Goal: Transaction & Acquisition: Purchase product/service

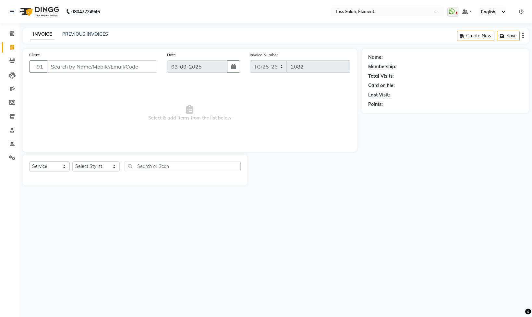
select select "service"
click at [95, 166] on select "Select Stylist [PERSON_NAME] Md. [PERSON_NAME] ([PERSON_NAME]) [PERSON_NAME] [P…" at bounding box center [95, 166] width 47 height 10
select select "66361"
click at [72, 162] on select "Select Stylist [PERSON_NAME] Md. [PERSON_NAME] ([PERSON_NAME]) [PERSON_NAME] [P…" at bounding box center [95, 166] width 47 height 10
click at [145, 165] on input "text" at bounding box center [183, 166] width 116 height 10
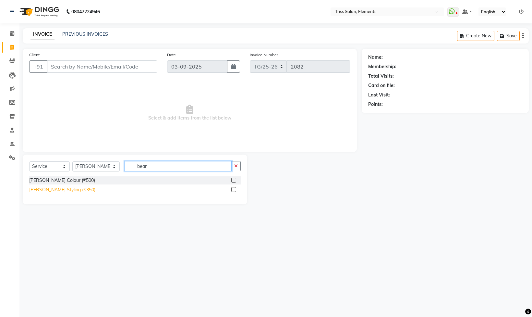
type input "bear"
click at [63, 188] on div "[PERSON_NAME] Styling (₹350)" at bounding box center [62, 189] width 66 height 7
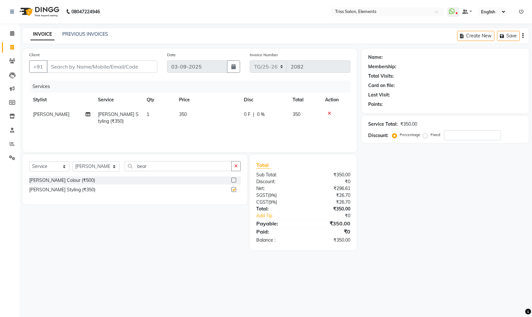
checkbox input "false"
click at [87, 69] on input "Client" at bounding box center [102, 66] width 111 height 12
type input "8"
type input "0"
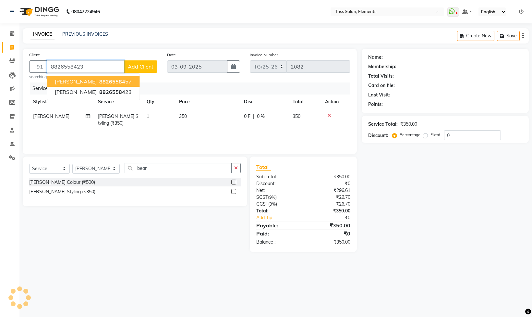
type input "8826558423"
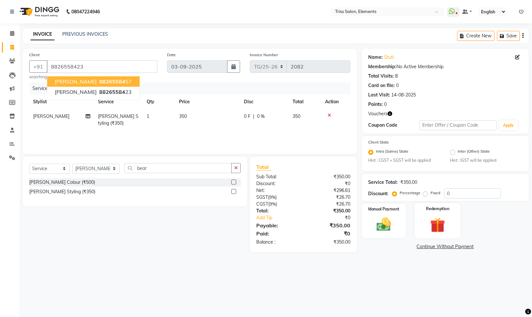
click at [437, 214] on div "Redemption" at bounding box center [438, 220] width 46 height 35
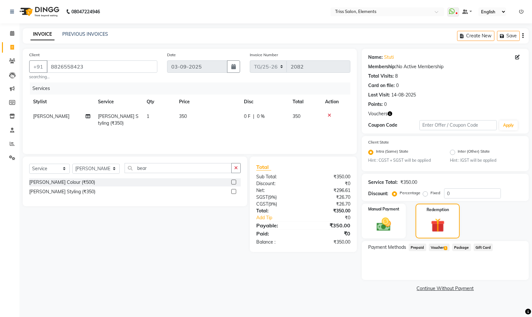
click at [447, 248] on span "1" at bounding box center [446, 248] width 4 height 4
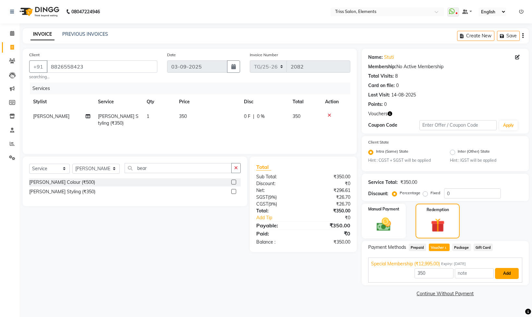
click at [506, 273] on button "Add" at bounding box center [507, 273] width 24 height 11
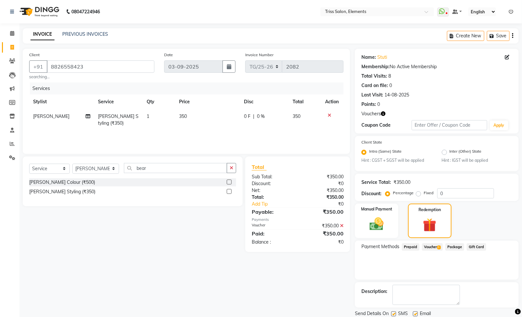
scroll to position [24, 0]
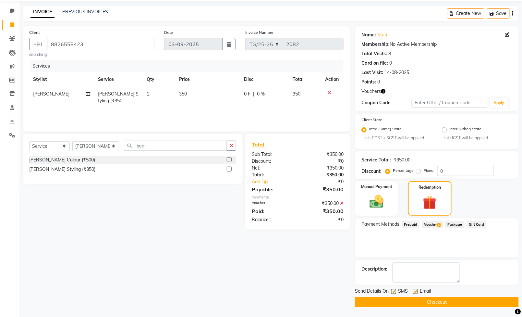
click at [408, 299] on button "Checkout" at bounding box center [437, 302] width 164 height 10
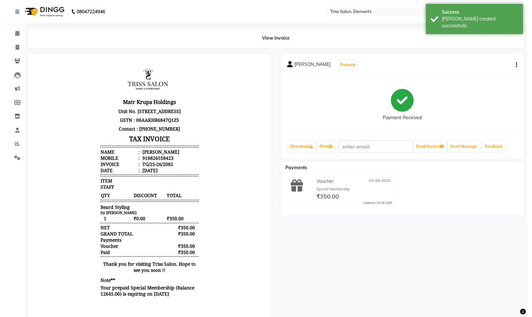
scroll to position [5, 0]
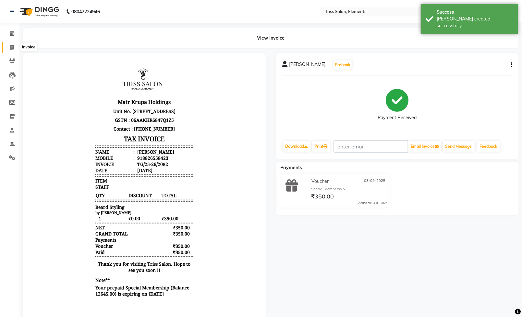
click at [14, 49] on span at bounding box center [11, 47] width 11 height 7
select select "service"
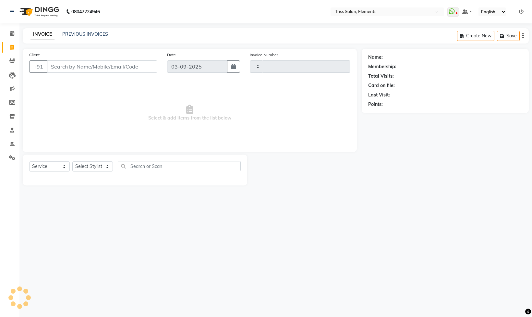
type input "2083"
select select "4303"
select select "service"
click at [85, 169] on select "Select Stylist [PERSON_NAME] Md. [PERSON_NAME] ([PERSON_NAME]) [PERSON_NAME] [P…" at bounding box center [95, 166] width 47 height 10
click at [72, 162] on select "Select Stylist [PERSON_NAME] Md. [PERSON_NAME] ([PERSON_NAME]) [PERSON_NAME] [P…" at bounding box center [95, 166] width 47 height 10
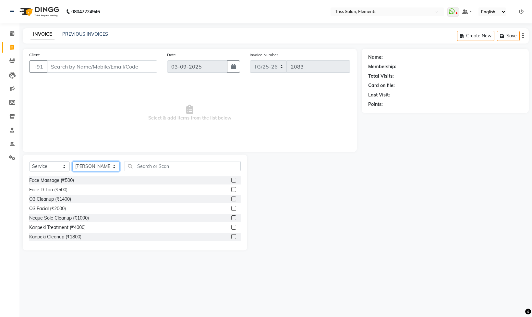
click at [103, 168] on select "Select Stylist [PERSON_NAME] Md. [PERSON_NAME] ([PERSON_NAME]) [PERSON_NAME] [P…" at bounding box center [95, 166] width 47 height 10
select select "66361"
click at [72, 162] on select "Select Stylist [PERSON_NAME] Md. [PERSON_NAME] ([PERSON_NAME]) [PERSON_NAME] [P…" at bounding box center [95, 166] width 47 height 10
click at [140, 168] on input "text" at bounding box center [183, 166] width 116 height 10
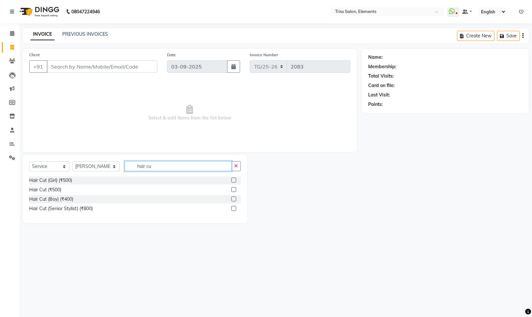
type input "hair cu"
click at [236, 190] on label at bounding box center [233, 189] width 5 height 5
click at [236, 190] on input "checkbox" at bounding box center [233, 189] width 4 height 4
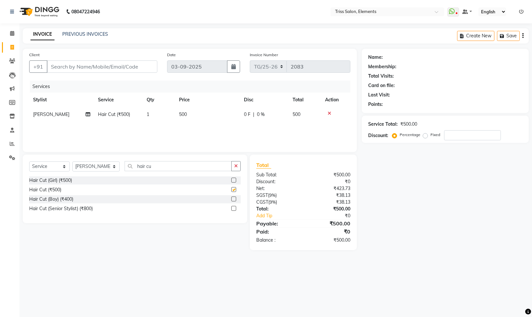
checkbox input "false"
click at [151, 66] on input "Client" at bounding box center [102, 66] width 111 height 12
type input "8"
type input "0"
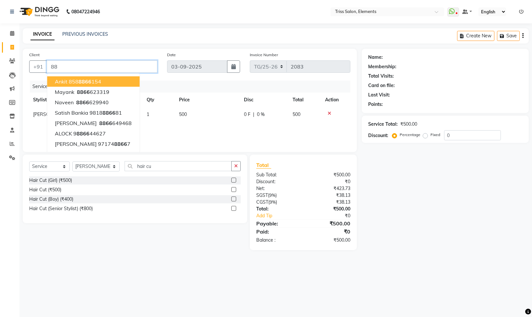
type input "8"
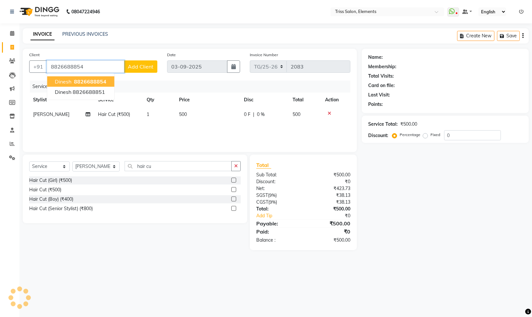
type input "8826688854"
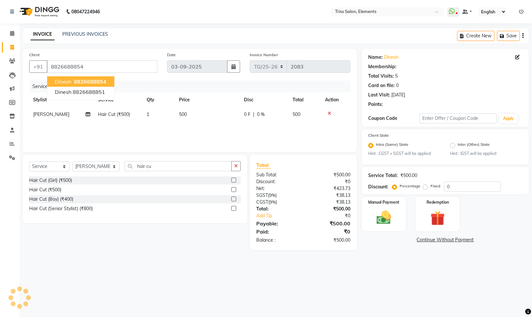
click at [80, 82] on span "8826688854" at bounding box center [90, 81] width 32 height 6
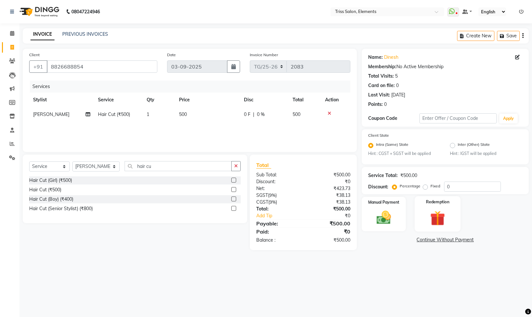
click at [440, 225] on img at bounding box center [438, 218] width 24 height 18
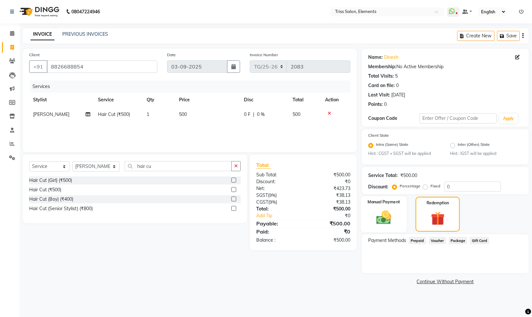
click at [384, 224] on img at bounding box center [384, 217] width 24 height 17
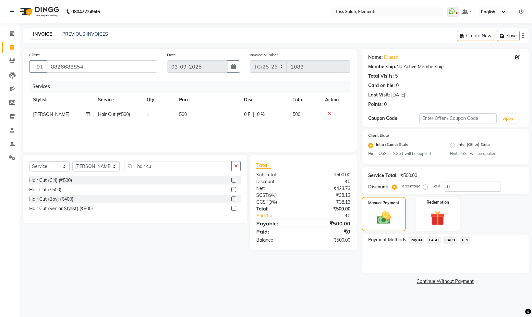
click at [507, 221] on div "Manual Payment Redemption" at bounding box center [445, 214] width 177 height 34
click at [465, 242] on span "UPI" at bounding box center [465, 239] width 10 height 7
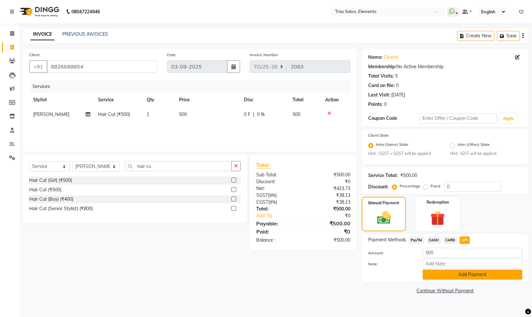
click at [454, 279] on button "Add Payment" at bounding box center [473, 274] width 100 height 10
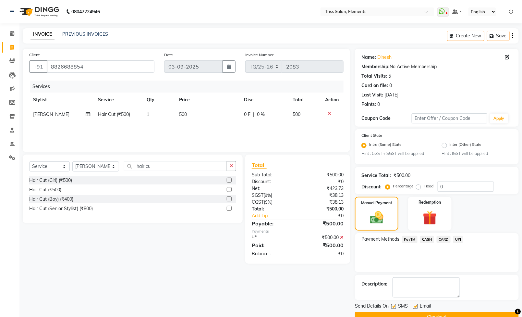
scroll to position [17, 0]
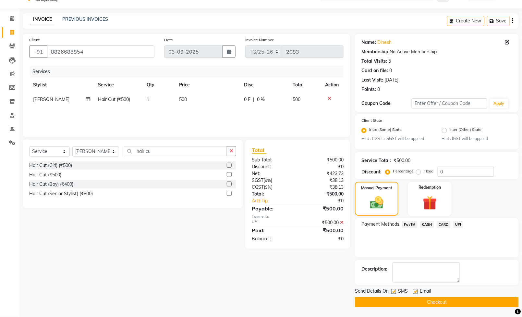
click at [439, 302] on button "Checkout" at bounding box center [437, 302] width 164 height 10
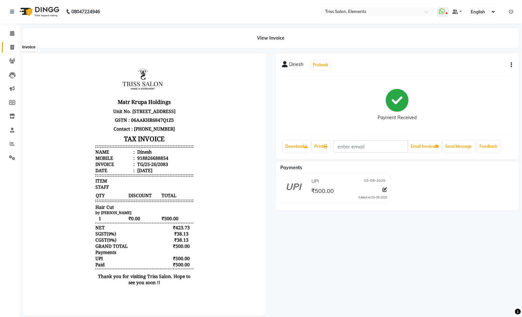
click at [12, 49] on icon at bounding box center [12, 47] width 4 height 5
select select "service"
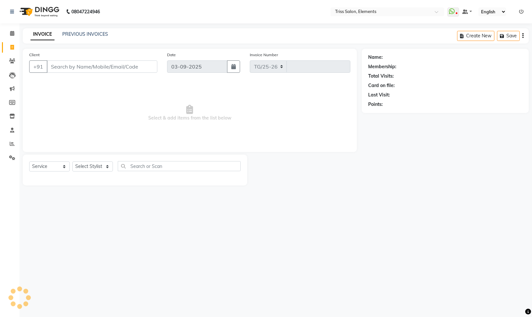
select select "4303"
type input "2084"
select select "service"
click at [11, 58] on span at bounding box center [11, 60] width 11 height 7
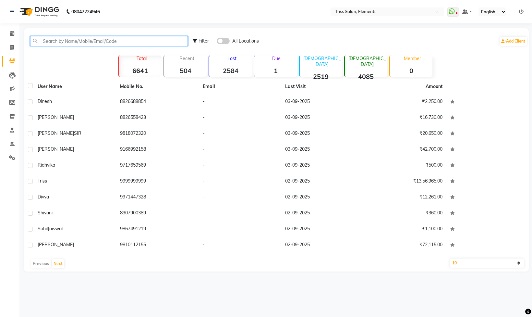
click at [107, 42] on input "text" at bounding box center [109, 41] width 158 height 10
click at [101, 35] on div "Filter All Locations Add Client" at bounding box center [276, 41] width 502 height 20
click at [107, 45] on input "text" at bounding box center [109, 41] width 158 height 10
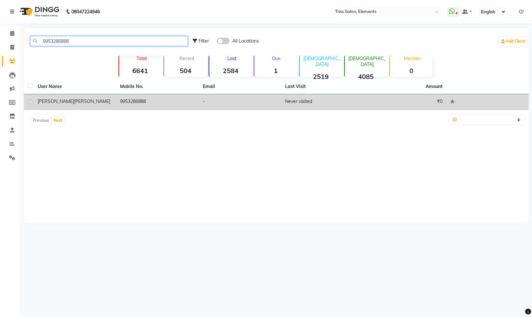
type input "9953286888"
click at [123, 100] on td "9953286888" at bounding box center [157, 102] width 82 height 16
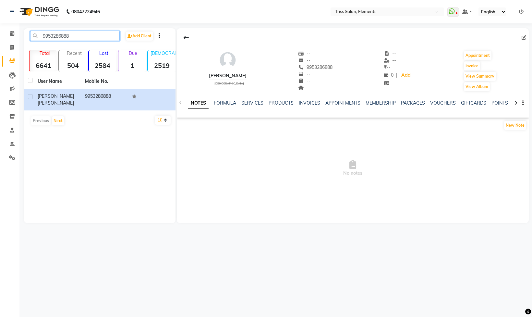
click at [87, 34] on input "9953286888" at bounding box center [75, 36] width 90 height 10
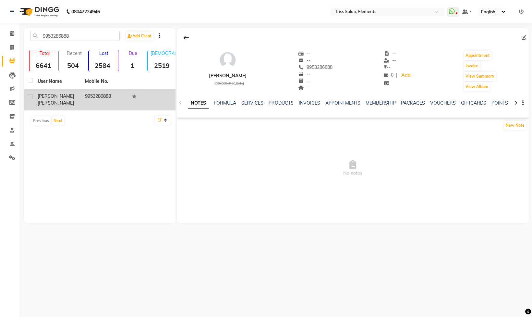
click at [106, 92] on td "9953286888" at bounding box center [104, 99] width 47 height 21
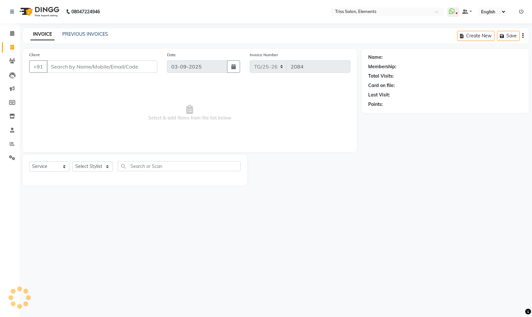
select select "service"
click at [111, 59] on div "Client +91" at bounding box center [93, 64] width 138 height 27
click at [111, 64] on input "Client" at bounding box center [102, 66] width 111 height 12
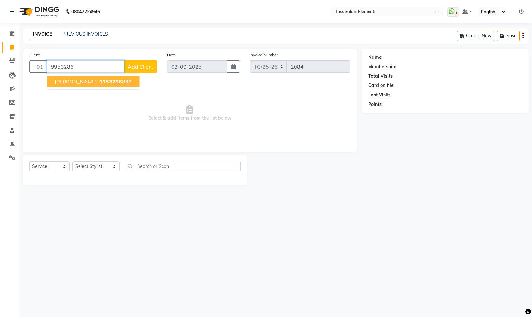
drag, startPoint x: 95, startPoint y: 84, endPoint x: 103, endPoint y: 93, distance: 12.6
click at [103, 93] on div "Client +91 9953286 Richa Sharma 9953286 888 Add Client Date 03-09-2025 Invoice …" at bounding box center [190, 100] width 334 height 103
click at [106, 80] on span "9953286" at bounding box center [110, 81] width 23 height 6
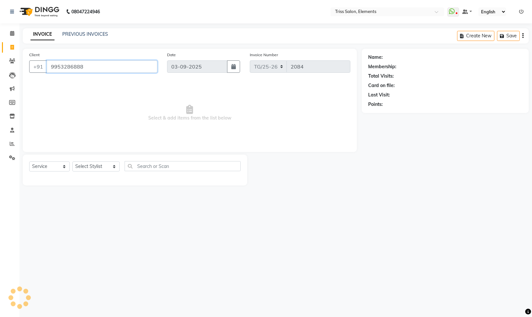
type input "9953286888"
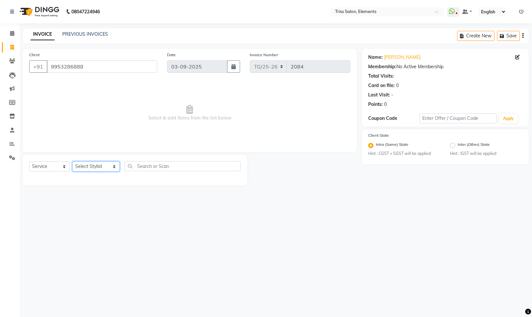
click at [83, 168] on select "Select Stylist [PERSON_NAME] Md. [PERSON_NAME] ([PERSON_NAME]) [PERSON_NAME] [P…" at bounding box center [95, 166] width 47 height 10
select select "85549"
click at [72, 162] on select "Select Stylist [PERSON_NAME] Md. [PERSON_NAME] ([PERSON_NAME]) [PERSON_NAME] [P…" at bounding box center [95, 166] width 47 height 10
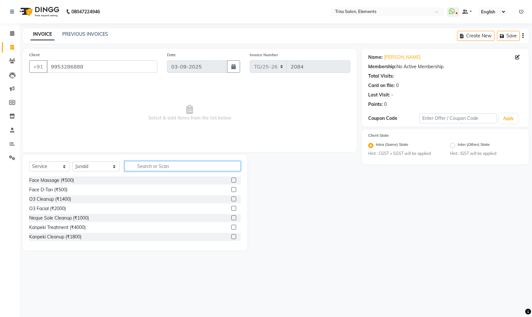
click at [170, 169] on input "text" at bounding box center [183, 166] width 116 height 10
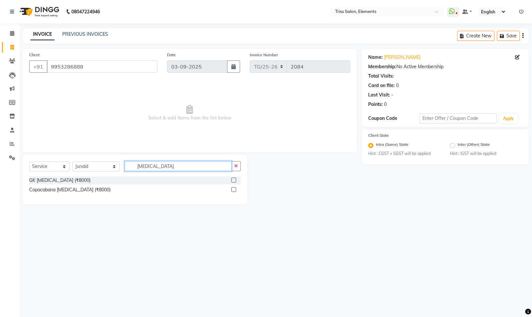
type input "botox"
click at [231, 188] on label at bounding box center [233, 189] width 5 height 5
click at [231, 188] on input "checkbox" at bounding box center [233, 189] width 4 height 4
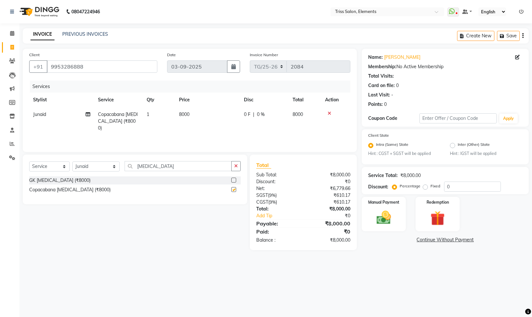
checkbox input "false"
click at [191, 113] on td "8000" at bounding box center [207, 121] width 65 height 28
select select "85549"
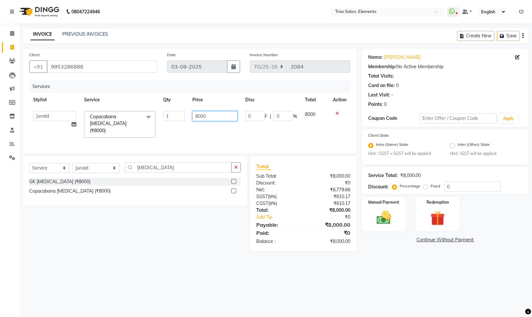
click at [27, 213] on div "Client +91 9953286888 Date 03-09-2025 Invoice Number TG/25-26 2084 Services Sty…" at bounding box center [190, 150] width 344 height 202
type input "9440"
click at [266, 127] on td "0 F | 0 %" at bounding box center [271, 124] width 60 height 34
select select "85549"
click at [509, 37] on button "Save" at bounding box center [508, 36] width 23 height 10
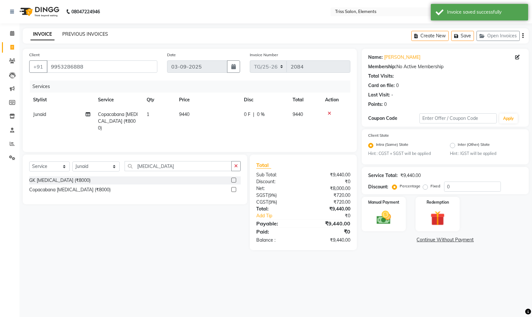
click at [89, 36] on link "PREVIOUS INVOICES" at bounding box center [85, 34] width 46 height 6
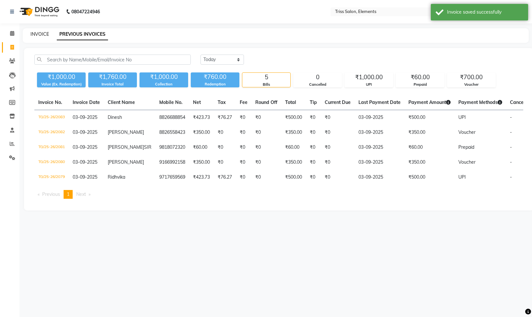
click at [37, 30] on div "INVOICE PREVIOUS INVOICES" at bounding box center [276, 35] width 506 height 15
click at [43, 32] on link "INVOICE" at bounding box center [39, 34] width 18 height 6
select select "service"
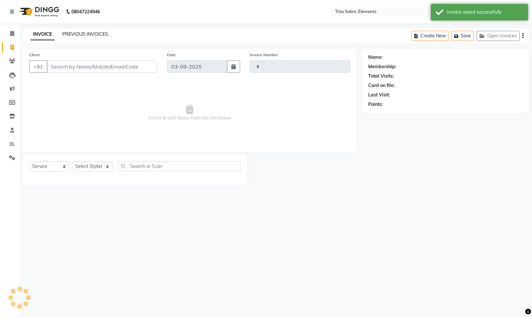
type input "2084"
select select "4303"
click at [58, 13] on img at bounding box center [39, 12] width 44 height 18
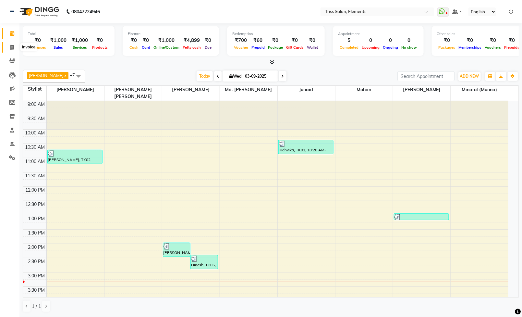
click at [9, 47] on span at bounding box center [11, 47] width 11 height 7
select select "service"
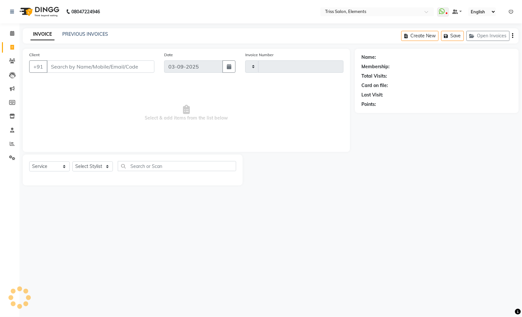
type input "2084"
click at [102, 67] on input "Client" at bounding box center [101, 66] width 108 height 12
select select "4303"
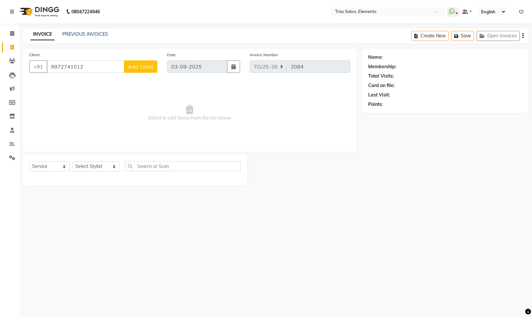
type input "9972741012"
click at [134, 68] on span "Add Client" at bounding box center [141, 66] width 26 height 6
select select "13"
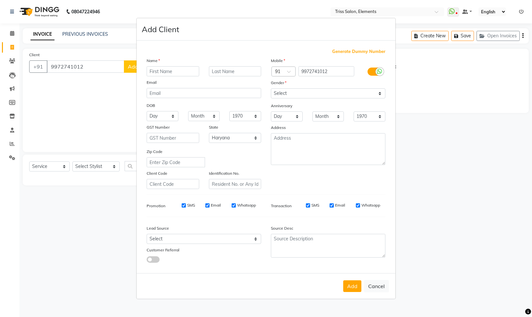
click at [158, 72] on input "text" at bounding box center [173, 71] width 53 height 10
type input "Vivek"
click at [317, 91] on select "Select Male Female Other Prefer Not To Say" at bounding box center [328, 93] width 115 height 10
click at [271, 88] on select "Select Male Female Other Prefer Not To Say" at bounding box center [328, 93] width 115 height 10
drag, startPoint x: 311, startPoint y: 73, endPoint x: 310, endPoint y: 97, distance: 24.4
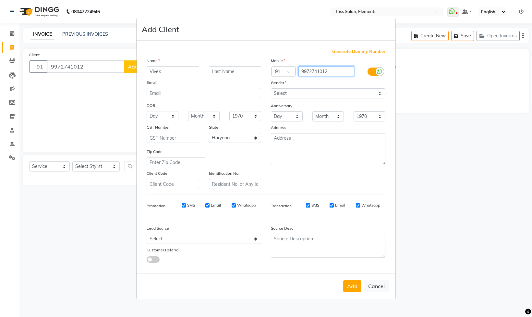
click at [311, 76] on div "Mobile Country Code × 91 9972741012 Gender Select Male Female Other Prefer Not …" at bounding box center [328, 123] width 124 height 132
click at [310, 97] on div "Select Male Female Other Prefer Not To Say" at bounding box center [328, 93] width 124 height 10
click at [310, 93] on select "Select Male Female Other Prefer Not To Say" at bounding box center [328, 93] width 115 height 10
select select "male"
click at [271, 88] on select "Select Male Female Other Prefer Not To Say" at bounding box center [328, 93] width 115 height 10
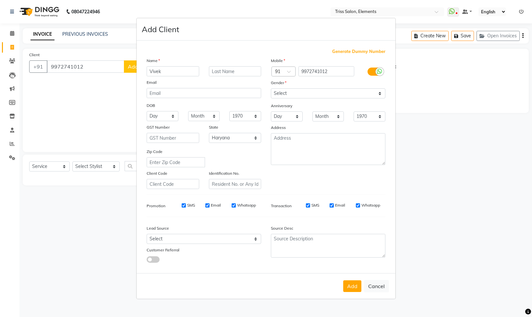
drag, startPoint x: 353, startPoint y: 286, endPoint x: 335, endPoint y: 294, distance: 19.9
click at [352, 285] on button "Add" at bounding box center [352, 286] width 18 height 12
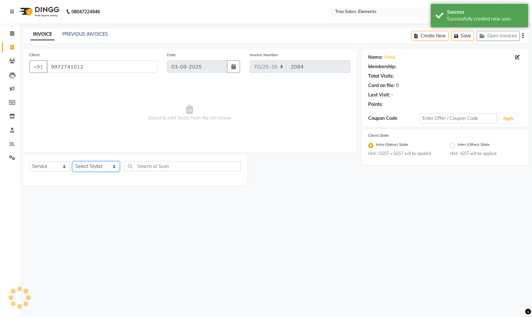
click at [81, 167] on select "Select Stylist [PERSON_NAME] Md. [PERSON_NAME] ([PERSON_NAME]) [PERSON_NAME] [P…" at bounding box center [95, 166] width 47 height 10
select select "20115"
click at [72, 162] on select "Select Stylist [PERSON_NAME] Md. [PERSON_NAME] ([PERSON_NAME]) [PERSON_NAME] [P…" at bounding box center [95, 166] width 47 height 10
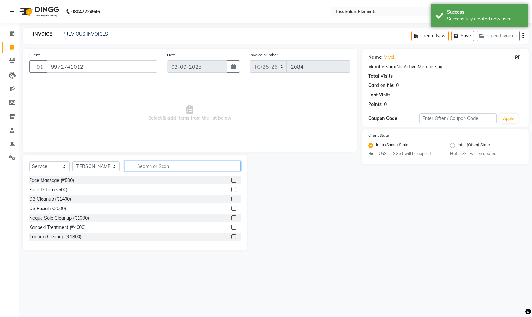
click at [155, 163] on input "text" at bounding box center [183, 166] width 116 height 10
type input "hair c"
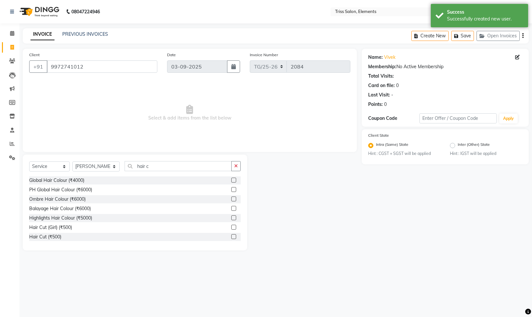
click at [231, 236] on label at bounding box center [233, 236] width 5 height 5
click at [231, 236] on input "checkbox" at bounding box center [233, 237] width 4 height 4
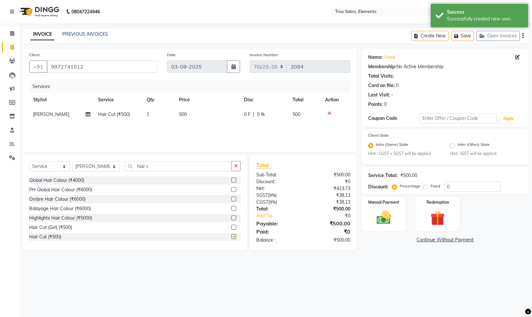
checkbox input "false"
drag, startPoint x: 163, startPoint y: 166, endPoint x: 0, endPoint y: 207, distance: 168.4
click at [0, 207] on app-home "08047224946 Select Location × Triss Salon, Elements WhatsApp Status ✕ Status: D…" at bounding box center [266, 130] width 532 height 260
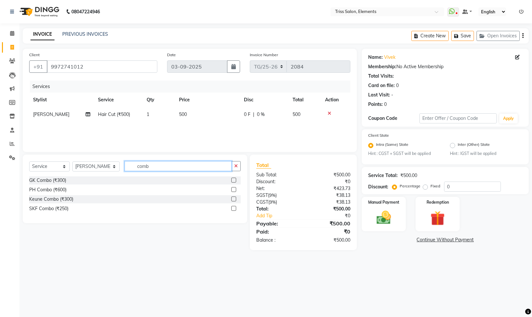
type input "comb"
click at [230, 200] on div "Keune Combo (₹300)" at bounding box center [135, 199] width 212 height 8
click at [235, 202] on div at bounding box center [233, 199] width 4 height 7
click at [231, 198] on label at bounding box center [233, 198] width 5 height 5
click at [231, 198] on input "checkbox" at bounding box center [233, 199] width 4 height 4
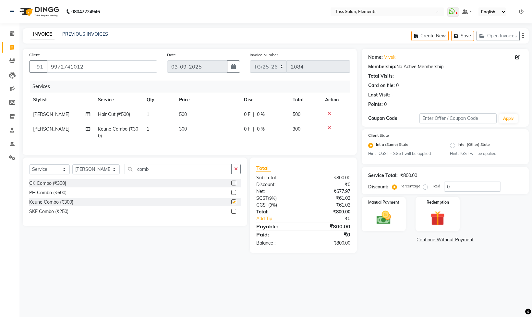
checkbox input "false"
click at [208, 131] on td "300" at bounding box center [207, 132] width 65 height 21
select select "20115"
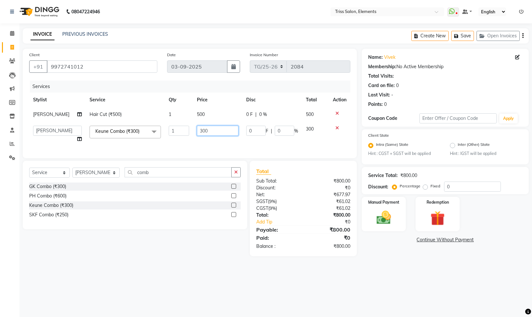
drag, startPoint x: 208, startPoint y: 131, endPoint x: 121, endPoint y: 163, distance: 92.2
click at [127, 151] on div "Services Stylist Service Qty Price Disc Total Action Talib Salmani Hair Cut (₹5…" at bounding box center [189, 115] width 321 height 71
type input "400"
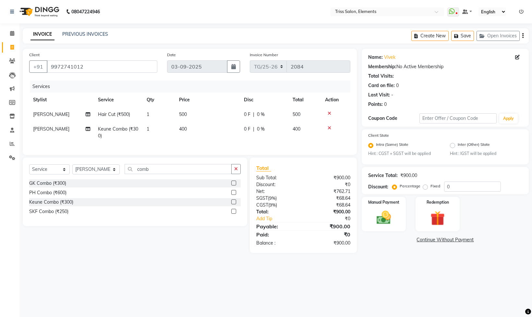
click at [339, 188] on div "₹0" at bounding box center [329, 184] width 52 height 7
click at [391, 214] on img at bounding box center [384, 217] width 24 height 17
click at [451, 242] on span "CARD" at bounding box center [450, 239] width 14 height 7
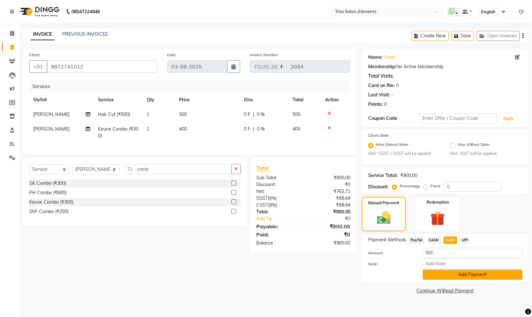
click at [455, 279] on button "Add Payment" at bounding box center [473, 274] width 100 height 10
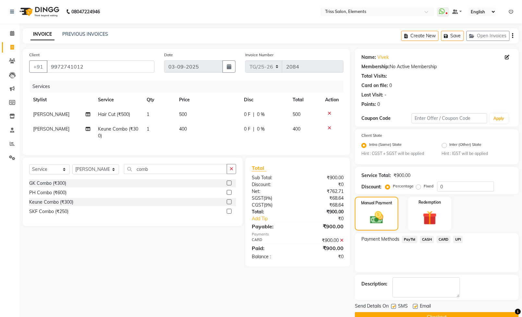
scroll to position [17, 0]
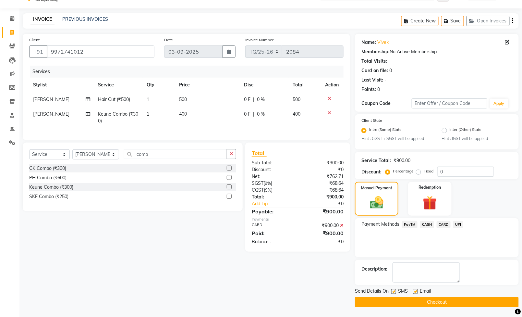
click at [444, 300] on button "Checkout" at bounding box center [437, 302] width 164 height 10
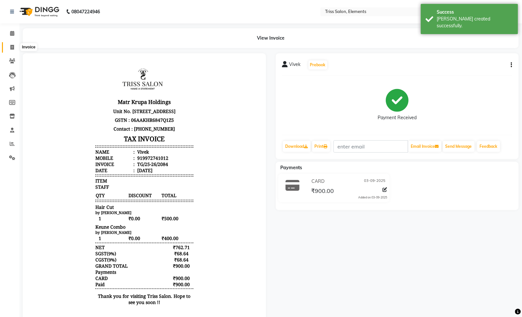
click at [13, 50] on span at bounding box center [11, 47] width 11 height 7
select select "service"
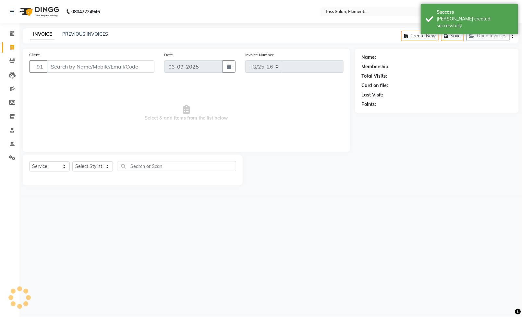
select select "4303"
type input "2085"
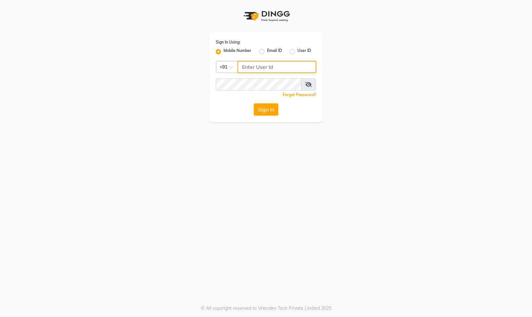
click at [296, 67] on input "Username" at bounding box center [276, 67] width 79 height 12
type input "8178352246"
click at [272, 112] on button "Sign In" at bounding box center [266, 109] width 25 height 12
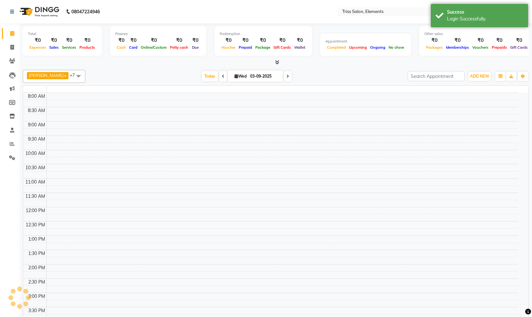
select select "en"
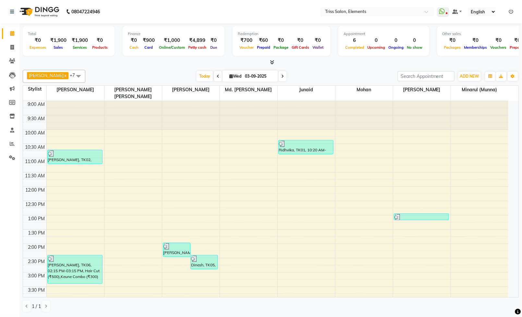
click at [177, 138] on div "9:00 AM 9:30 AM 10:00 AM 10:30 AM 11:00 AM 11:30 AM 12:00 PM 12:30 PM 1:00 PM 1…" at bounding box center [265, 286] width 485 height 371
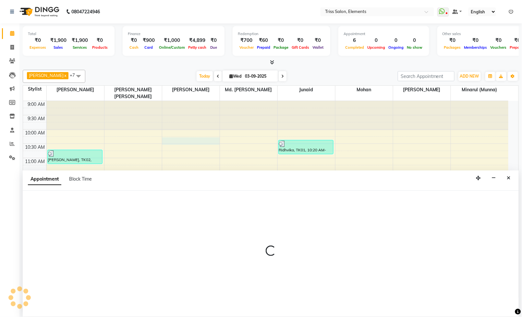
scroll to position [0, 0]
select select "66361"
select select "tentative"
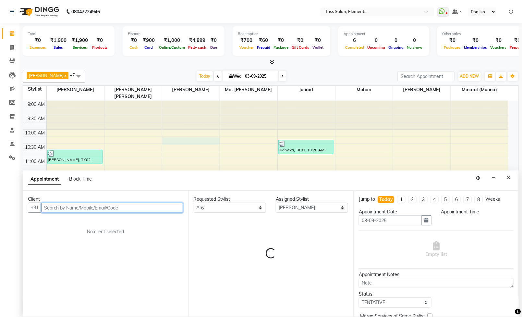
select select "615"
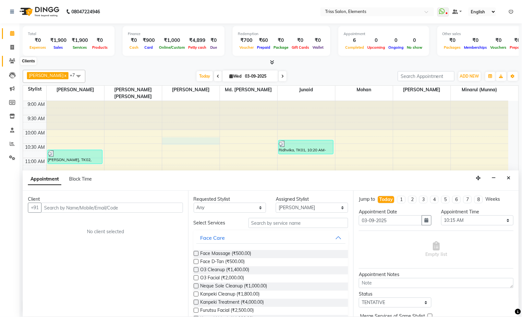
click at [15, 60] on span at bounding box center [11, 60] width 11 height 7
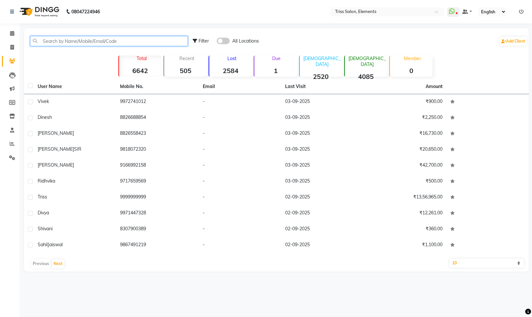
click at [54, 45] on input "text" at bounding box center [109, 41] width 158 height 10
click at [13, 45] on icon at bounding box center [12, 47] width 4 height 5
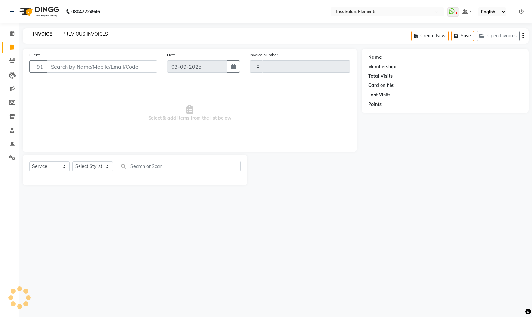
click at [82, 35] on link "PREVIOUS INVOICES" at bounding box center [85, 34] width 46 height 6
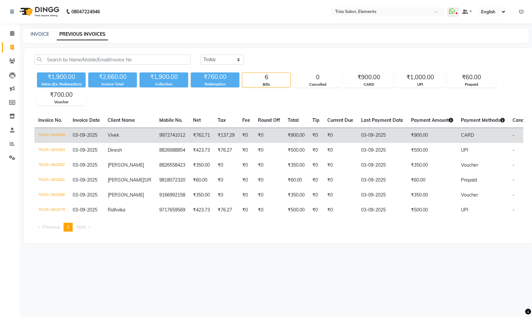
click at [49, 130] on td "TG/25-26/2084" at bounding box center [51, 134] width 34 height 15
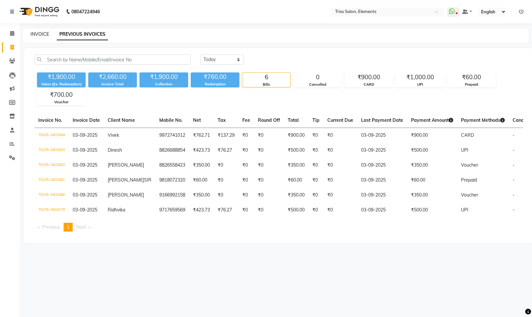
click at [35, 34] on link "INVOICE" at bounding box center [39, 34] width 18 height 6
select select "service"
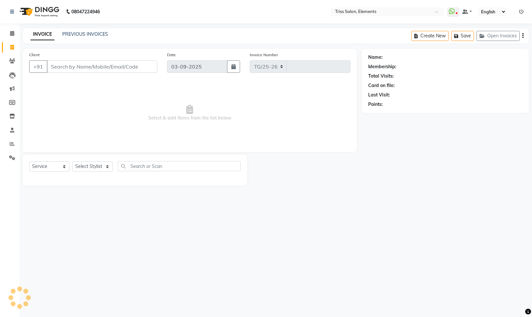
select select "4303"
type input "2085"
click at [487, 41] on button "Open Invoices" at bounding box center [498, 36] width 43 height 10
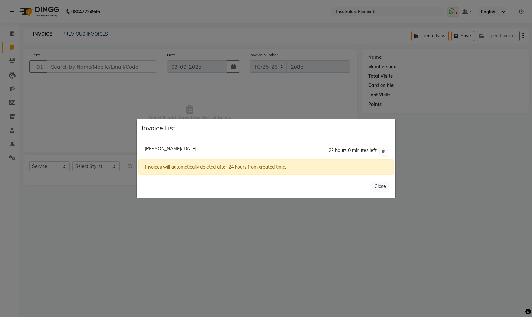
click at [148, 146] on span "[PERSON_NAME]/[DATE]" at bounding box center [171, 149] width 52 height 6
type input "9953286888"
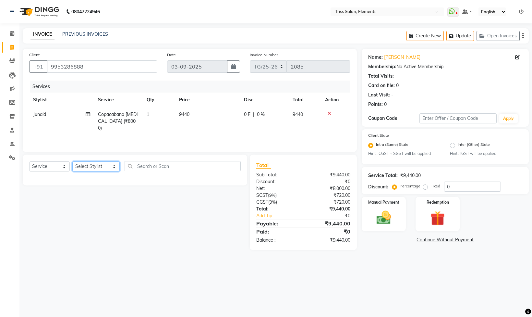
click at [98, 168] on select "Select Stylist [PERSON_NAME] Md. [PERSON_NAME] ([PERSON_NAME]) [PERSON_NAME] [P…" at bounding box center [95, 166] width 47 height 10
select select "85549"
click at [72, 162] on select "Select Stylist [PERSON_NAME] Md. [PERSON_NAME] ([PERSON_NAME]) [PERSON_NAME] [P…" at bounding box center [95, 166] width 47 height 10
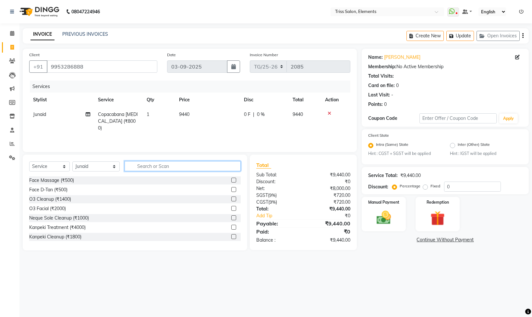
click at [162, 162] on input "text" at bounding box center [183, 166] width 116 height 10
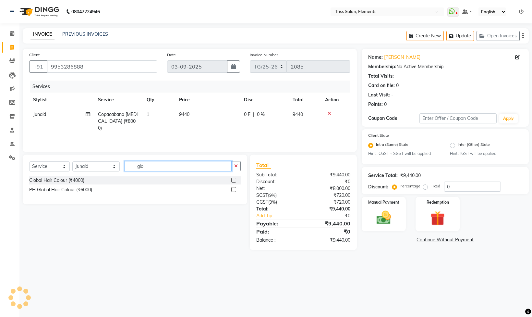
type input "glo"
click at [234, 182] on label at bounding box center [233, 179] width 5 height 5
click at [234, 182] on input "checkbox" at bounding box center [233, 180] width 4 height 4
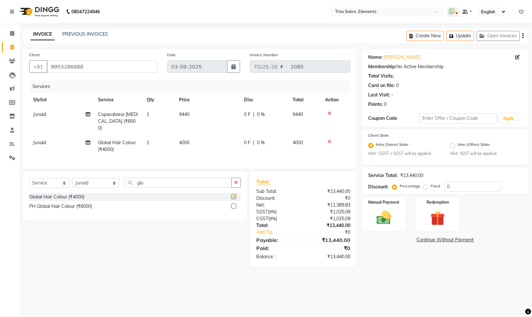
checkbox input "false"
click at [180, 140] on td "4000" at bounding box center [207, 145] width 65 height 21
select select "85549"
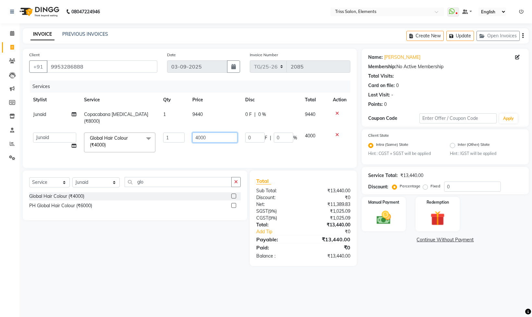
click at [136, 147] on tr "[PERSON_NAME]. [PERSON_NAME] ([PERSON_NAME]) [PERSON_NAME] [PERSON_NAME] Priya …" at bounding box center [189, 142] width 321 height 28
type input "8260"
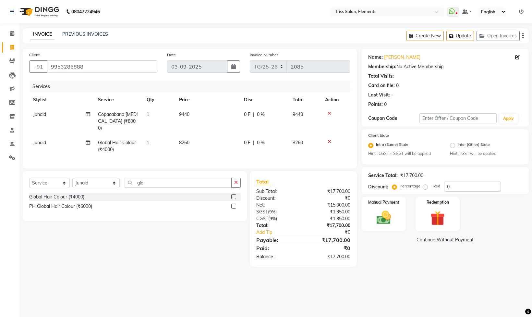
click at [202, 145] on td "8260" at bounding box center [207, 145] width 65 height 21
select select "85549"
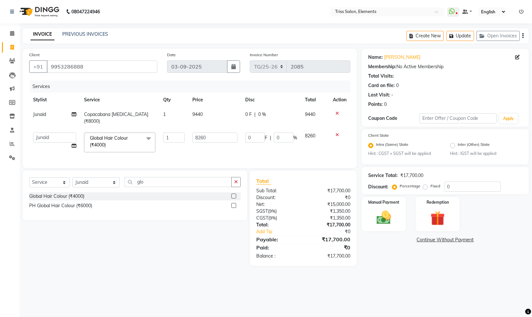
click at [489, 67] on div "Membership: No Active Membership" at bounding box center [445, 66] width 154 height 7
drag, startPoint x: 142, startPoint y: 187, endPoint x: 103, endPoint y: 197, distance: 40.8
click at [119, 192] on div "Select Service Product Membership Package Voucher Prepaid Gift Card Select Styl…" at bounding box center [135, 184] width 212 height 15
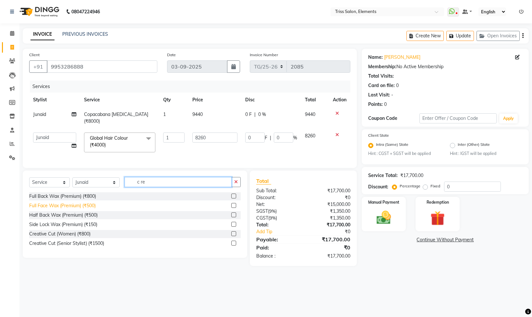
drag, startPoint x: 151, startPoint y: 194, endPoint x: 79, endPoint y: 210, distance: 73.3
click at [81, 210] on div "Select Service Product Membership Package Voucher Prepaid Gift Card Select Styl…" at bounding box center [135, 213] width 224 height 87
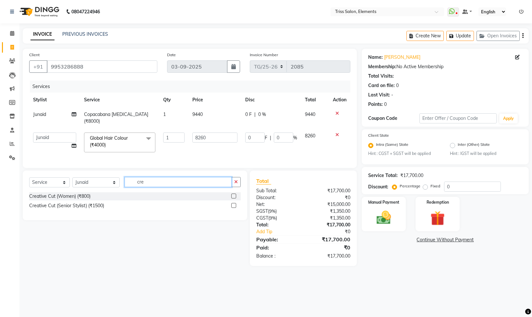
type input "cre"
click at [234, 198] on label at bounding box center [233, 195] width 5 height 5
click at [234, 198] on input "checkbox" at bounding box center [233, 196] width 4 height 4
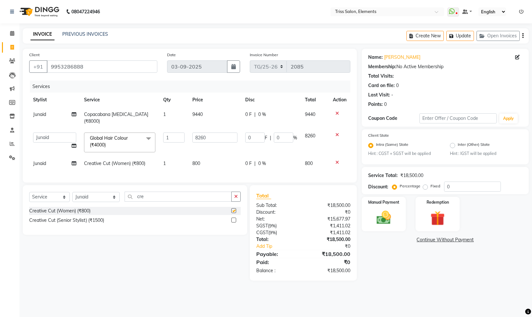
checkbox input "false"
click at [218, 157] on td "800" at bounding box center [214, 163] width 53 height 15
select select "85549"
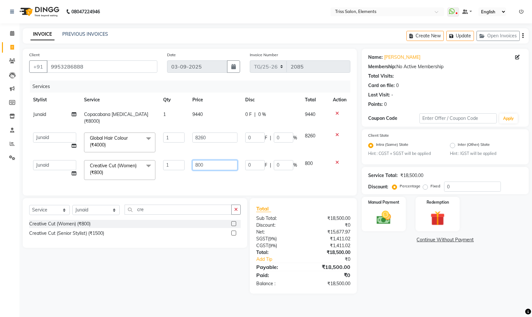
drag, startPoint x: 223, startPoint y: 153, endPoint x: 148, endPoint y: 169, distance: 75.9
click at [152, 169] on tr "[PERSON_NAME]. [PERSON_NAME] ([PERSON_NAME]) [PERSON_NAME] [PERSON_NAME] Priya …" at bounding box center [189, 170] width 321 height 28
type input "944"
click at [415, 283] on div "Name: [PERSON_NAME] Membership: No Active Membership Total Visits: Card on file…" at bounding box center [448, 171] width 172 height 245
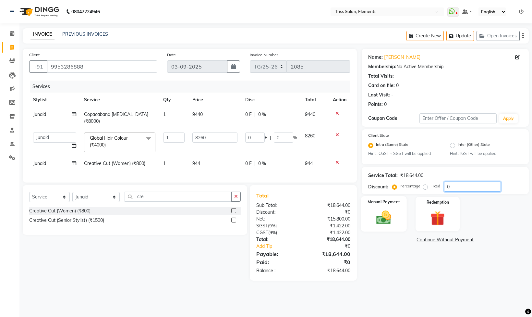
drag, startPoint x: 450, startPoint y: 183, endPoint x: 402, endPoint y: 214, distance: 57.4
click at [417, 203] on div "Name: [PERSON_NAME] Membership: No Active Membership Total Visits: Card on file…" at bounding box center [448, 165] width 172 height 232
type input "5"
type input "413"
type input "5"
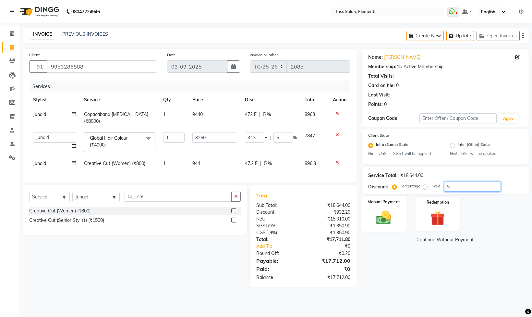
type input "50"
type input "4130"
type input "50"
type input "5"
type input "413"
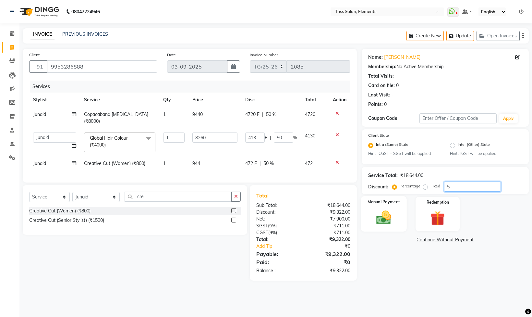
type input "5"
type input "0"
click at [457, 36] on button "Update" at bounding box center [460, 36] width 28 height 10
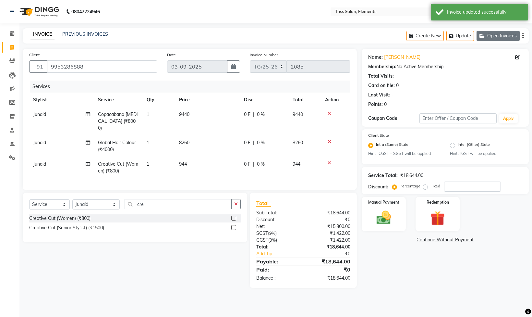
click at [504, 33] on button "Open Invoices" at bounding box center [498, 36] width 43 height 10
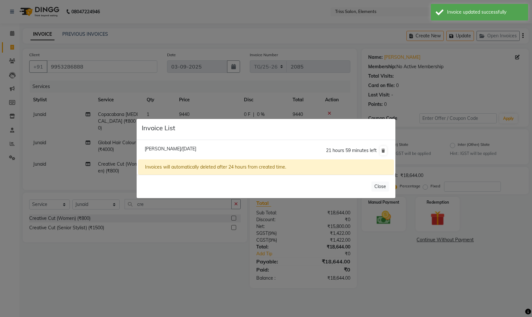
click at [160, 150] on span "[PERSON_NAME]/[DATE]" at bounding box center [171, 149] width 52 height 6
type input "0"
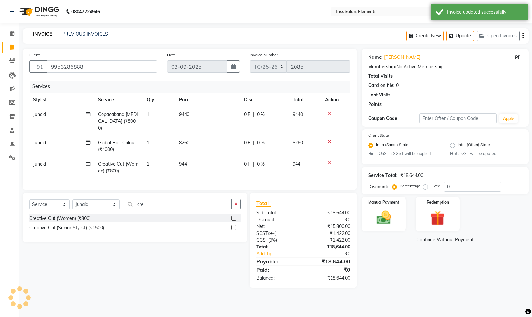
click at [90, 30] on div "INVOICE PREVIOUS INVOICES Create New Update Open Invoices" at bounding box center [276, 35] width 506 height 15
click at [89, 30] on div "INVOICE PREVIOUS INVOICES Create New Update Open Invoices" at bounding box center [276, 35] width 506 height 15
select select
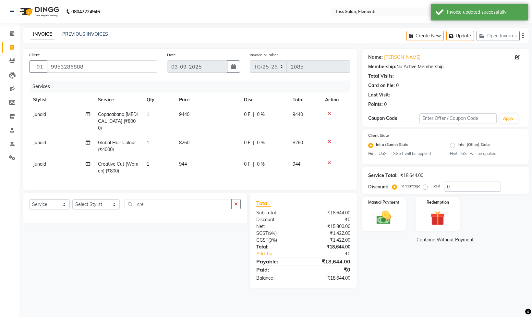
click at [81, 38] on div "INVOICE PREVIOUS INVOICES" at bounding box center [69, 34] width 93 height 7
click at [76, 34] on link "PREVIOUS INVOICES" at bounding box center [85, 34] width 46 height 6
select select "service"
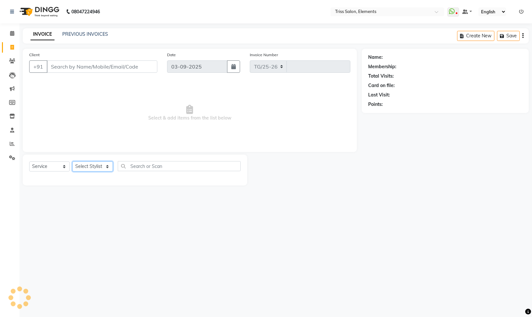
click at [91, 171] on select "Select Stylist" at bounding box center [92, 166] width 41 height 10
select select "4303"
type input "2085"
click at [18, 62] on div "Client +91 Date [DATE] Invoice Number TG/25-26 2085 Select & add items from the…" at bounding box center [190, 117] width 344 height 137
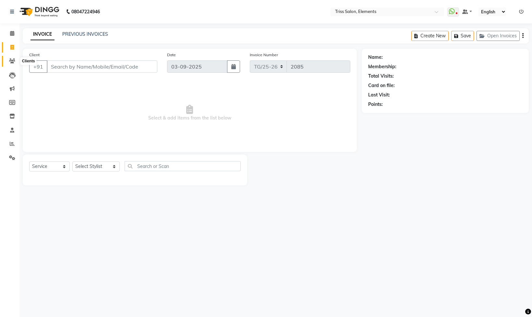
click at [10, 60] on icon at bounding box center [12, 60] width 6 height 5
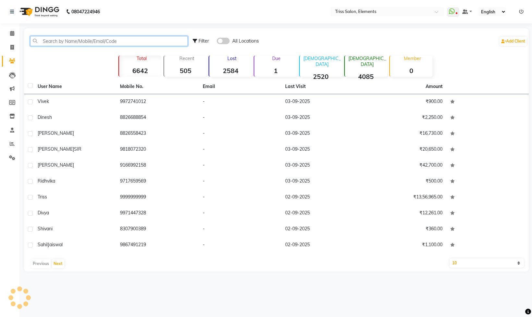
click at [89, 39] on input "text" at bounding box center [109, 41] width 158 height 10
click at [101, 42] on input "text" at bounding box center [109, 41] width 158 height 10
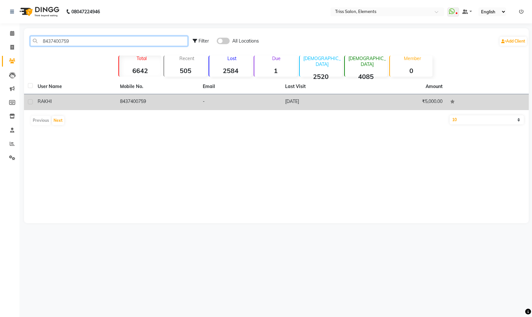
type input "8437400759"
click at [152, 102] on td "8437400759" at bounding box center [157, 102] width 82 height 16
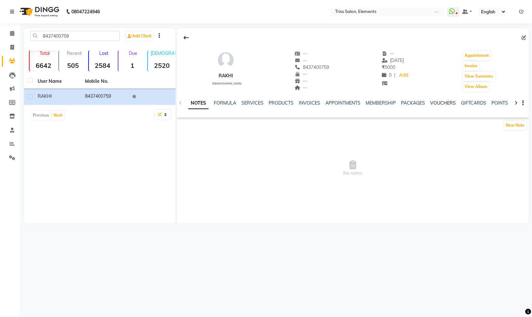
click at [432, 101] on link "VOUCHERS" at bounding box center [443, 103] width 26 height 6
click at [257, 101] on link "INVOICES" at bounding box center [267, 103] width 21 height 6
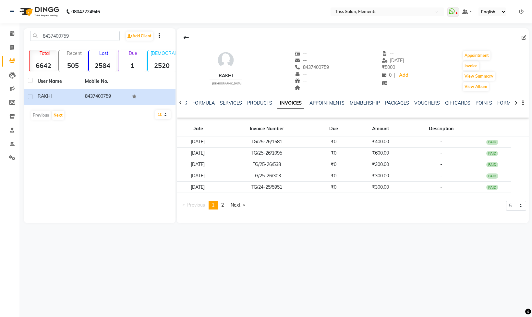
click at [324, 69] on div "RAKHI [DEMOGRAPHIC_DATA] -- -- 8437400759 -- -- -- -- [DATE] ₹ 5000 0 | Add App…" at bounding box center [353, 68] width 352 height 48
drag, startPoint x: 324, startPoint y: 71, endPoint x: 304, endPoint y: 67, distance: 21.1
click at [304, 67] on div "RAKHI [DEMOGRAPHIC_DATA] -- -- [PHONE_NUMBER] Mobile No. -- -- -- -- [DATE] ₹ 5…" at bounding box center [353, 68] width 352 height 48
copy div "8437400759"
click at [25, 38] on div "8437400759" at bounding box center [74, 36] width 99 height 10
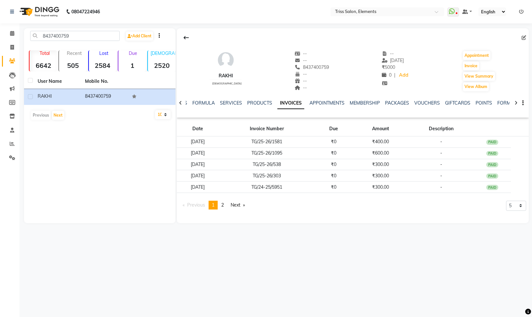
click at [18, 43] on li "Invoice" at bounding box center [9, 48] width 19 height 14
click at [12, 48] on icon at bounding box center [12, 47] width 4 height 5
select select "service"
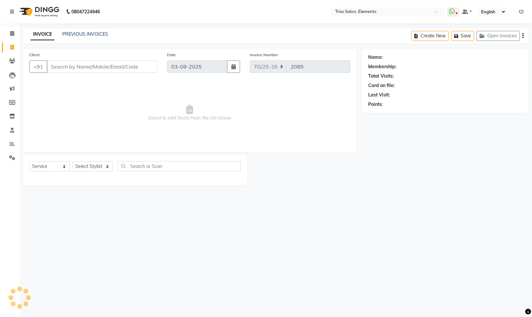
drag, startPoint x: 14, startPoint y: 48, endPoint x: 76, endPoint y: 70, distance: 65.6
type input "8437400759"
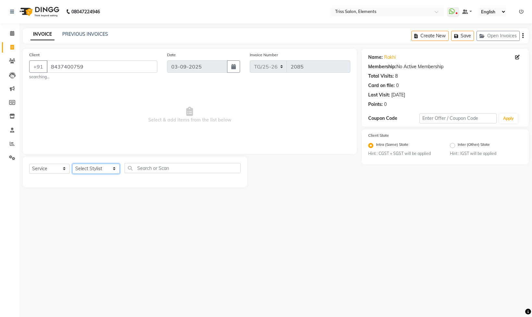
click at [94, 171] on select "Select Stylist [PERSON_NAME] Md. [PERSON_NAME] ([PERSON_NAME]) [PERSON_NAME] [P…" at bounding box center [95, 168] width 47 height 10
select select "20115"
click at [72, 165] on select "Select Stylist [PERSON_NAME] Md. [PERSON_NAME] ([PERSON_NAME]) [PERSON_NAME] [P…" at bounding box center [95, 168] width 47 height 10
click at [173, 167] on input "text" at bounding box center [183, 168] width 116 height 10
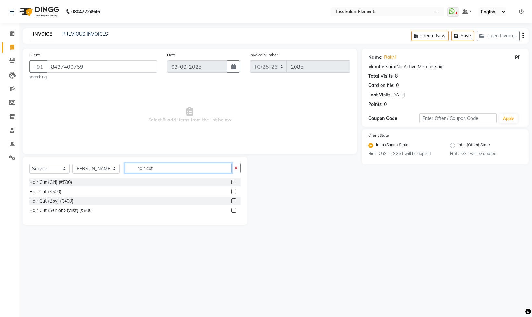
type input "hair cut"
click at [236, 203] on label at bounding box center [233, 200] width 5 height 5
click at [236, 203] on input "checkbox" at bounding box center [233, 201] width 4 height 4
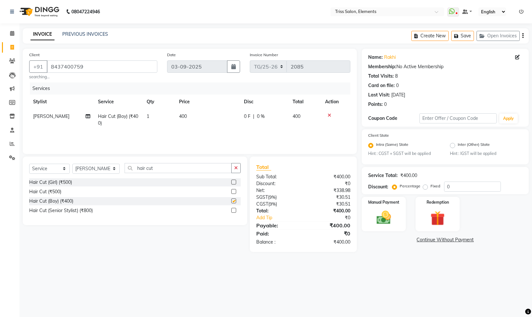
checkbox input "false"
click at [384, 210] on img at bounding box center [384, 217] width 24 height 17
click at [468, 242] on span "UPI" at bounding box center [465, 239] width 10 height 7
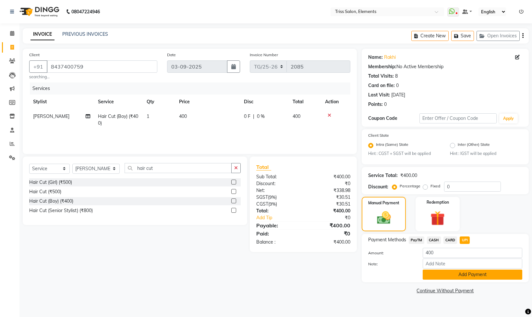
click at [454, 276] on button "Add Payment" at bounding box center [473, 274] width 100 height 10
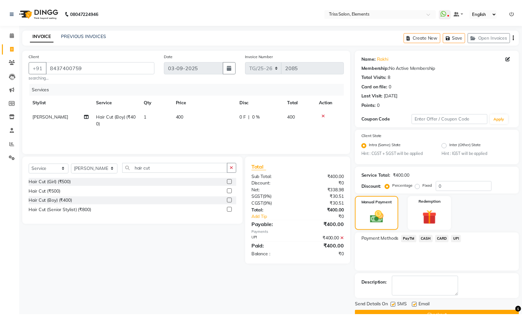
scroll to position [17, 0]
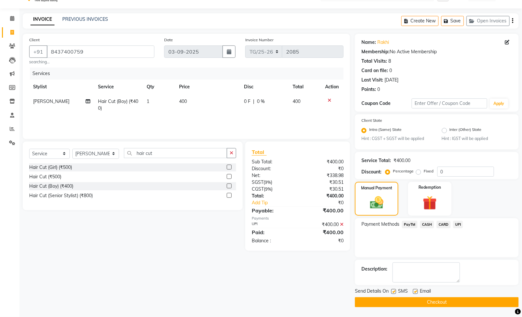
click at [460, 298] on button "Checkout" at bounding box center [437, 302] width 164 height 10
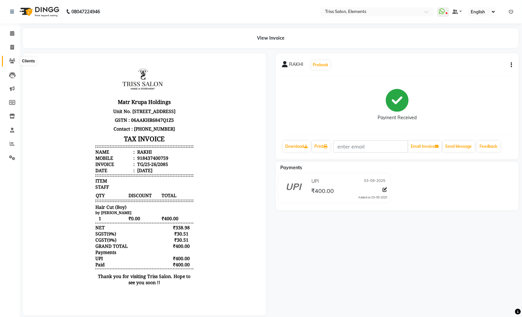
click at [7, 63] on span at bounding box center [11, 60] width 11 height 7
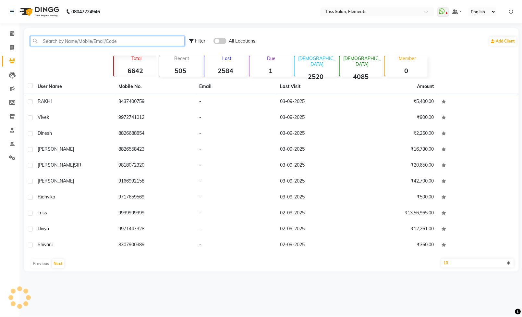
click at [81, 41] on input "text" at bounding box center [107, 41] width 154 height 10
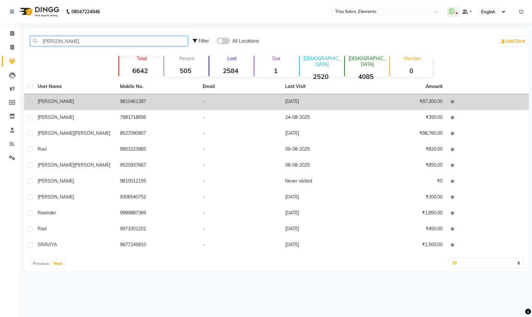
type input "[PERSON_NAME]"
click at [135, 100] on td "9810461287" at bounding box center [157, 102] width 82 height 16
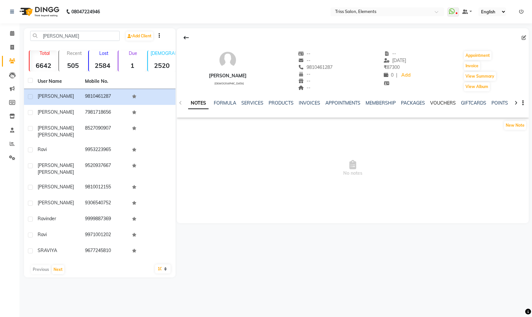
click at [435, 104] on link "VOUCHERS" at bounding box center [443, 103] width 26 height 6
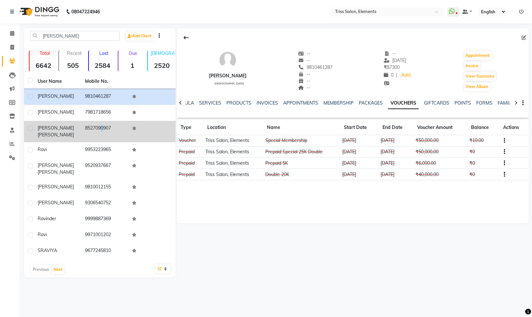
click at [98, 125] on td "8527090907" at bounding box center [104, 131] width 47 height 21
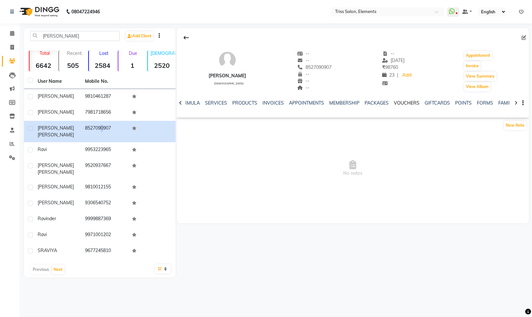
click at [402, 103] on link "VOUCHERS" at bounding box center [407, 103] width 26 height 6
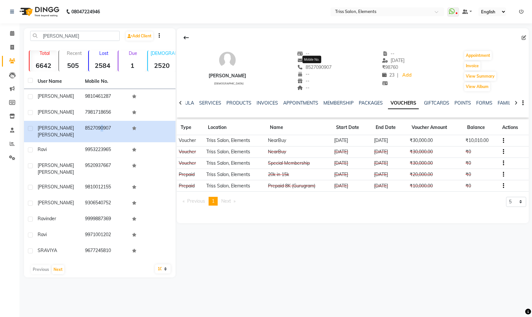
drag, startPoint x: 331, startPoint y: 69, endPoint x: 301, endPoint y: 69, distance: 29.5
click at [301, 69] on div "[PERSON_NAME] [DEMOGRAPHIC_DATA] -- -- [PHONE_NUMBER] Mobile No. -- -- -- -- [D…" at bounding box center [353, 68] width 352 height 48
copy span "8527090907"
click at [190, 42] on button at bounding box center [186, 37] width 14 height 12
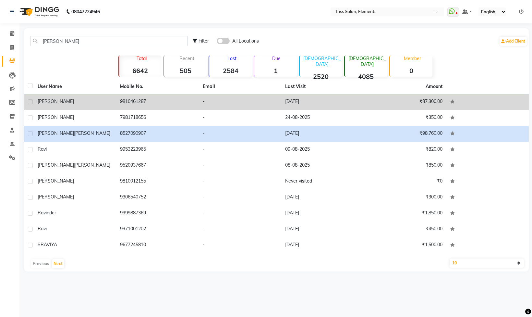
click at [44, 98] on span "[PERSON_NAME]" at bounding box center [56, 101] width 36 height 6
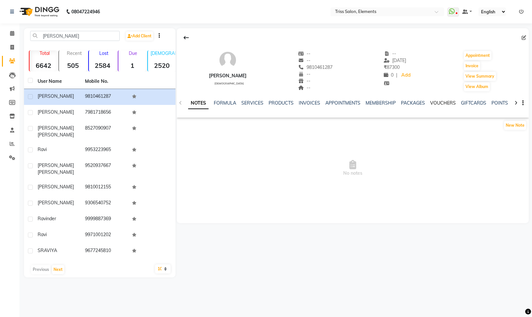
click at [433, 103] on link "VOUCHERS" at bounding box center [443, 103] width 26 height 6
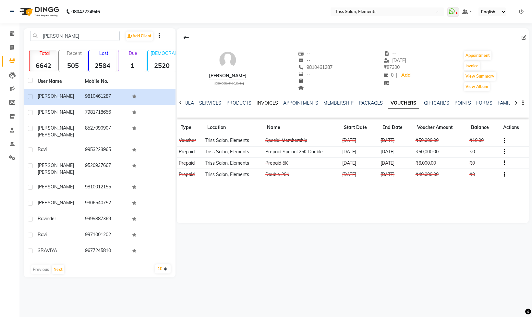
click at [265, 102] on link "INVOICES" at bounding box center [267, 103] width 21 height 6
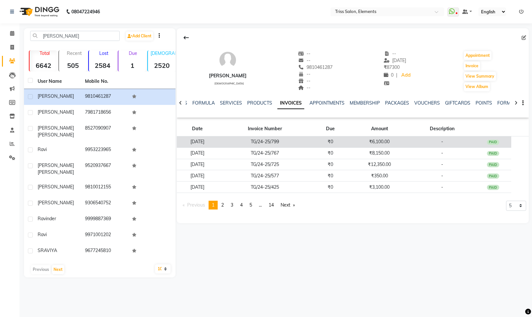
click at [333, 138] on td "₹0" at bounding box center [330, 141] width 37 height 11
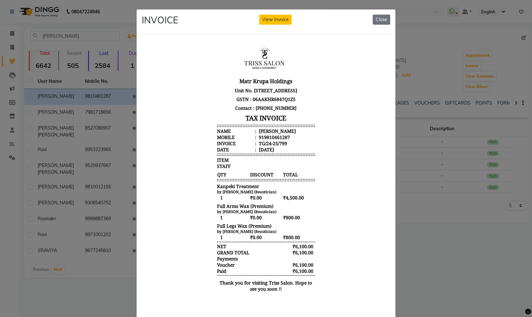
scroll to position [24, 0]
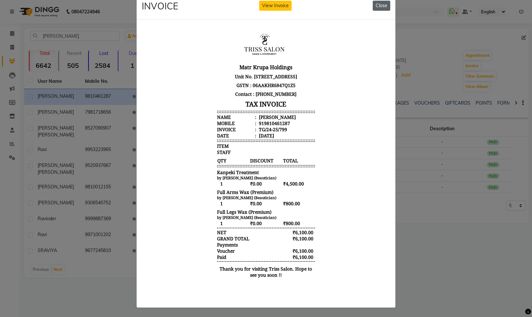
click at [378, 1] on button "Close" at bounding box center [382, 6] width 18 height 10
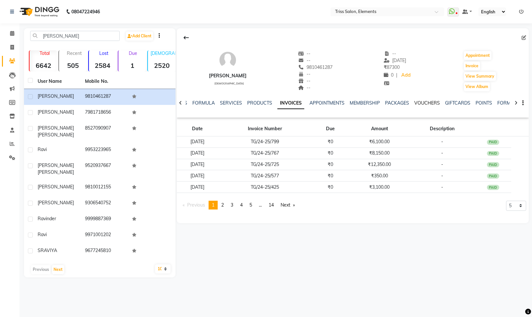
click at [426, 105] on link "VOUCHERS" at bounding box center [427, 103] width 26 height 6
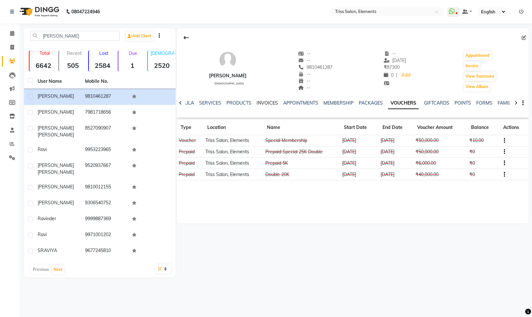
click at [270, 103] on link "INVOICES" at bounding box center [267, 103] width 21 height 6
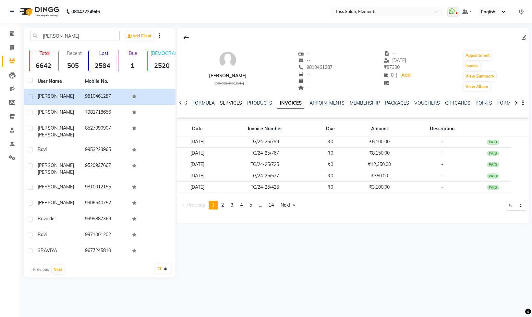
click at [234, 101] on link "SERVICES" at bounding box center [231, 103] width 22 height 6
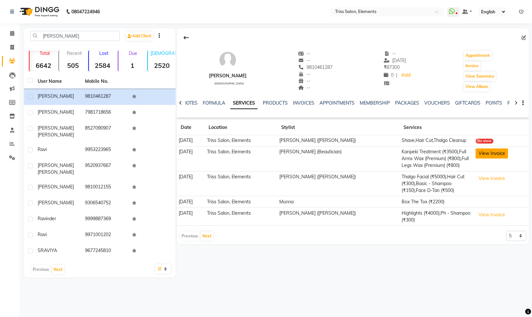
click at [490, 151] on button "View Invoice" at bounding box center [492, 153] width 32 height 10
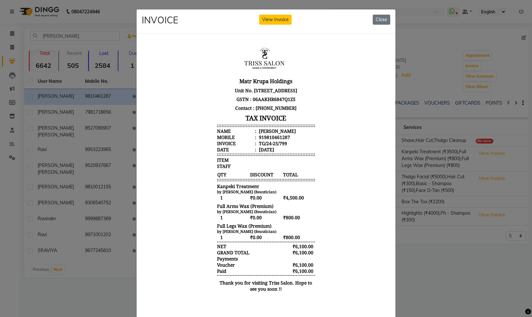
scroll to position [5, 0]
click at [378, 22] on button "Close" at bounding box center [382, 20] width 18 height 10
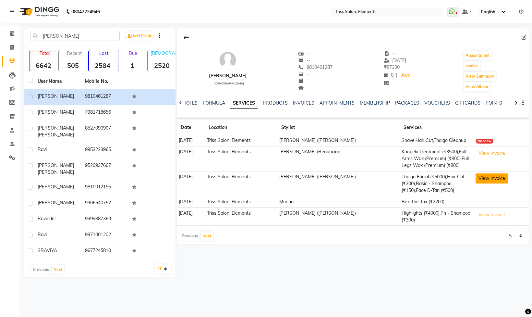
click at [487, 177] on button "View Invoice" at bounding box center [492, 178] width 32 height 10
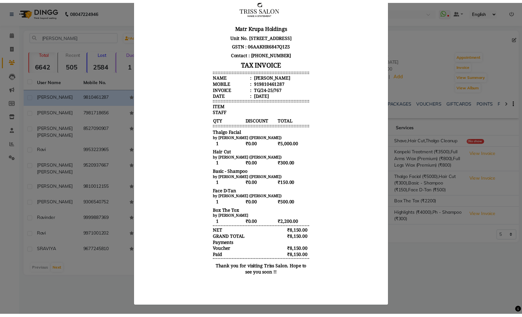
scroll to position [0, 0]
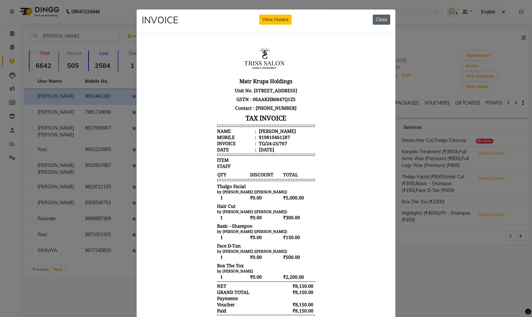
click at [377, 23] on button "Close" at bounding box center [382, 20] width 18 height 10
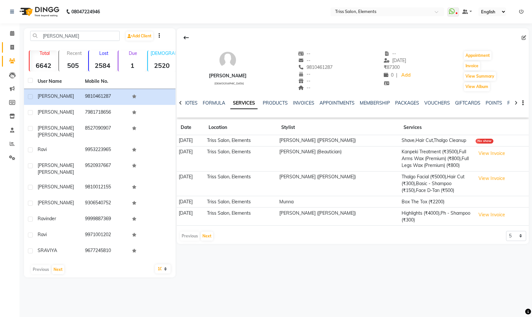
click at [11, 42] on link "Invoice" at bounding box center [10, 47] width 16 height 11
select select "service"
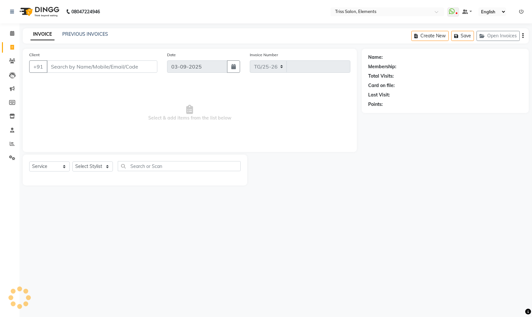
select select "4303"
type input "2086"
click at [476, 74] on div "Total Visits:" at bounding box center [445, 76] width 154 height 7
click at [12, 60] on icon at bounding box center [12, 60] width 6 height 5
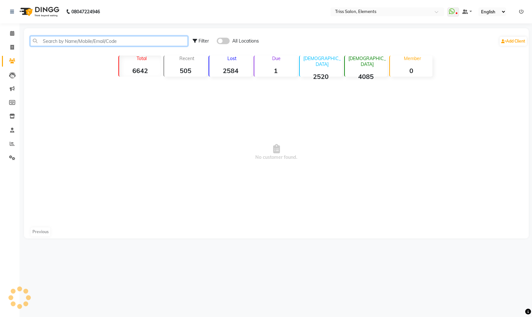
click at [141, 45] on input "text" at bounding box center [109, 41] width 158 height 10
click at [140, 42] on input "text" at bounding box center [109, 41] width 158 height 10
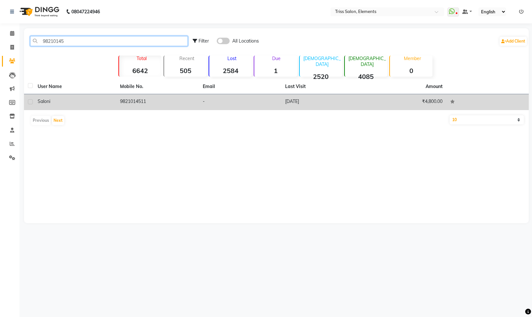
type input "98210145"
click at [141, 97] on td "9821014511" at bounding box center [157, 102] width 82 height 16
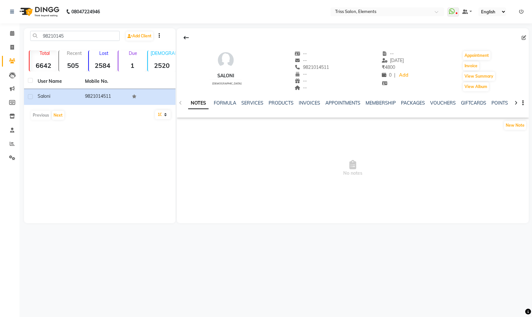
click at [252, 106] on div "SERVICES" at bounding box center [252, 103] width 22 height 7
click at [252, 105] on link "SERVICES" at bounding box center [252, 103] width 22 height 6
click at [250, 100] on link "SERVICES" at bounding box center [252, 103] width 22 height 6
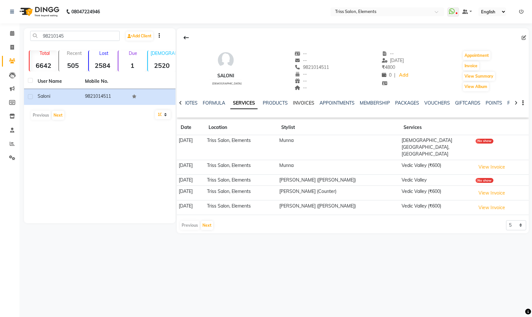
click at [306, 104] on link "INVOICES" at bounding box center [303, 103] width 21 height 6
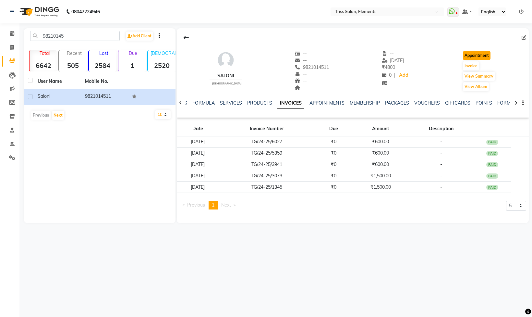
click at [488, 53] on button "Appointment" at bounding box center [477, 55] width 28 height 9
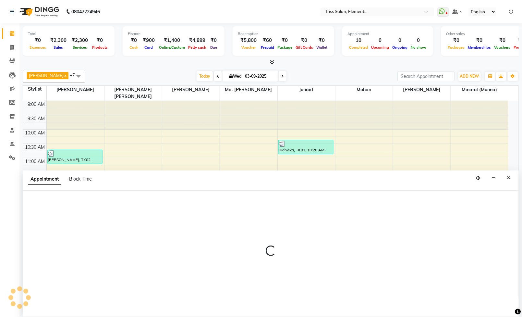
select select "tentative"
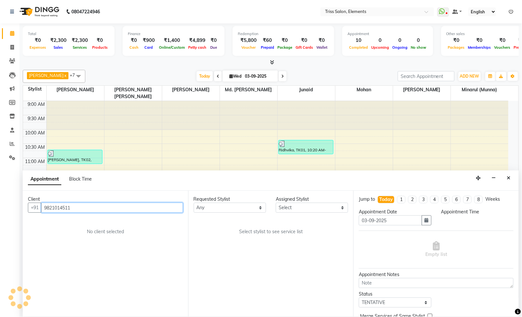
select select "600"
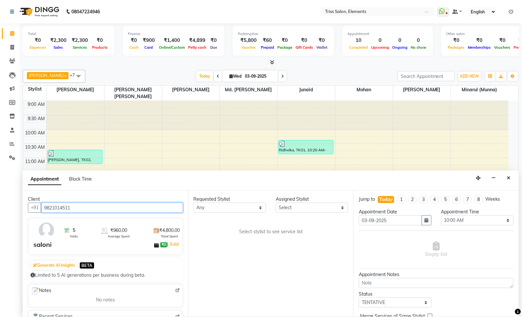
scroll to position [178, 0]
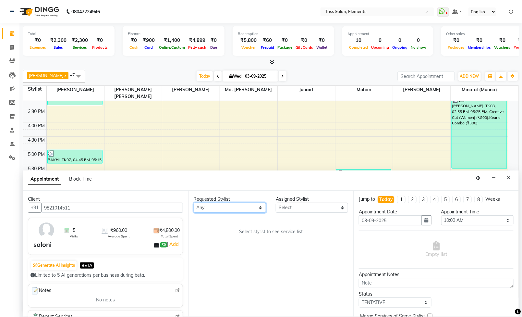
click at [255, 209] on select "Any Ayushi Junaid Md. Salman Minarul (Munna) Mohan Pankaj Dilip Jangde Priya Va…" at bounding box center [230, 207] width 72 height 10
select select "85549"
click at [194, 203] on select "Any Ayushi Junaid Md. Salman Minarul (Munna) Mohan Pankaj Dilip Jangde Priya Va…" at bounding box center [230, 207] width 72 height 10
select select "85549"
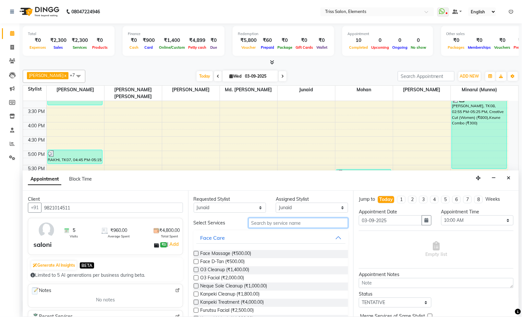
click at [295, 224] on input "text" at bounding box center [298, 223] width 100 height 10
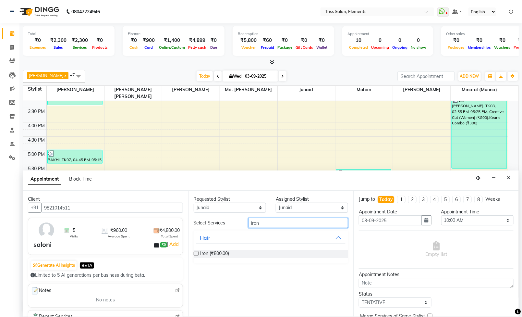
type input "iron"
click at [196, 253] on label at bounding box center [196, 253] width 5 height 5
click at [196, 253] on input "checkbox" at bounding box center [196, 254] width 4 height 4
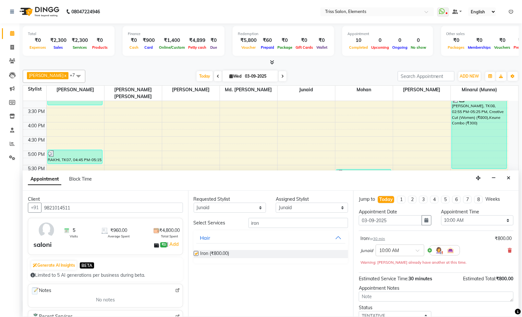
checkbox input "false"
click at [425, 222] on icon "button" at bounding box center [427, 220] width 4 height 5
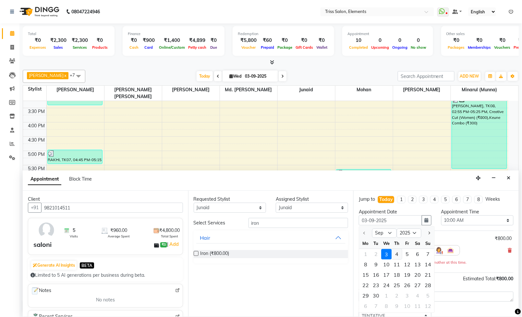
click at [394, 259] on div "4" at bounding box center [397, 254] width 10 height 10
type input "04-09-2025"
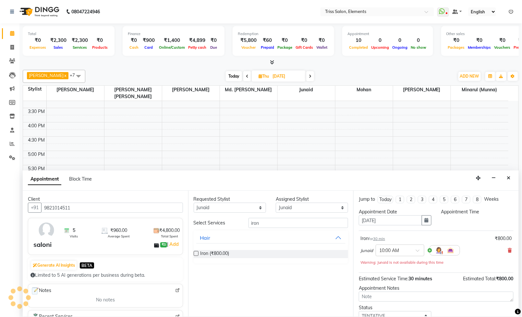
select select "600"
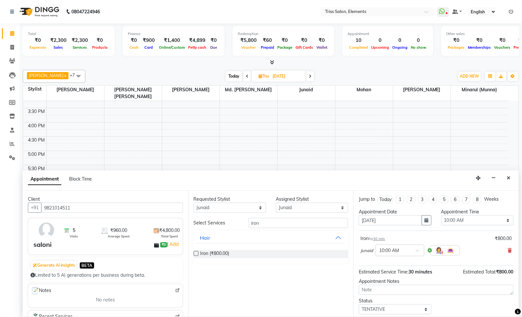
scroll to position [40, 0]
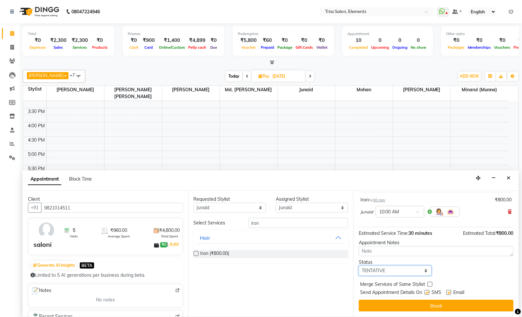
click at [400, 275] on select "Select TENTATIVE CONFIRM UPCOMING" at bounding box center [395, 270] width 72 height 10
select select "confirm booking"
click at [359, 265] on select "Select TENTATIVE CONFIRM UPCOMING" at bounding box center [395, 270] width 72 height 10
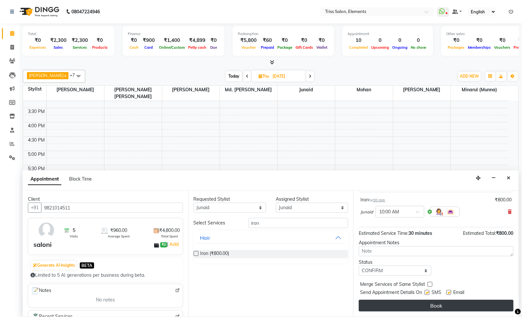
click at [418, 309] on button "Book" at bounding box center [436, 305] width 155 height 12
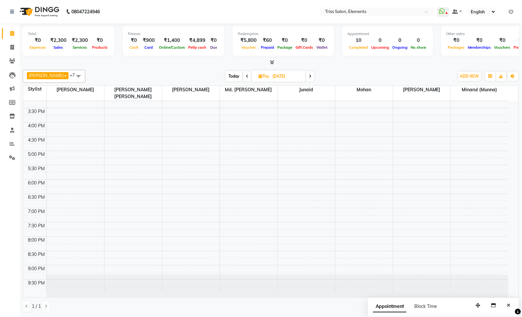
scroll to position [0, 0]
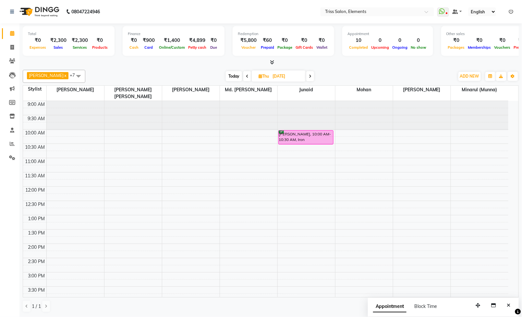
click at [243, 73] on span at bounding box center [247, 76] width 8 height 10
type input "03-09-2025"
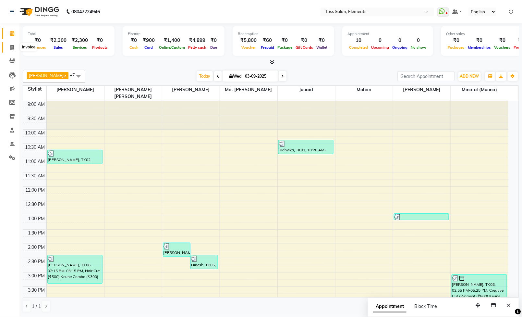
click at [11, 48] on icon at bounding box center [12, 47] width 4 height 5
select select "service"
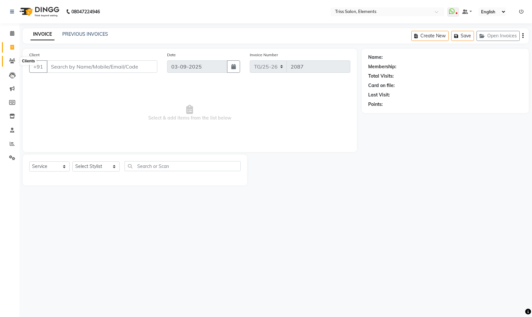
click at [11, 57] on span at bounding box center [11, 60] width 11 height 7
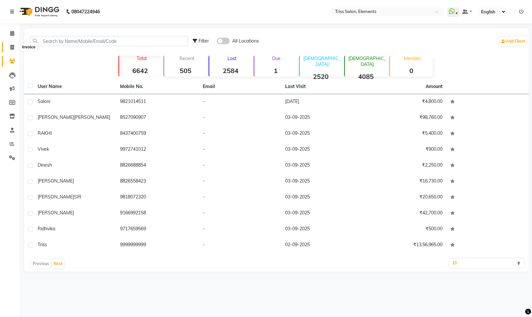
click at [14, 47] on span at bounding box center [11, 47] width 11 height 7
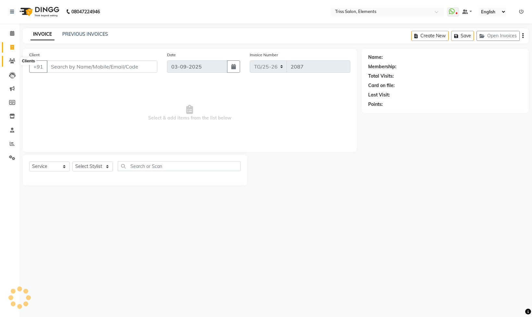
click at [5, 62] on link "Clients" at bounding box center [10, 61] width 16 height 11
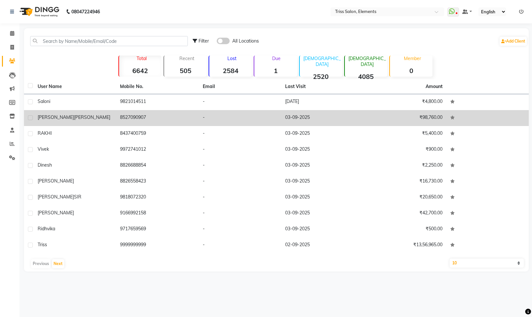
click at [136, 114] on td "8527090907" at bounding box center [157, 118] width 82 height 16
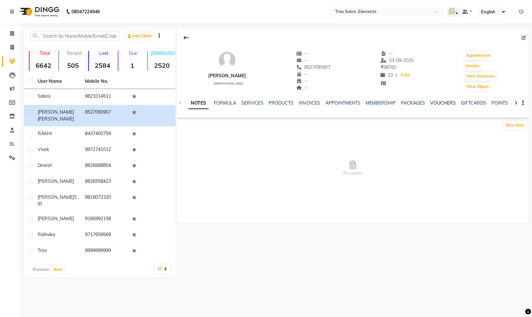
drag, startPoint x: 435, startPoint y: 100, endPoint x: 440, endPoint y: 100, distance: 4.3
click at [437, 100] on div "VOUCHERS" at bounding box center [443, 103] width 26 height 7
click at [444, 103] on link "VOUCHERS" at bounding box center [443, 103] width 26 height 6
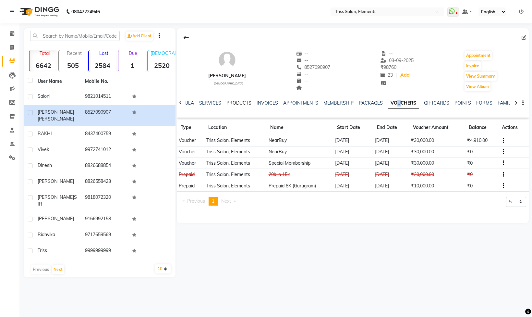
click at [240, 103] on link "PRODUCTS" at bounding box center [238, 103] width 25 height 6
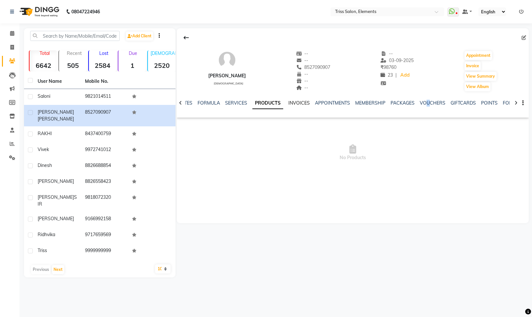
click at [303, 101] on link "INVOICES" at bounding box center [298, 103] width 21 height 6
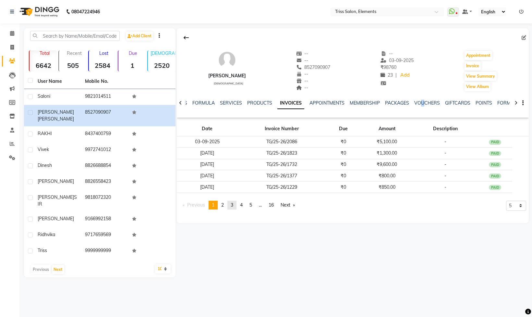
click at [231, 208] on link "page 3" at bounding box center [231, 204] width 9 height 9
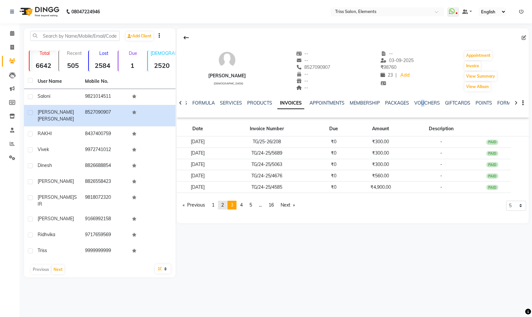
click at [224, 206] on span "2" at bounding box center [222, 205] width 3 height 6
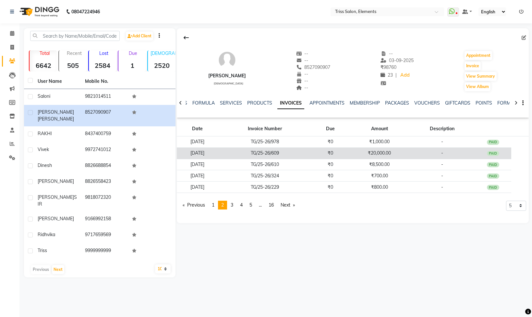
click at [372, 152] on td "₹20,000.00" at bounding box center [379, 152] width 61 height 11
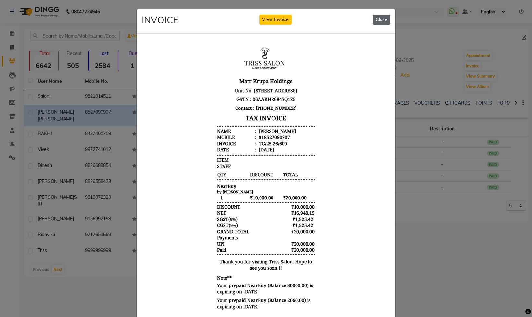
click at [373, 22] on button "Close" at bounding box center [382, 20] width 18 height 10
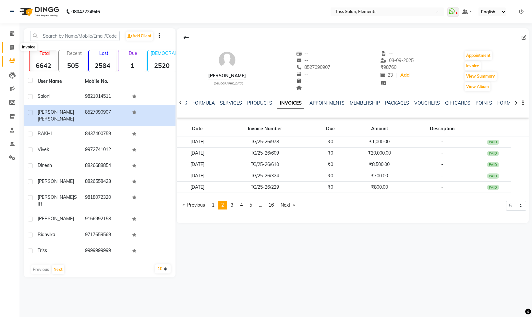
click at [8, 49] on span at bounding box center [11, 47] width 11 height 7
select select "service"
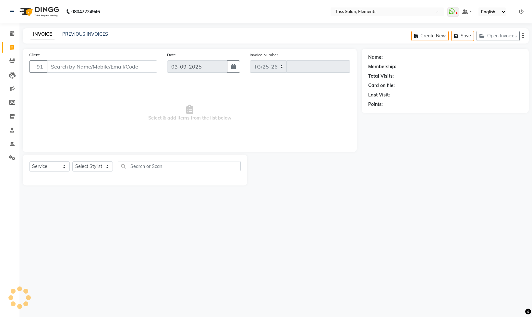
select select "4303"
type input "2087"
click at [489, 33] on button "Open Invoices" at bounding box center [498, 36] width 43 height 10
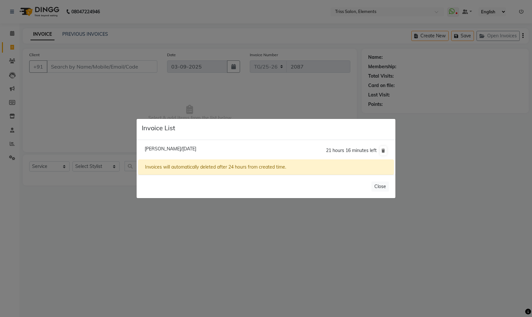
click at [157, 150] on span "Richa Sharma/03 September 2025" at bounding box center [171, 149] width 52 height 6
type input "9953286888"
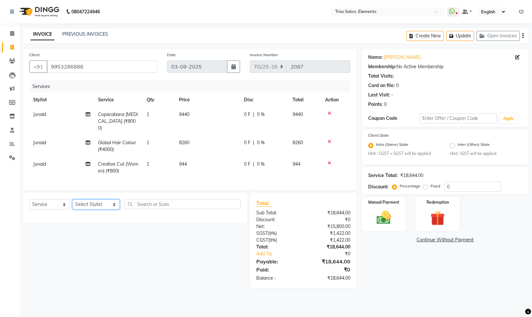
click at [88, 208] on select "Select Stylist [PERSON_NAME] Md. [PERSON_NAME] ([PERSON_NAME]) [PERSON_NAME] [P…" at bounding box center [95, 204] width 47 height 10
select select "87443"
click at [72, 203] on select "Select Stylist [PERSON_NAME] Md. [PERSON_NAME] ([PERSON_NAME]) [PERSON_NAME] [P…" at bounding box center [95, 204] width 47 height 10
click at [158, 214] on div "Select Service Product Membership Package Voucher Prepaid Gift Card Select Styl…" at bounding box center [135, 206] width 212 height 15
click at [158, 208] on input "text" at bounding box center [183, 204] width 116 height 10
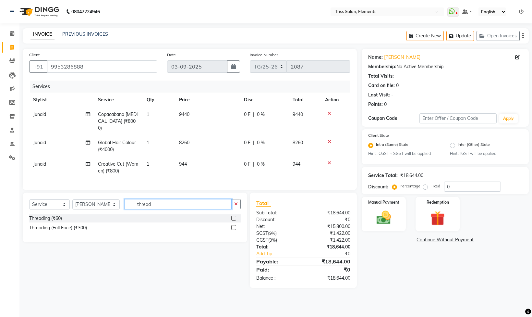
type input "thread"
click at [232, 220] on label at bounding box center [233, 217] width 5 height 5
click at [232, 220] on input "checkbox" at bounding box center [233, 218] width 4 height 4
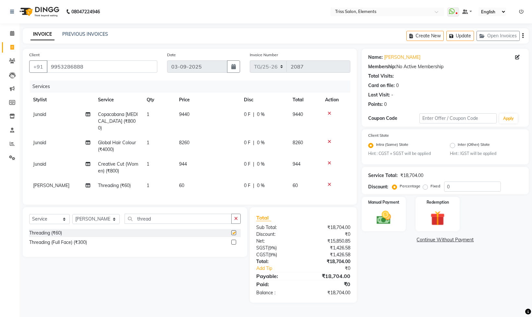
checkbox input "false"
click at [480, 114] on input "text" at bounding box center [457, 118] width 77 height 10
type input "WELCOMEBACK50"
click at [512, 113] on div "Coupon Code WELCOMEBACK50 Apply" at bounding box center [445, 118] width 154 height 11
click at [512, 119] on button "Apply" at bounding box center [508, 119] width 18 height 10
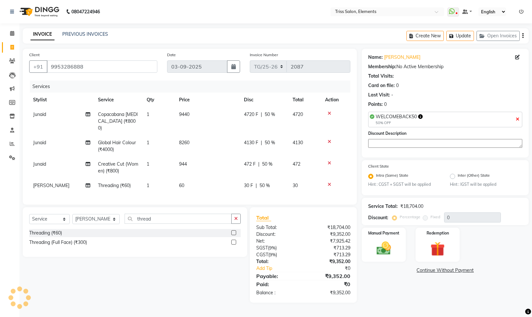
type input "50"
click at [265, 186] on td "30 F | 50 %" at bounding box center [264, 185] width 49 height 15
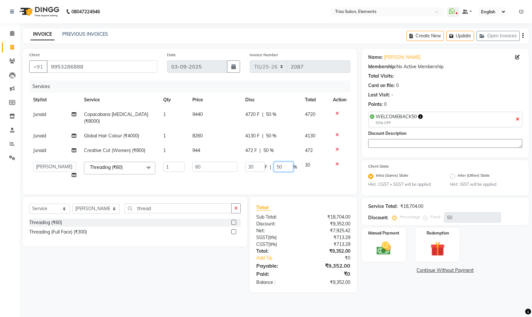
drag, startPoint x: 280, startPoint y: 159, endPoint x: 250, endPoint y: 178, distance: 34.9
click at [253, 177] on div "Services Stylist Service Qty Price Disc Total Action Junaid Copacabana Botox (₹…" at bounding box center [189, 133] width 321 height 107
type input "0"
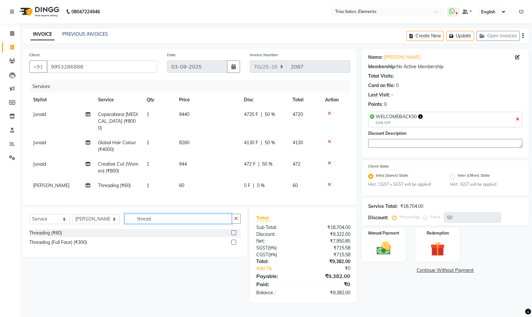
drag, startPoint x: 161, startPoint y: 223, endPoint x: 1, endPoint y: 306, distance: 180.5
click at [0, 305] on app-home "08047224946 Select Location × Triss Salon, Elements WhatsApp Status ✕ Status: D…" at bounding box center [266, 156] width 532 height 312
type input "upp"
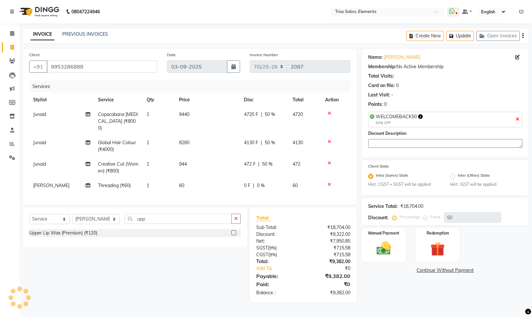
click at [235, 235] on label at bounding box center [233, 232] width 5 height 5
click at [235, 235] on input "checkbox" at bounding box center [233, 233] width 4 height 4
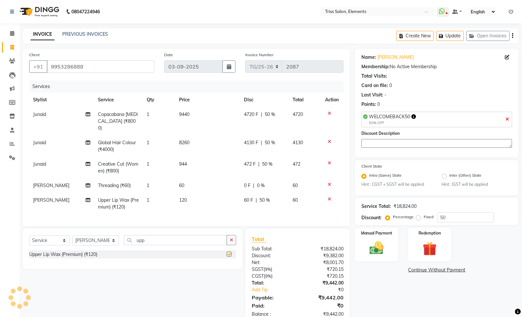
checkbox input "false"
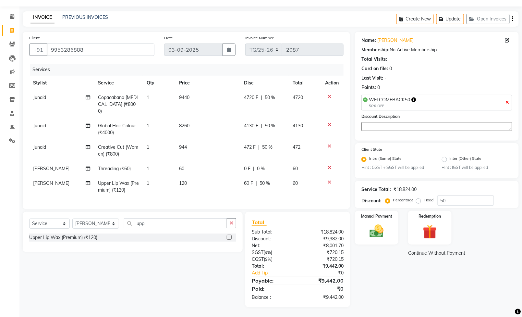
click at [264, 180] on span "50 %" at bounding box center [265, 183] width 10 height 7
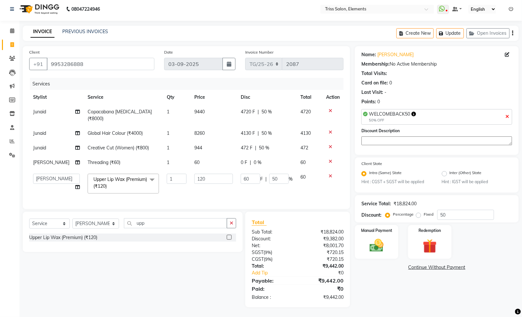
scroll to position [7, 0]
drag, startPoint x: 281, startPoint y: 167, endPoint x: 174, endPoint y: 199, distance: 112.1
click at [191, 190] on div "Services Stylist Service Qty Price Disc Total Action Junaid Copacabana Botox (₹…" at bounding box center [186, 140] width 314 height 125
type input "0"
click at [198, 182] on td "120" at bounding box center [213, 184] width 46 height 28
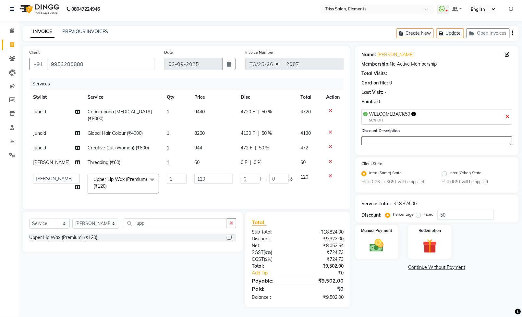
click at [177, 155] on td "1" at bounding box center [177, 162] width 28 height 15
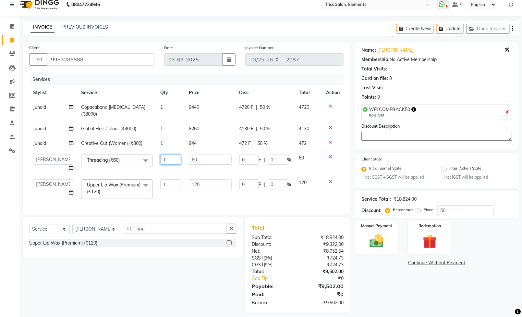
drag, startPoint x: 173, startPoint y: 150, endPoint x: 0, endPoint y: 309, distance: 235.1
click at [0, 309] on app-home "08047224946 Select Location × Triss Salon, Elements WhatsApp Status ✕ Status: D…" at bounding box center [261, 157] width 522 height 329
type input "2"
click at [226, 290] on div "Select Service Product Membership Package Voucher Prepaid Gift Card Select Styl…" at bounding box center [130, 264] width 225 height 95
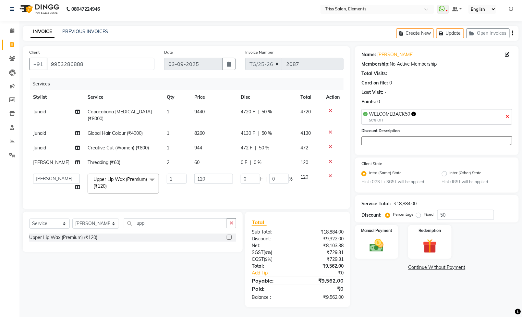
click at [466, 79] on div "Card on file: 0" at bounding box center [436, 82] width 151 height 7
click at [387, 242] on img at bounding box center [377, 245] width 24 height 17
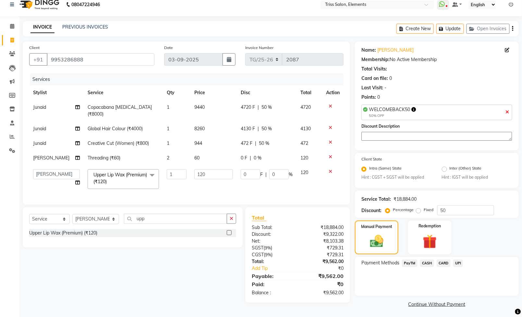
click at [458, 266] on span "UPI" at bounding box center [458, 262] width 10 height 7
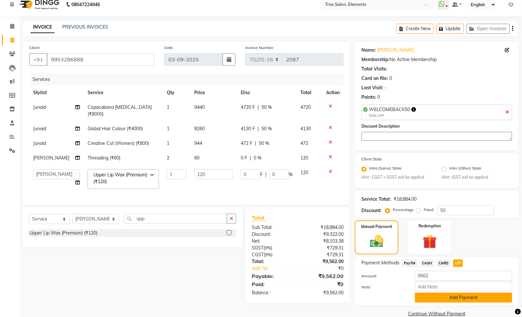
click at [455, 301] on button "Add Payment" at bounding box center [463, 297] width 97 height 10
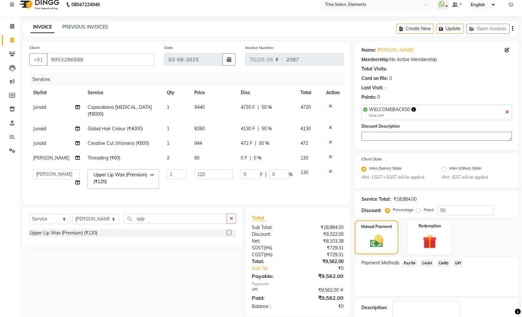
scroll to position [48, 0]
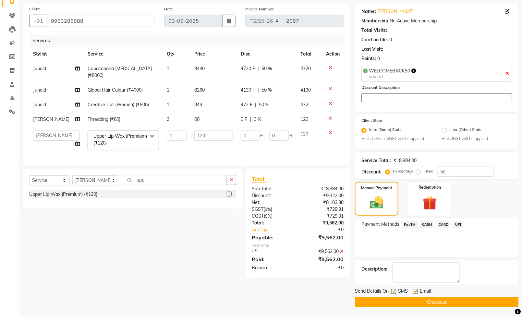
click at [482, 301] on button "Checkout" at bounding box center [437, 302] width 164 height 10
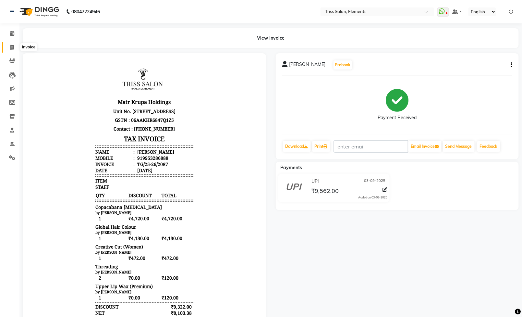
click at [12, 49] on icon at bounding box center [12, 47] width 4 height 5
select select "service"
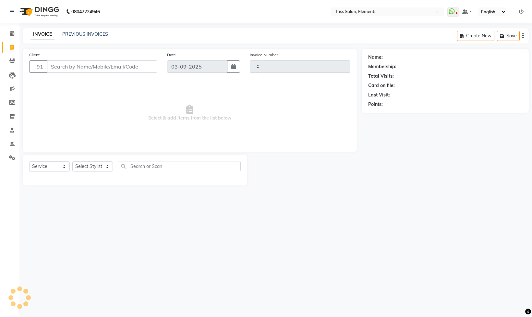
type input "2088"
select select "4303"
drag, startPoint x: 39, startPoint y: 10, endPoint x: 44, endPoint y: 21, distance: 11.8
click at [39, 10] on img at bounding box center [39, 12] width 44 height 18
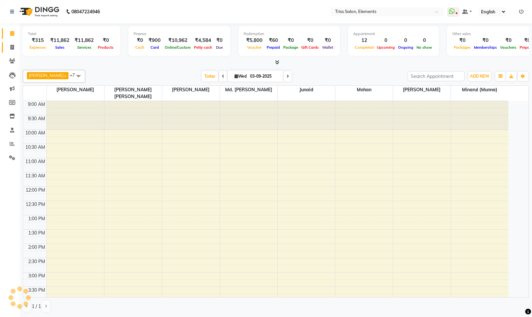
click at [11, 47] on icon at bounding box center [12, 47] width 4 height 5
select select "service"
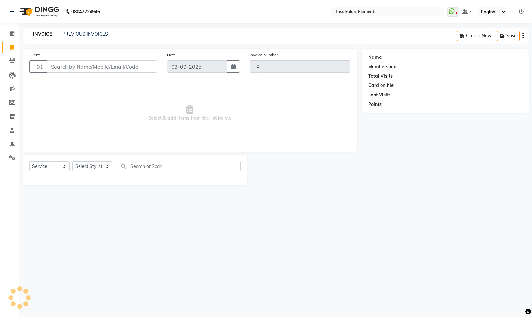
type input "2088"
select select "4303"
click at [9, 163] on li "Settings" at bounding box center [9, 158] width 19 height 14
click at [10, 151] on li "Settings" at bounding box center [9, 158] width 19 height 14
click at [10, 158] on icon at bounding box center [12, 157] width 6 height 5
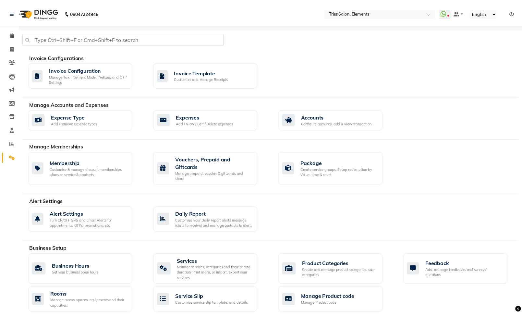
scroll to position [115, 0]
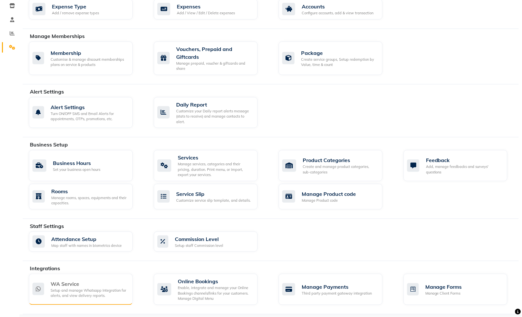
click at [57, 294] on div "Setup and manage Whatsapp Integration for alerts, and view delivery reports." at bounding box center [89, 292] width 77 height 11
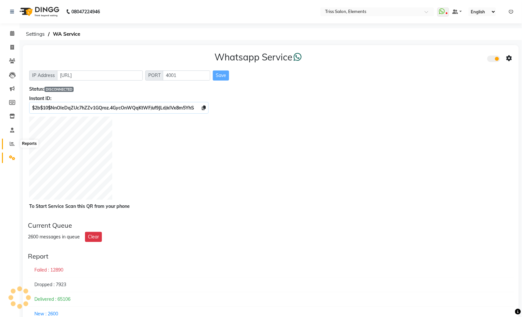
click at [11, 140] on span at bounding box center [11, 143] width 11 height 7
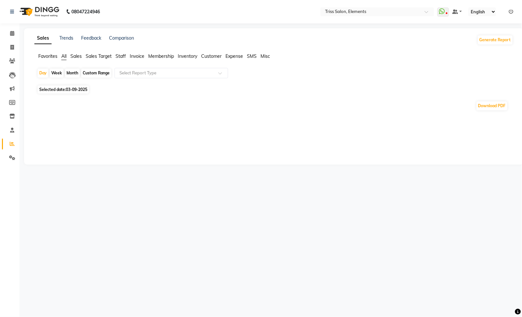
click at [118, 61] on div "Favorites All Sales Sales Target Staff Invoice Membership Inventory Customer Ex…" at bounding box center [274, 59] width 489 height 12
click at [118, 56] on span "Staff" at bounding box center [120, 56] width 10 height 6
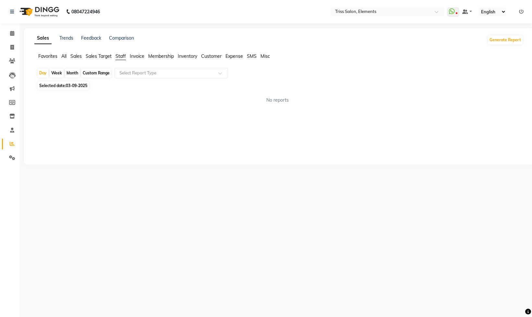
click at [120, 56] on span "Staff" at bounding box center [120, 56] width 10 height 6
click at [130, 71] on input "text" at bounding box center [164, 73] width 93 height 6
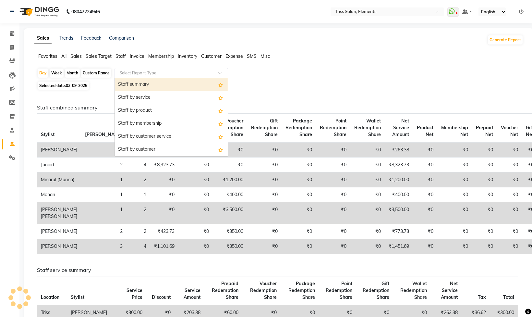
click at [137, 89] on div "Staff summary" at bounding box center [171, 84] width 113 height 13
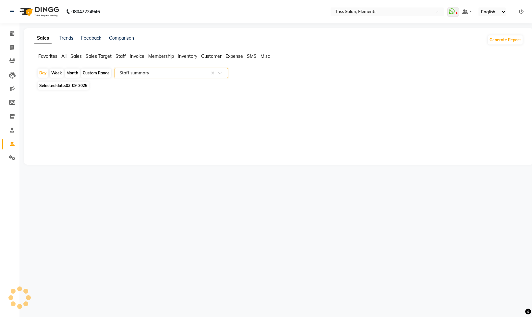
select select "full_report"
select select "csv"
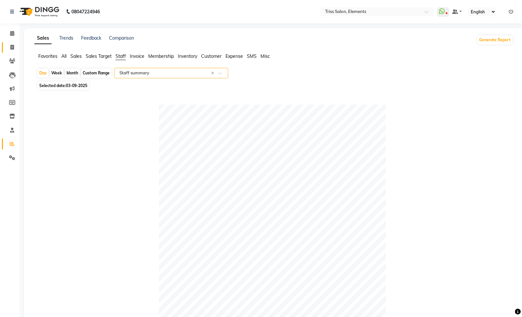
click at [8, 51] on link "Invoice" at bounding box center [10, 47] width 16 height 11
select select "service"
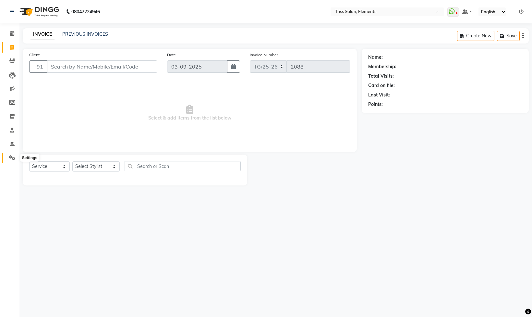
drag, startPoint x: 9, startPoint y: 158, endPoint x: 16, endPoint y: 157, distance: 6.6
click at [9, 157] on icon at bounding box center [12, 157] width 6 height 5
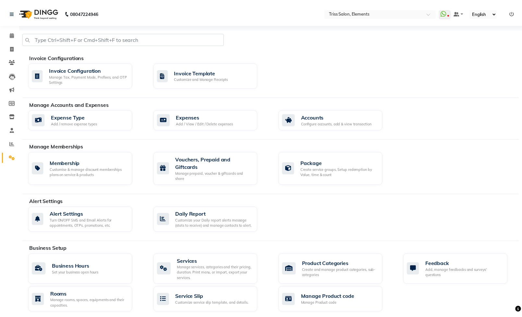
scroll to position [115, 0]
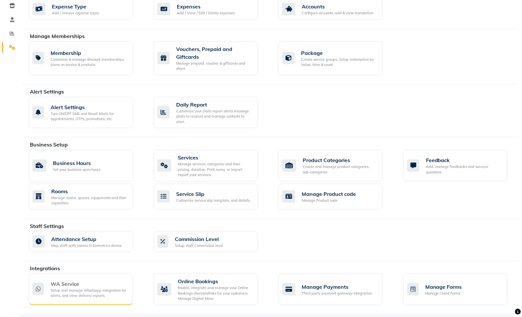
click at [75, 284] on div "WA Service" at bounding box center [89, 284] width 77 height 8
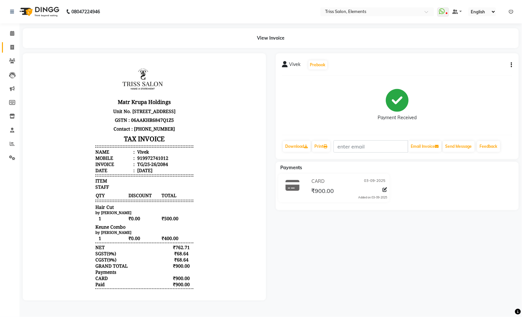
click at [12, 42] on link "Invoice" at bounding box center [10, 47] width 16 height 11
select select "service"
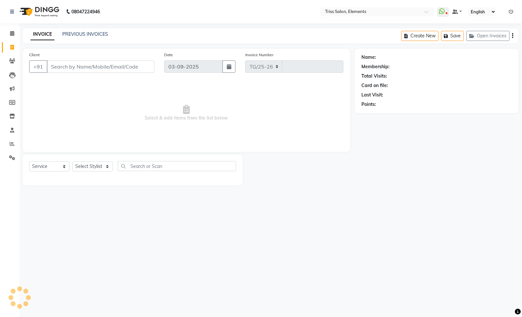
select select "4303"
type input "2085"
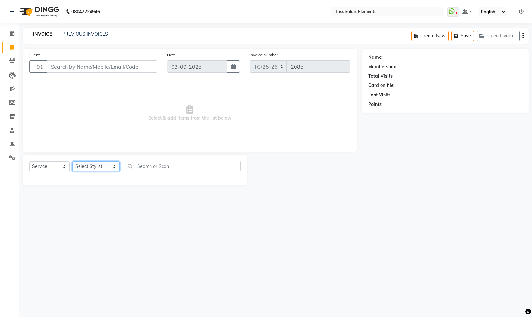
click at [78, 163] on select "Select Stylist [PERSON_NAME] Md. [PERSON_NAME] ([PERSON_NAME]) [PERSON_NAME] [P…" at bounding box center [95, 166] width 47 height 10
select select "90319"
click at [72, 162] on select "Select Stylist [PERSON_NAME] Md. [PERSON_NAME] ([PERSON_NAME]) [PERSON_NAME] [P…" at bounding box center [95, 166] width 47 height 10
click at [165, 166] on input "text" at bounding box center [183, 166] width 116 height 10
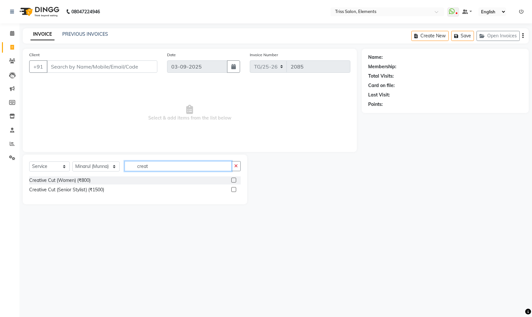
type input "creat"
click at [236, 177] on div at bounding box center [235, 180] width 9 height 8
click at [234, 180] on label at bounding box center [233, 179] width 5 height 5
click at [234, 180] on input "checkbox" at bounding box center [233, 180] width 4 height 4
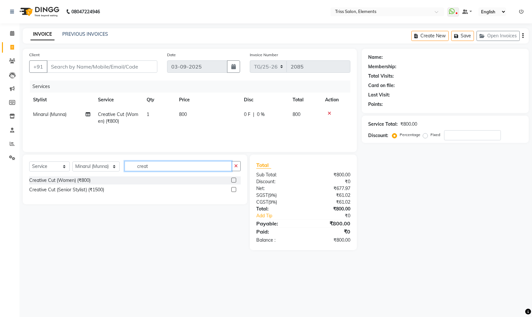
drag, startPoint x: 184, startPoint y: 166, endPoint x: 0, endPoint y: 216, distance: 190.3
click at [0, 207] on app-home "08047224946 Select Location × Triss Salon, Elements WhatsApp Status ✕ Status: D…" at bounding box center [266, 130] width 532 height 260
checkbox input "false"
type input "com"
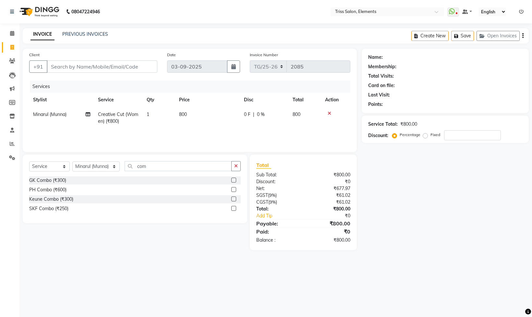
click at [236, 201] on div at bounding box center [235, 199] width 9 height 8
click at [234, 200] on label at bounding box center [233, 198] width 5 height 5
click at [234, 200] on input "checkbox" at bounding box center [233, 199] width 4 height 4
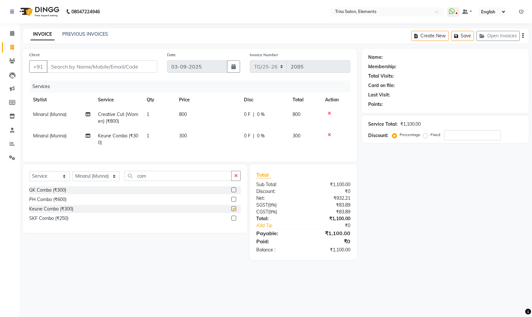
checkbox input "false"
click at [91, 181] on select "Select Stylist [PERSON_NAME] Md. [PERSON_NAME] ([PERSON_NAME]) [PERSON_NAME] [P…" at bounding box center [95, 176] width 47 height 10
select select "87278"
click at [72, 181] on select "Select Stylist [PERSON_NAME] Md. [PERSON_NAME] ([PERSON_NAME]) [PERSON_NAME] [P…" at bounding box center [95, 176] width 47 height 10
click at [154, 181] on input "com" at bounding box center [178, 176] width 107 height 10
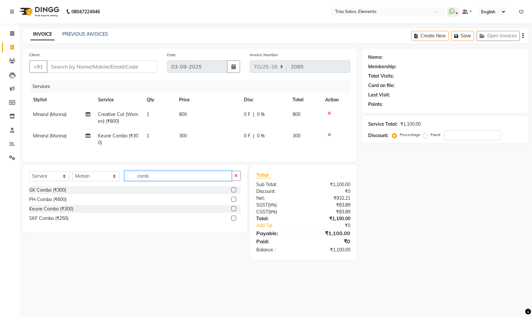
type input "comb"
click at [231, 211] on label at bounding box center [233, 208] width 5 height 5
click at [231, 211] on input "checkbox" at bounding box center [233, 209] width 4 height 4
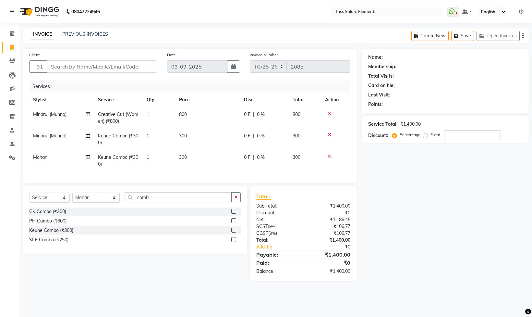
checkbox input "false"
click at [186, 134] on span "300" at bounding box center [183, 136] width 8 height 6
select select "90319"
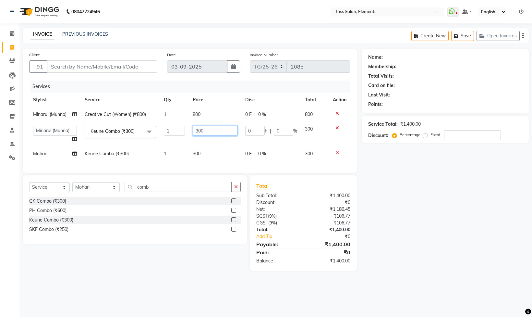
click at [139, 150] on tbody "Minarul (Munna) Creative Cut (Women) (₹800) 1 800 0 F | 0 % 800 [PERSON_NAME]. …" at bounding box center [189, 134] width 321 height 54
type input "400"
click at [224, 153] on td "300" at bounding box center [215, 153] width 52 height 15
select select "87278"
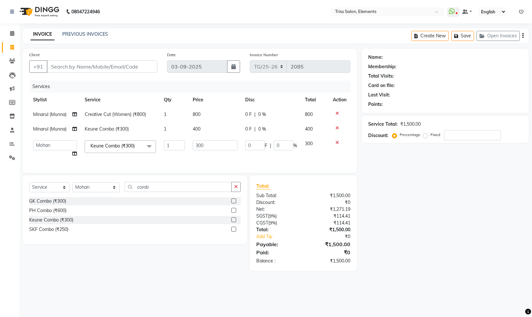
click at [217, 155] on td "300" at bounding box center [215, 148] width 52 height 25
drag, startPoint x: 212, startPoint y: 146, endPoint x: 66, endPoint y: 176, distance: 149.3
click at [91, 166] on div "Services Stylist Service Qty Price Disc Total Action Minarul (Munna) Creative C…" at bounding box center [189, 123] width 321 height 86
type input "400"
click at [162, 199] on div "Select Service Product Membership Package Voucher Prepaid Gift Card Select Styl…" at bounding box center [135, 209] width 224 height 68
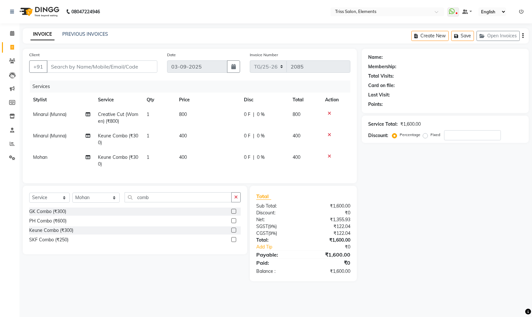
click at [81, 207] on div "Select Service Product Membership Package Voucher Prepaid Gift Card Select Styl…" at bounding box center [135, 199] width 212 height 15
click at [81, 202] on select "Select Stylist [PERSON_NAME] Md. [PERSON_NAME] ([PERSON_NAME]) [PERSON_NAME] [P…" at bounding box center [95, 197] width 47 height 10
select select "39785"
click at [72, 202] on select "Select Stylist [PERSON_NAME] Md. [PERSON_NAME] ([PERSON_NAME]) [PERSON_NAME] [P…" at bounding box center [95, 197] width 47 height 10
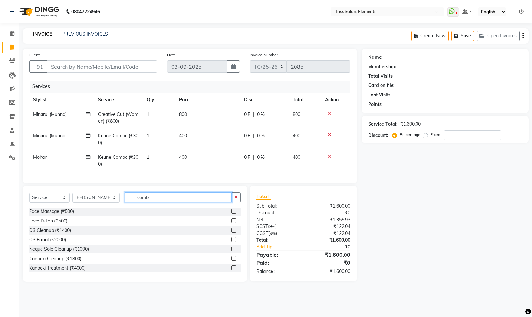
drag, startPoint x: 159, startPoint y: 207, endPoint x: 0, endPoint y: 254, distance: 166.1
click at [0, 248] on app-home "08047224946 Select Location × Triss Salon, Elements WhatsApp Status ✕ Status: D…" at bounding box center [266, 145] width 532 height 291
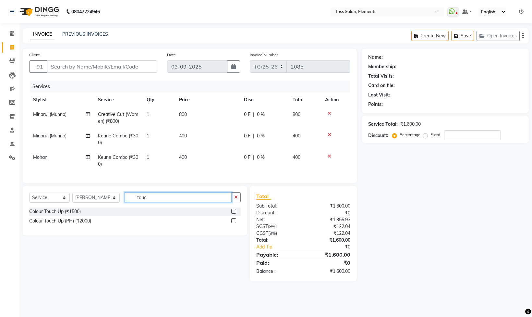
type input "touc"
click at [234, 223] on label at bounding box center [233, 220] width 5 height 5
click at [234, 223] on input "checkbox" at bounding box center [233, 221] width 4 height 4
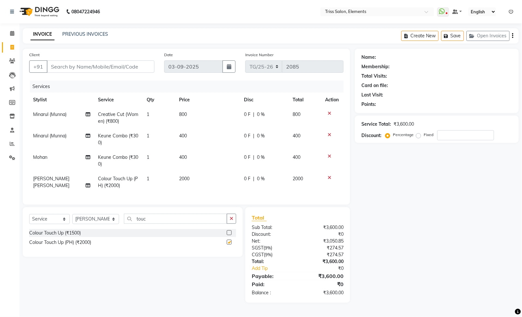
checkbox input "false"
drag, startPoint x: 139, startPoint y: 227, endPoint x: 106, endPoint y: 233, distance: 32.7
click at [108, 229] on div "Select Service Product Membership Package Voucher Prepaid Gift Card Select Styl…" at bounding box center [132, 220] width 207 height 15
type input "refi"
click at [230, 235] on label at bounding box center [229, 232] width 5 height 5
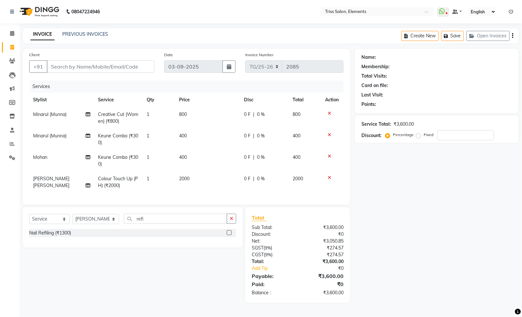
click at [230, 235] on input "checkbox" at bounding box center [229, 233] width 4 height 4
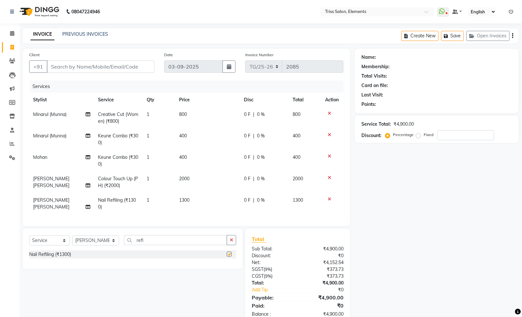
checkbox input "false"
drag, startPoint x: 115, startPoint y: 75, endPoint x: 99, endPoint y: 69, distance: 18.0
drag, startPoint x: 99, startPoint y: 69, endPoint x: 74, endPoint y: 62, distance: 25.9
click at [74, 62] on input "Client" at bounding box center [101, 66] width 108 height 12
click at [199, 201] on td "1300" at bounding box center [207, 203] width 65 height 21
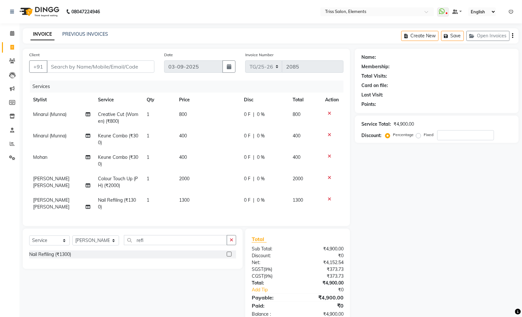
select select "39785"
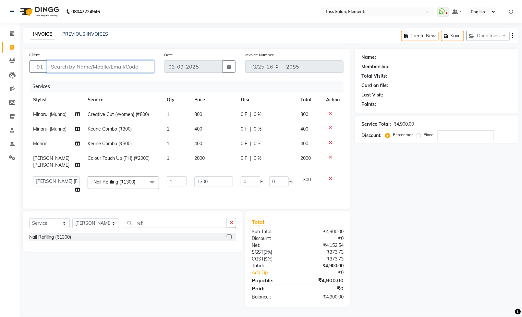
click at [127, 67] on input "Client" at bounding box center [101, 66] width 108 height 12
drag, startPoint x: 205, startPoint y: 184, endPoint x: 118, endPoint y: 207, distance: 90.5
click at [118, 202] on div "Services Stylist Service Qty Price Disc Total Action Minarul (Munna) Creative C…" at bounding box center [186, 141] width 314 height 122
type input "1500"
click at [202, 163] on tbody "Minarul (Munna) Creative Cut (Women) (₹800) 1 800 0 F | 0 % 800 Minarul (Munna)…" at bounding box center [186, 152] width 314 height 90
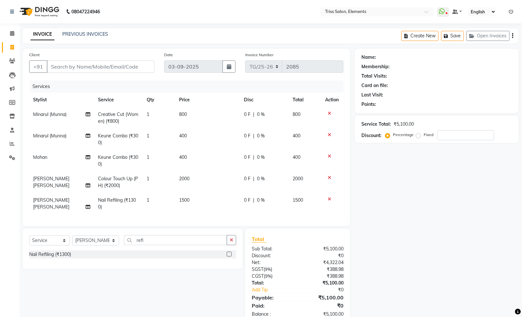
click at [205, 182] on td "2000" at bounding box center [207, 181] width 65 height 21
select select "39785"
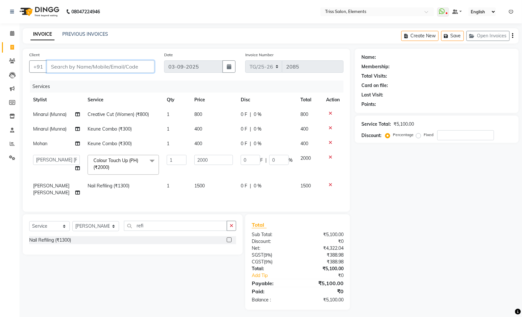
click at [127, 67] on input "Client" at bounding box center [101, 66] width 108 height 12
type input "8"
type input "0"
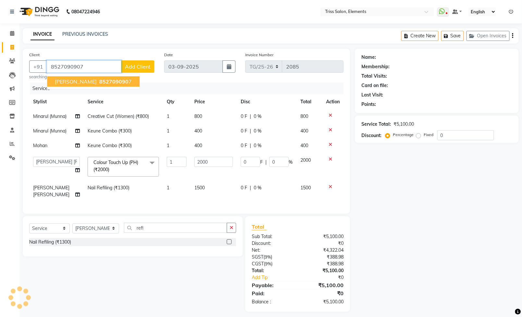
type input "8527090907"
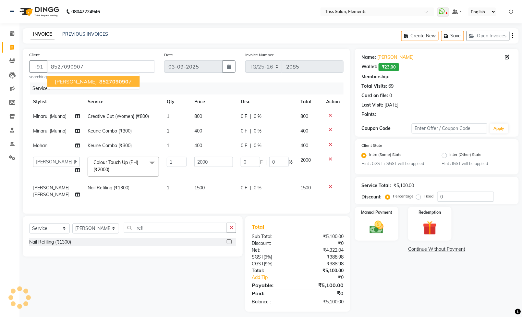
click at [123, 84] on button "[PERSON_NAME] 852709090 7" at bounding box center [93, 81] width 92 height 10
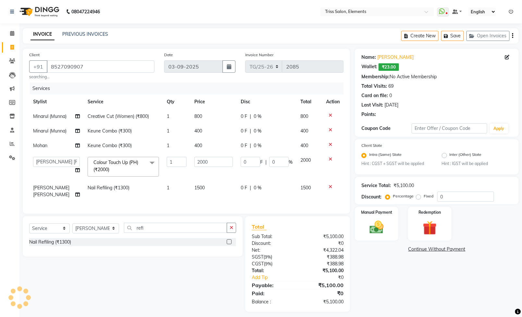
scroll to position [17, 0]
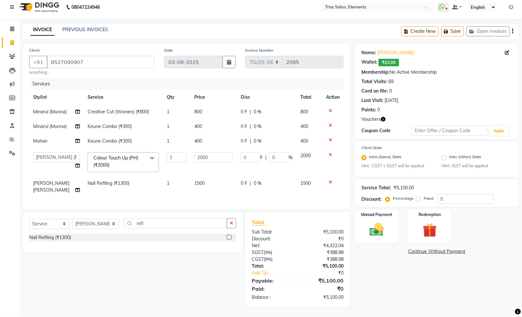
click at [383, 117] on icon "button" at bounding box center [383, 119] width 5 height 5
click at [427, 221] on img at bounding box center [430, 230] width 24 height 18
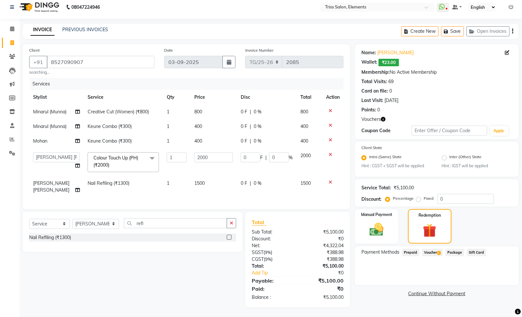
click at [429, 248] on span "Voucher 1" at bounding box center [432, 251] width 21 height 7
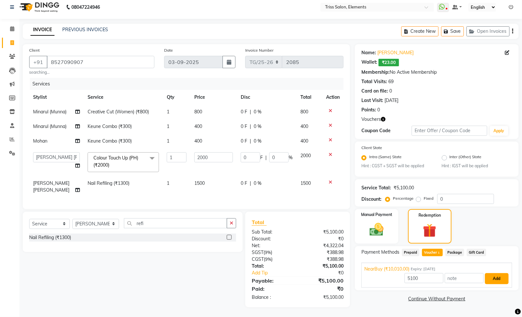
click at [489, 273] on button "Add" at bounding box center [497, 278] width 24 height 11
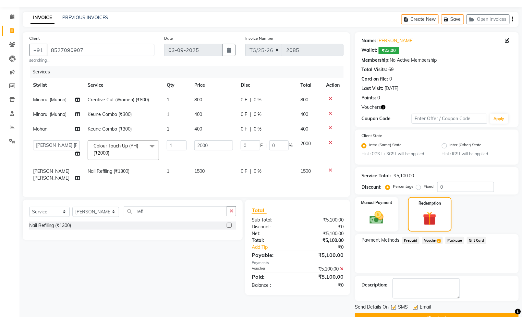
scroll to position [34, 0]
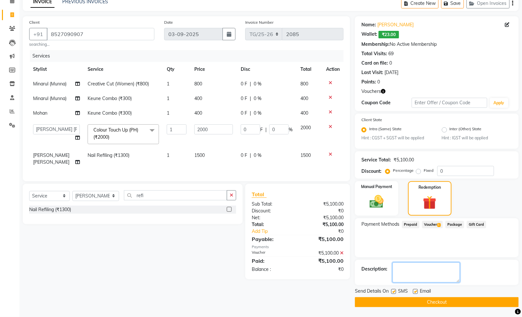
click at [460, 266] on textarea at bounding box center [426, 272] width 67 height 20
click at [448, 229] on div "Payment Methods Prepaid Voucher 1 Package Gift Card" at bounding box center [437, 237] width 164 height 39
click at [455, 245] on div "Payment Methods Prepaid Voucher 1 Package Gift Card" at bounding box center [437, 237] width 164 height 39
click at [435, 263] on textarea at bounding box center [426, 272] width 67 height 20
click at [458, 297] on button "Checkout" at bounding box center [437, 302] width 164 height 10
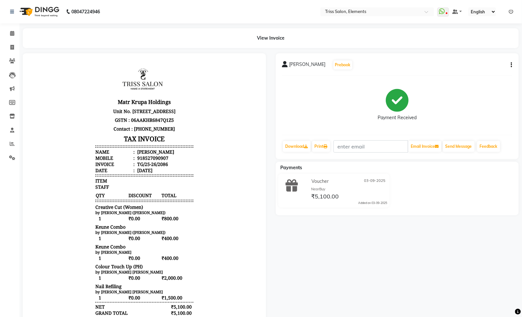
click at [98, 115] on p "Unit No. [STREET_ADDRESS]" at bounding box center [144, 110] width 98 height 9
click at [5, 49] on link "Invoice" at bounding box center [10, 47] width 16 height 11
select select "service"
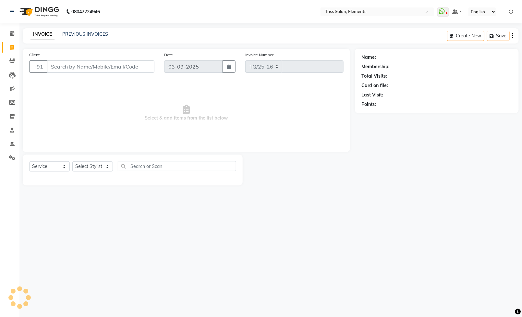
select select "4303"
type input "2087"
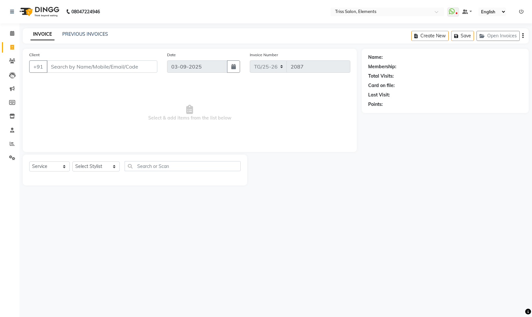
click at [82, 28] on div "INVOICE PREVIOUS INVOICES Create New Save Open Invoices" at bounding box center [276, 35] width 506 height 15
click at [73, 41] on div "INVOICE PREVIOUS INVOICES Create New Save Open Invoices" at bounding box center [276, 35] width 506 height 15
click at [69, 31] on link "PREVIOUS INVOICES" at bounding box center [85, 34] width 46 height 6
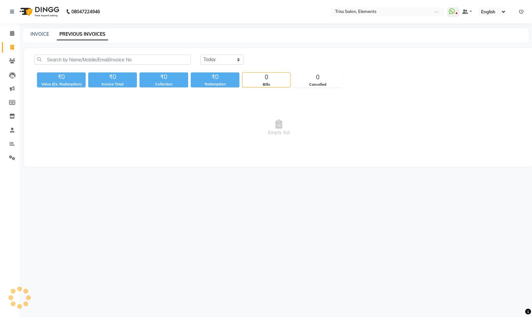
click at [54, 19] on img at bounding box center [39, 12] width 44 height 18
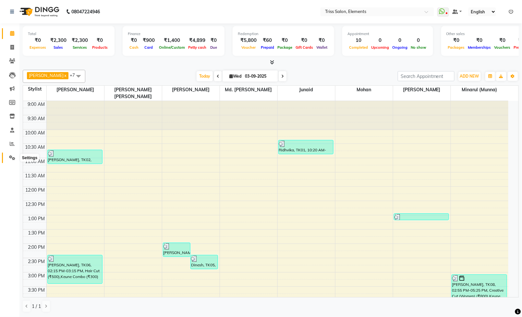
click at [9, 161] on span at bounding box center [11, 157] width 11 height 7
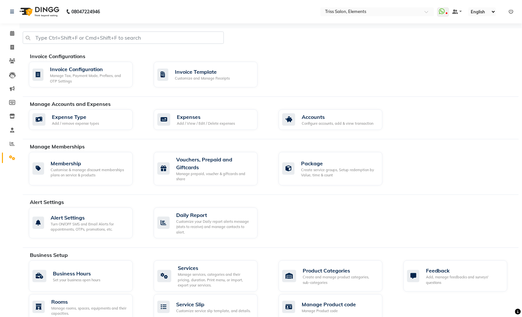
scroll to position [115, 0]
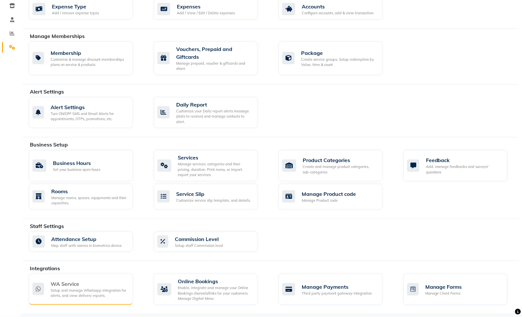
click at [89, 298] on div "WA Service Setup and manage Whatsapp Integration for alerts, and view delivery …" at bounding box center [81, 288] width 104 height 31
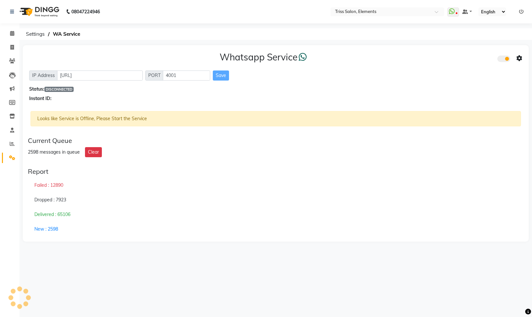
click at [13, 53] on li "Invoice" at bounding box center [9, 48] width 19 height 14
click at [13, 47] on icon at bounding box center [12, 47] width 4 height 5
select select "service"
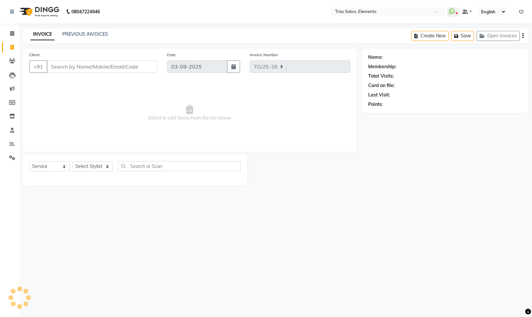
select select "4303"
type input "2087"
click at [11, 155] on icon at bounding box center [12, 157] width 6 height 5
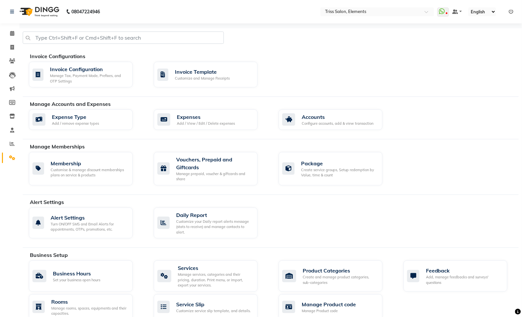
scroll to position [115, 0]
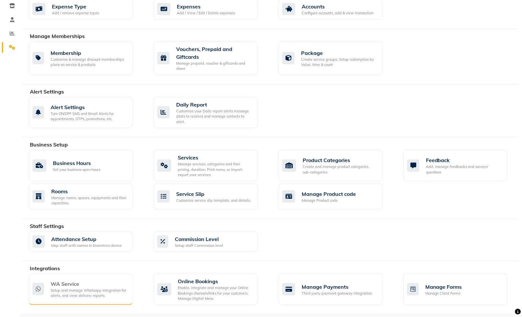
click at [83, 282] on div "WA Service" at bounding box center [89, 284] width 77 height 8
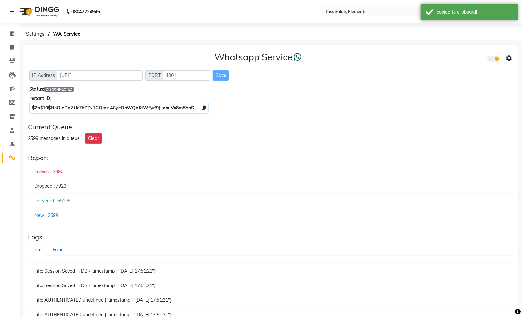
click at [510, 56] on icon at bounding box center [509, 58] width 6 height 6
click at [475, 50] on div "Whatsapp Settings" at bounding box center [462, 51] width 74 height 8
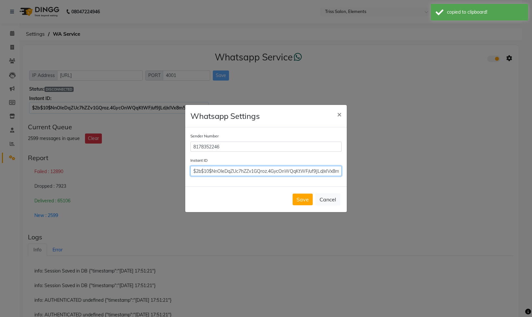
click at [255, 174] on input "$2b$10$NnOleDqZUc7hZZv1GQroz.4GycOnWQqKtWF/uf9JLd/xIVx8m5YhS" at bounding box center [265, 171] width 151 height 10
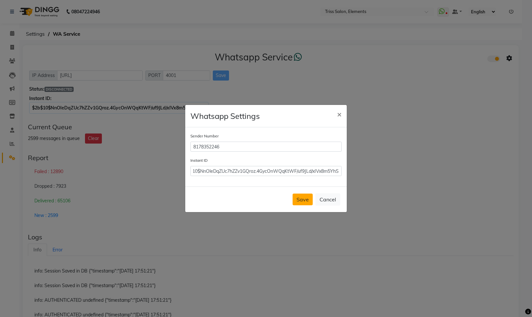
click at [305, 199] on button "Save" at bounding box center [303, 199] width 20 height 12
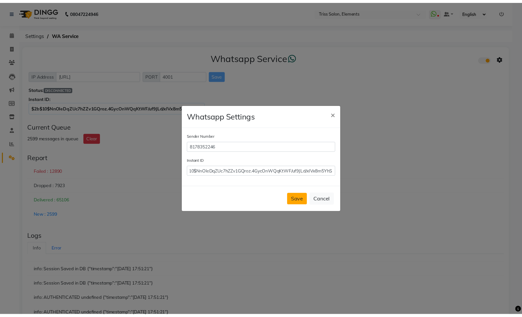
scroll to position [0, 0]
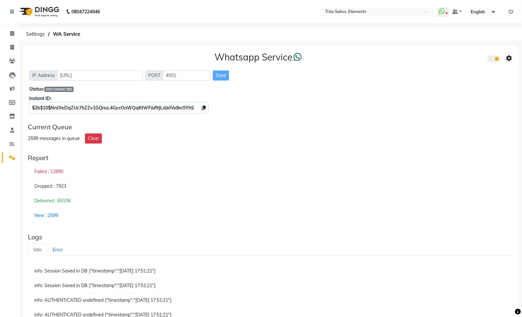
click at [18, 143] on li "Reports" at bounding box center [9, 144] width 19 height 14
click at [14, 143] on span at bounding box center [11, 143] width 11 height 7
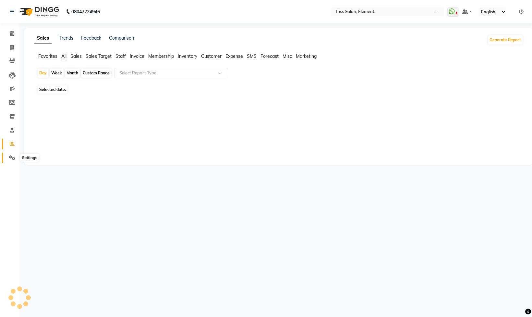
click at [10, 155] on icon at bounding box center [12, 157] width 6 height 5
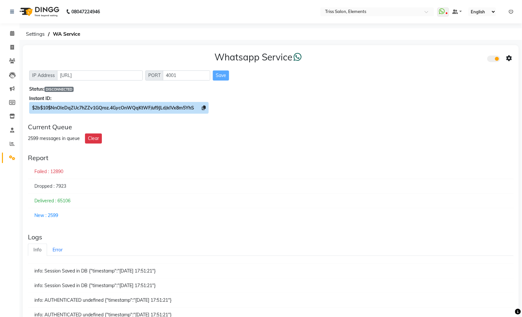
click icon
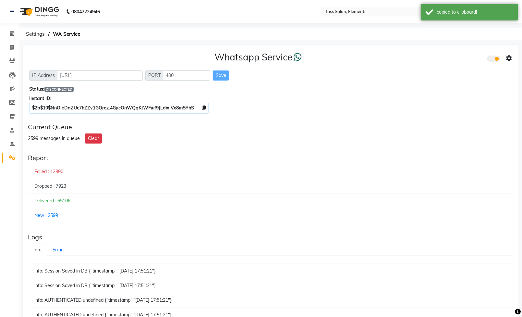
click icon
click div "Whatsapp Settings"
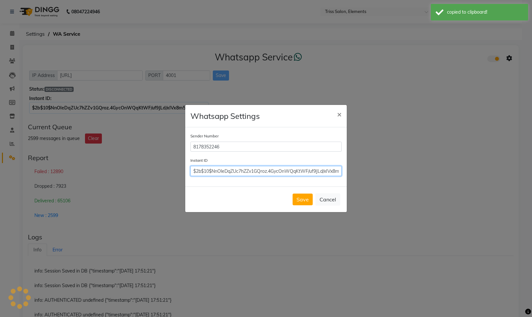
click input "$2b$10$NnOleDqZUc7hZZv1GQroz.4GycOnWQqKtWF/uf9JLd/xIVx8m5YhS"
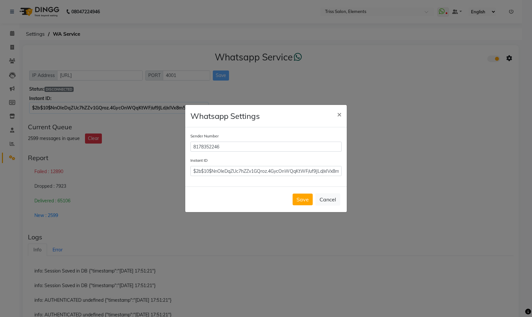
drag, startPoint x: 302, startPoint y: 197, endPoint x: 315, endPoint y: 207, distance: 16.7
click button "Save"
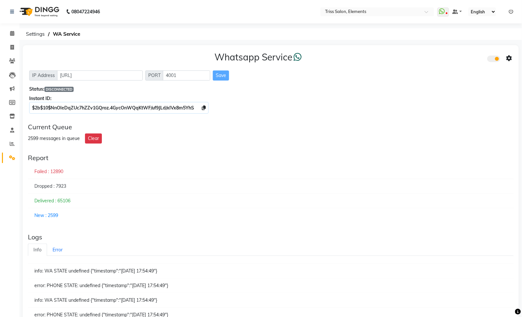
drag, startPoint x: 494, startPoint y: 60, endPoint x: 508, endPoint y: 76, distance: 21.4
click at [508, 76] on div "IP Address [URL] PORT 4001 Save" at bounding box center [270, 75] width 483 height 10
click at [509, 57] on icon at bounding box center [509, 58] width 6 height 6
click at [434, 124] on div "Current Queue" at bounding box center [271, 127] width 486 height 8
click at [46, 10] on img at bounding box center [39, 12] width 44 height 18
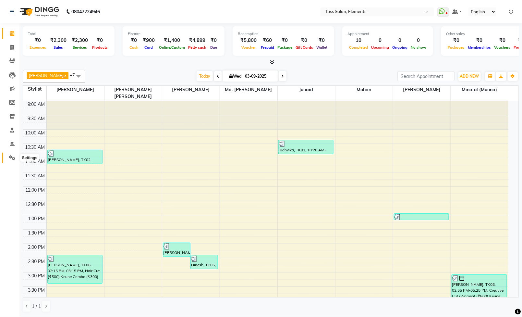
click at [9, 158] on icon at bounding box center [12, 157] width 6 height 5
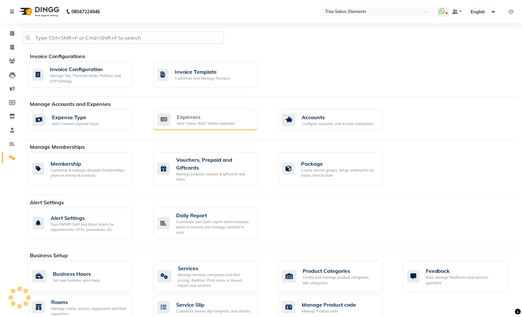
click at [203, 118] on div "Expenses" at bounding box center [206, 117] width 58 height 8
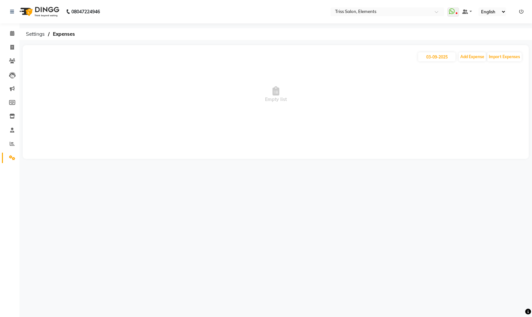
click at [434, 51] on div "03-09-2025 Add Expense Import Expenses Empty list" at bounding box center [276, 102] width 506 height 114
click at [435, 57] on input "03-09-2025" at bounding box center [436, 56] width 37 height 9
select select "9"
select select "2025"
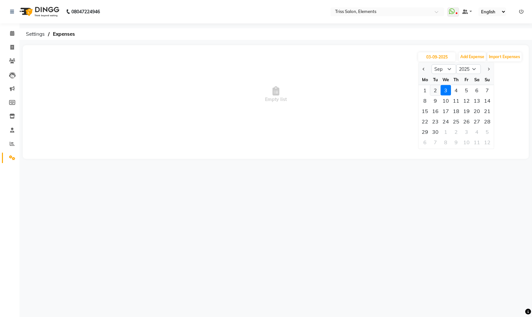
click at [436, 91] on div "2" at bounding box center [435, 90] width 10 height 10
type input "02-09-2025"
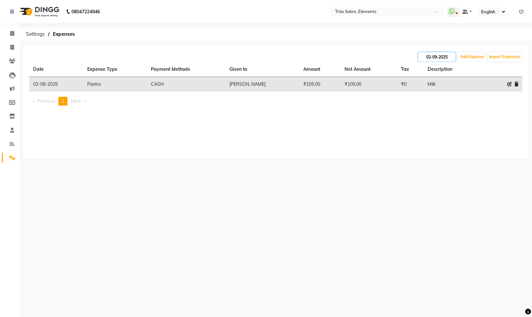
click at [439, 56] on input "02-09-2025" at bounding box center [436, 56] width 37 height 9
select select "9"
select select "2025"
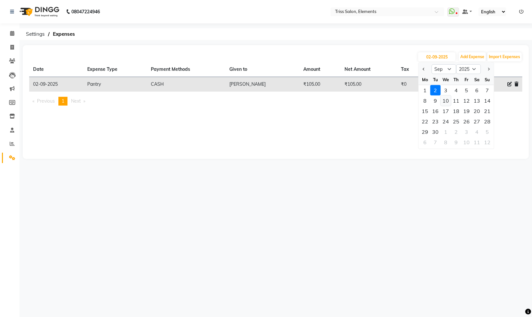
click at [446, 95] on div "10" at bounding box center [446, 100] width 10 height 10
type input "10-09-2025"
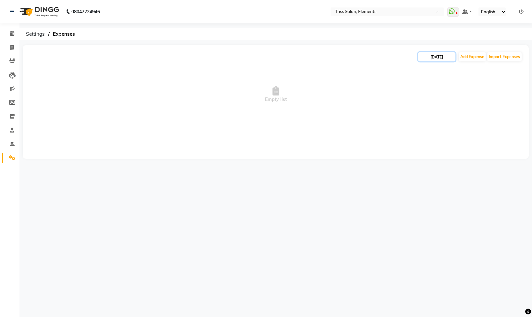
click at [442, 55] on input "10-09-2025" at bounding box center [436, 56] width 37 height 9
select select "9"
select select "2025"
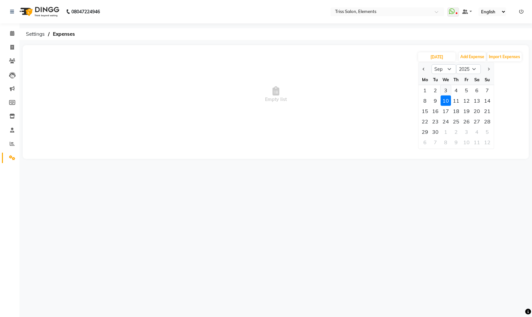
click at [446, 86] on div "3" at bounding box center [446, 90] width 10 height 10
type input "03-09-2025"
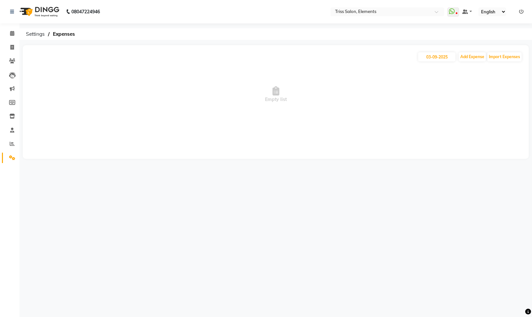
click at [467, 49] on div "03-09-2025 Add Expense Import Expenses Empty list" at bounding box center [276, 102] width 506 height 114
click at [468, 54] on button "Add Expense" at bounding box center [472, 56] width 27 height 9
select select "1"
select select "2499"
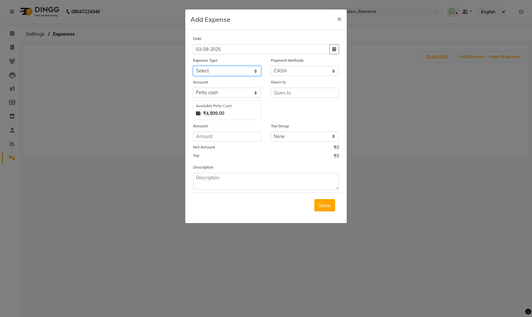
click at [224, 72] on select "Select Bank Deposit Cash Handover CLIENT TIP TO STAFF Client Welfare Conveyance…" at bounding box center [227, 71] width 68 height 10
select select "1120"
click at [193, 67] on select "Select Bank Deposit Cash Handover CLIENT TIP TO STAFF Client Welfare Conveyance…" at bounding box center [227, 71] width 68 height 10
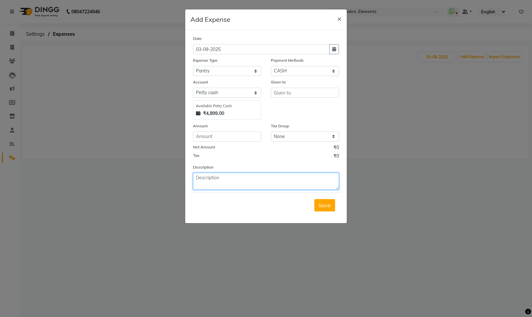
click at [213, 184] on textarea at bounding box center [266, 181] width 146 height 17
type textarea "Milk"
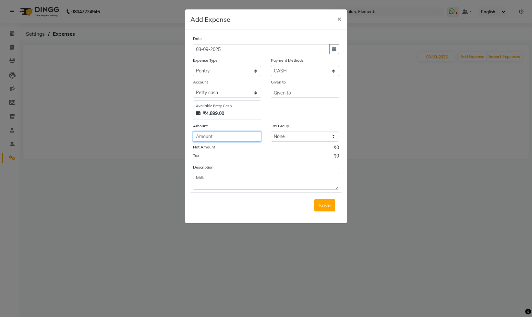
click at [224, 138] on input "number" at bounding box center [227, 136] width 68 height 10
type input "105"
click at [295, 95] on input "text" at bounding box center [305, 93] width 68 height 10
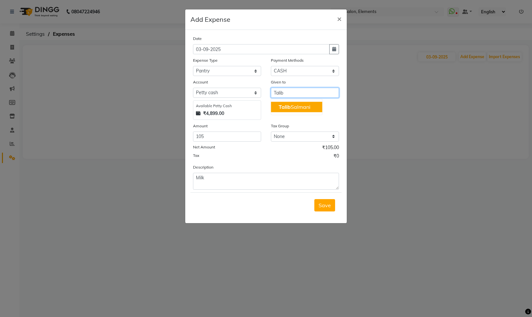
click at [296, 106] on ngb-highlight "Talib Salmani" at bounding box center [295, 106] width 32 height 6
type input "[PERSON_NAME]"
click at [322, 208] on span "Save" at bounding box center [325, 205] width 12 height 6
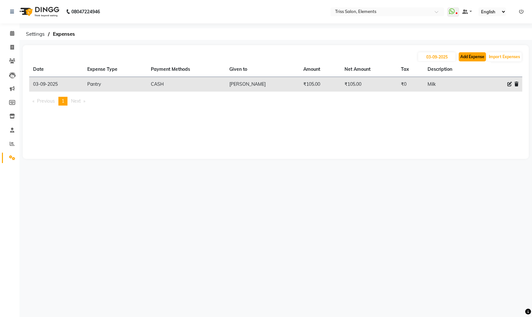
click at [467, 53] on button "Add Expense" at bounding box center [472, 56] width 27 height 9
select select "1"
select select "2499"
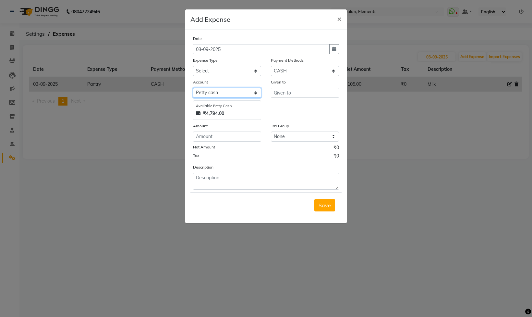
click at [225, 95] on select "Select Petty cash" at bounding box center [227, 93] width 68 height 10
click at [193, 90] on select "Select Petty cash" at bounding box center [227, 93] width 68 height 10
click at [221, 139] on input "number" at bounding box center [227, 136] width 68 height 10
click at [243, 141] on input "number" at bounding box center [227, 136] width 68 height 10
type input "210"
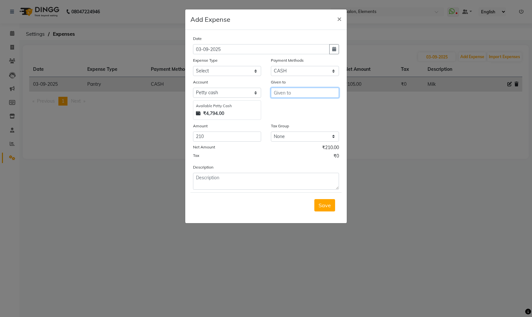
click at [296, 94] on input "text" at bounding box center [305, 93] width 68 height 10
type input "S"
click at [307, 110] on ngb-highlight "Triss Gurgaon ( Cou nter)" at bounding box center [312, 106] width 66 height 6
type input "Triss Gurgaon (Counter)"
click at [250, 76] on select "Select Bank Deposit Cash Handover CLIENT TIP TO STAFF Client Welfare Conveyance…" at bounding box center [227, 71] width 68 height 10
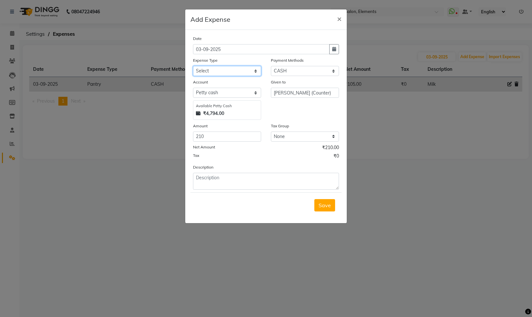
select select "1108"
click at [193, 67] on select "Select Bank Deposit Cash Handover CLIENT TIP TO STAFF Client Welfare Conveyance…" at bounding box center [227, 71] width 68 height 10
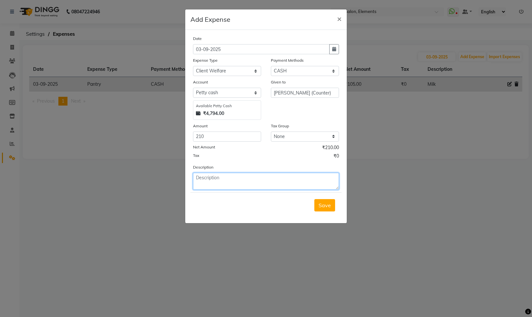
click at [225, 180] on textarea at bounding box center [266, 181] width 146 height 17
type textarea "Coffee & Sandwich"
click at [317, 210] on button "Save" at bounding box center [324, 205] width 21 height 12
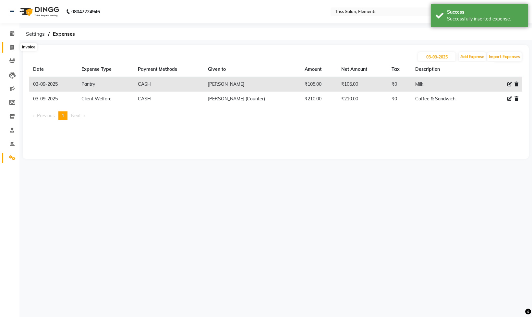
click at [12, 44] on span at bounding box center [11, 47] width 11 height 7
select select "service"
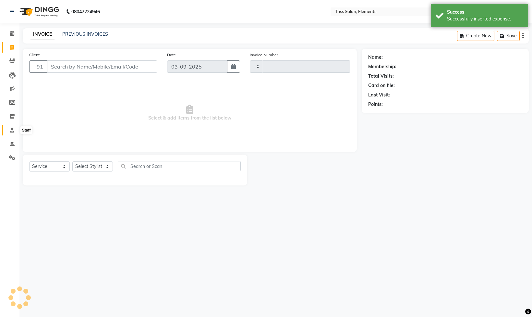
click at [11, 131] on icon at bounding box center [12, 129] width 4 height 5
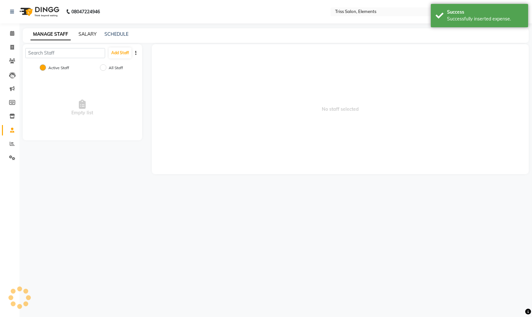
click at [90, 36] on link "SALARY" at bounding box center [88, 34] width 18 height 6
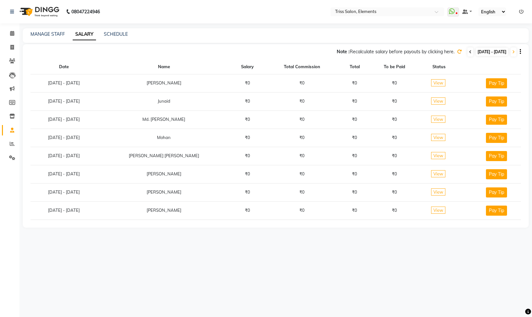
click at [469, 51] on icon at bounding box center [470, 52] width 3 height 4
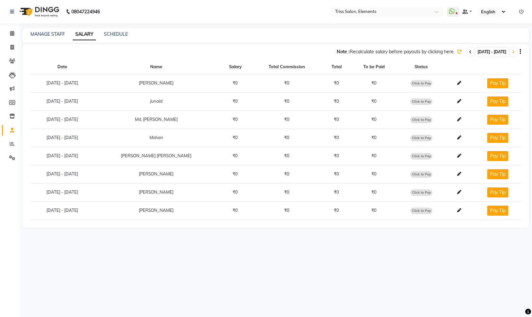
click at [469, 51] on icon at bounding box center [470, 52] width 3 height 4
click at [437, 50] on div "Note : Recalculate salary before payouts by clicking here. 01-09-2025 - 01-09-2…" at bounding box center [272, 52] width 498 height 10
click at [457, 50] on icon at bounding box center [459, 51] width 5 height 5
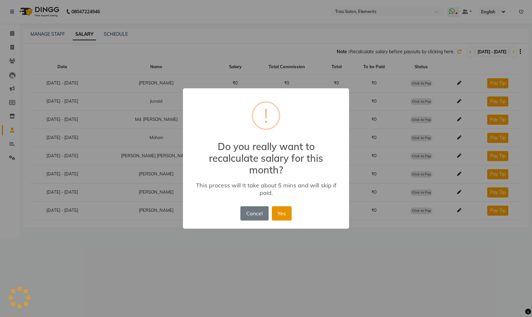
click at [276, 211] on button "Yes" at bounding box center [282, 213] width 20 height 14
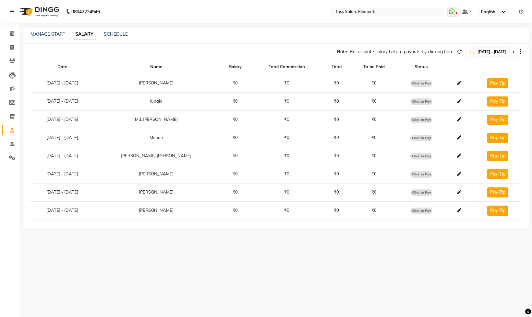
click at [514, 50] on icon at bounding box center [513, 52] width 3 height 4
click at [457, 52] on icon at bounding box center [459, 51] width 5 height 5
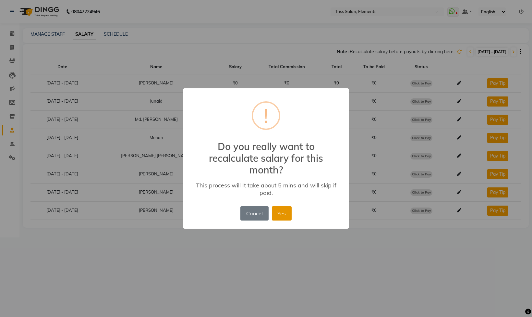
click at [282, 211] on button "Yes" at bounding box center [282, 213] width 20 height 14
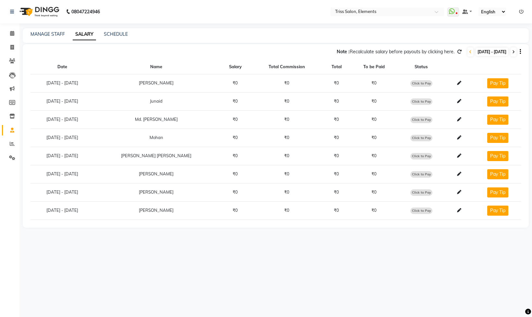
click at [513, 51] on icon at bounding box center [513, 52] width 3 height 4
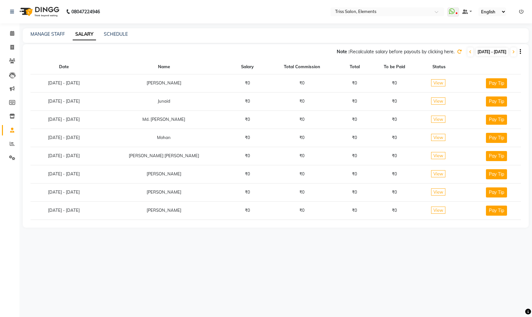
click at [457, 51] on icon at bounding box center [459, 51] width 5 height 5
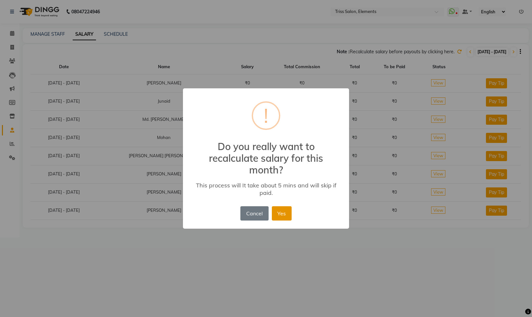
click at [283, 212] on button "Yes" at bounding box center [282, 213] width 20 height 14
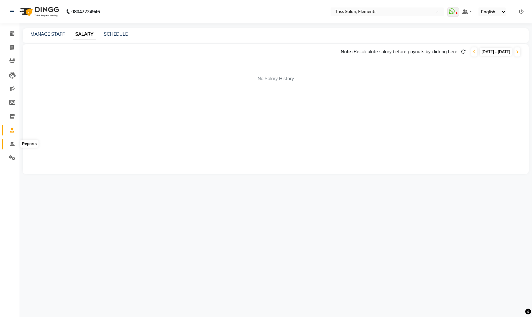
click at [10, 145] on icon at bounding box center [12, 143] width 5 height 5
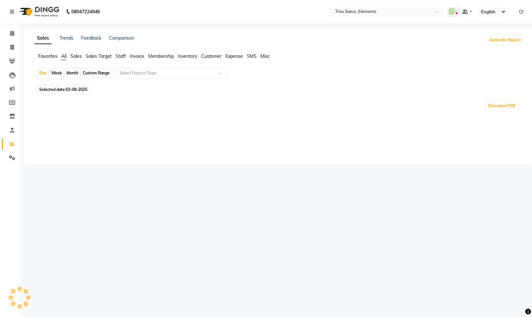
click at [123, 55] on span "Staff" at bounding box center [120, 56] width 10 height 6
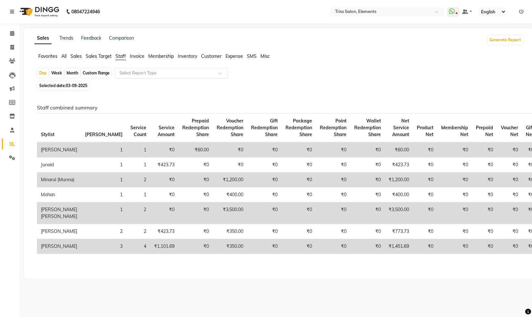
click at [128, 72] on input "text" at bounding box center [164, 73] width 93 height 6
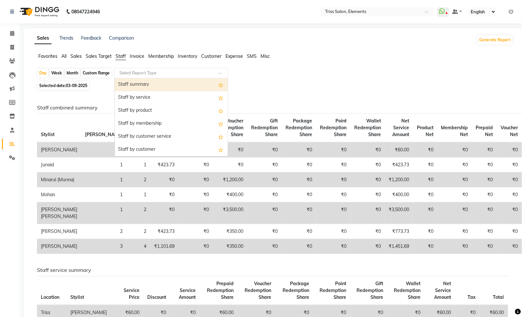
click at [134, 88] on div "Staff summary" at bounding box center [171, 84] width 113 height 13
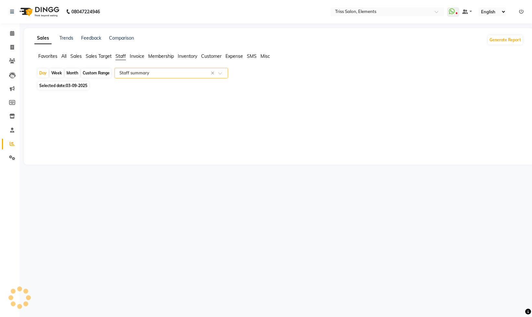
select select "full_report"
select select "csv"
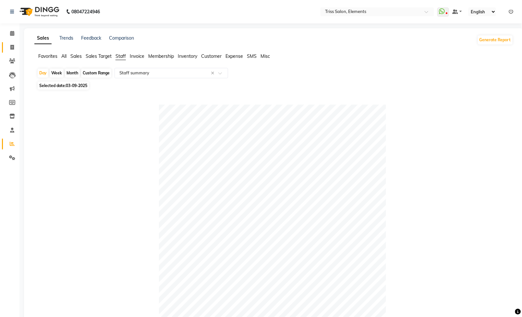
click at [14, 42] on link "Invoice" at bounding box center [10, 47] width 16 height 11
select select "service"
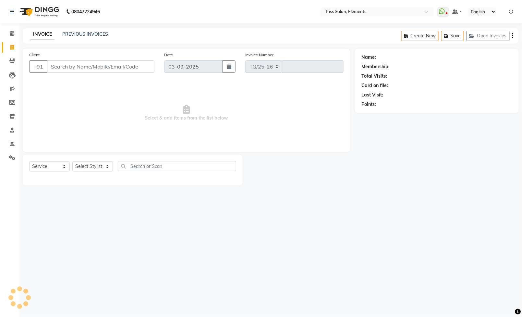
select select "4303"
type input "2087"
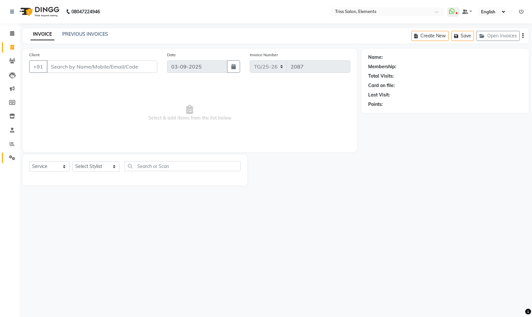
click at [16, 160] on span at bounding box center [11, 157] width 11 height 7
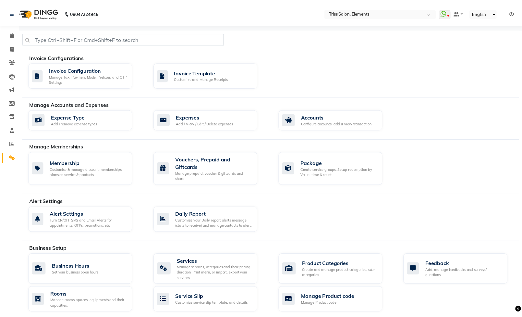
scroll to position [115, 0]
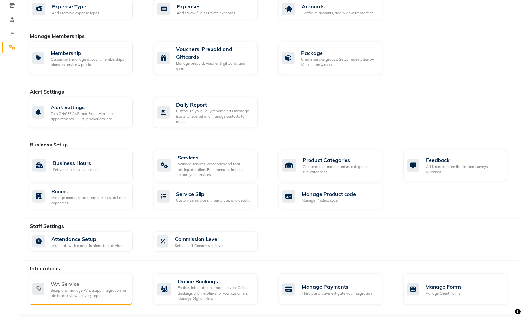
click at [97, 281] on div "WA Service" at bounding box center [89, 284] width 77 height 8
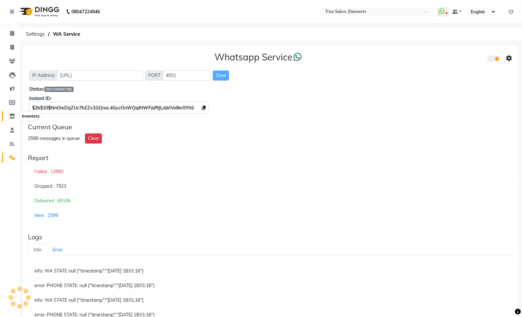
click at [11, 115] on icon at bounding box center [12, 116] width 6 height 5
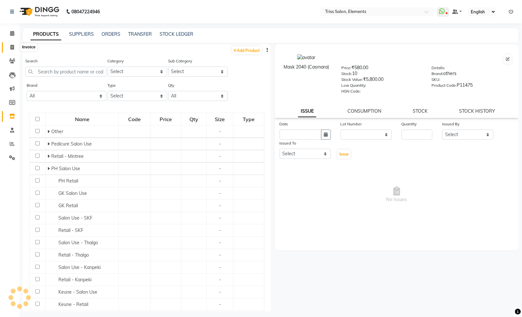
click at [8, 47] on span at bounding box center [11, 47] width 11 height 7
click at [38, 7] on img at bounding box center [39, 12] width 44 height 18
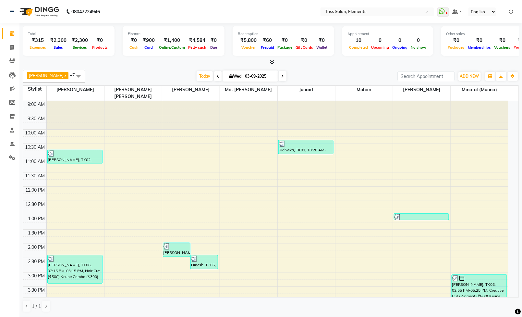
click at [12, 149] on li "Reports" at bounding box center [9, 144] width 19 height 14
click at [0, 154] on li "Settings" at bounding box center [9, 158] width 19 height 14
click at [17, 164] on li "Completed InProgress Upcoming Dropped Tentative Check-In Confirm" at bounding box center [9, 165] width 19 height 3
click at [14, 157] on icon at bounding box center [12, 157] width 6 height 5
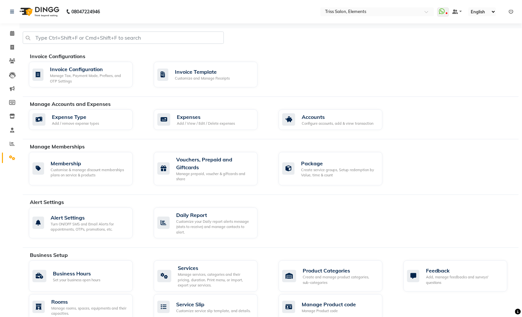
scroll to position [115, 0]
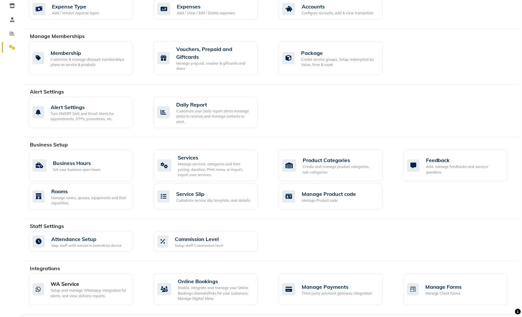
click at [66, 288] on div "Setup and manage Whatsapp Integration for alerts, and view delivery reports." at bounding box center [89, 292] width 77 height 11
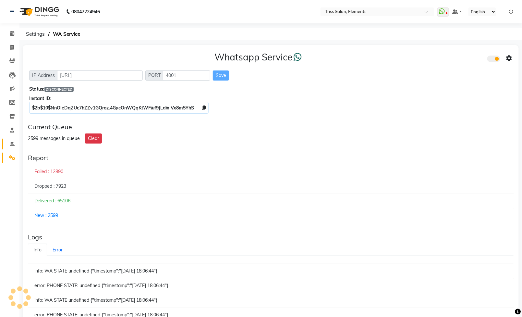
click at [10, 144] on icon at bounding box center [12, 143] width 5 height 5
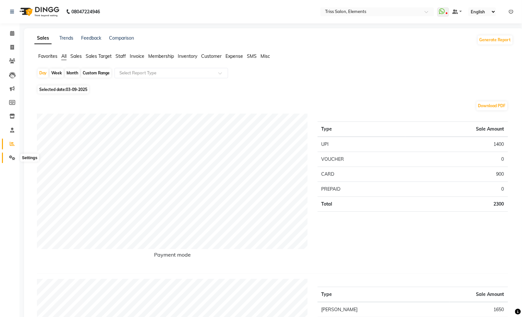
click at [14, 154] on span at bounding box center [11, 157] width 11 height 7
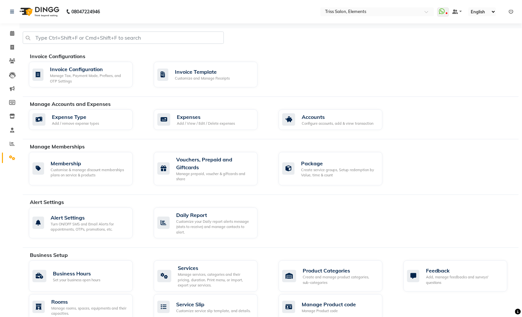
scroll to position [115, 0]
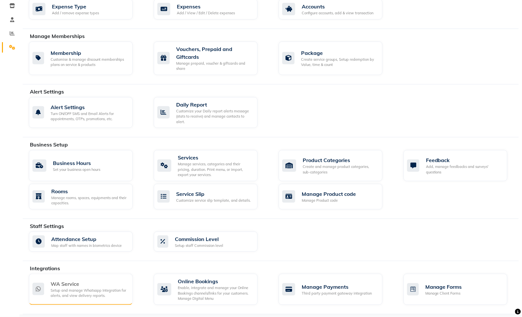
click at [89, 292] on div "Setup and manage Whatsapp Integration for alerts, and view delivery reports." at bounding box center [89, 292] width 77 height 11
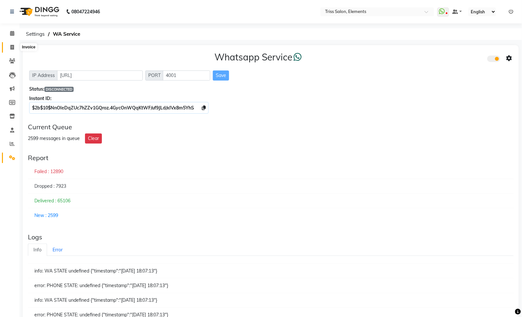
click at [9, 45] on span at bounding box center [11, 47] width 11 height 7
select select "service"
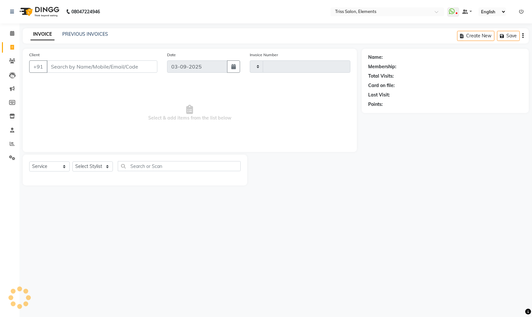
type input "2087"
select select "4303"
click at [8, 154] on span at bounding box center [11, 157] width 11 height 7
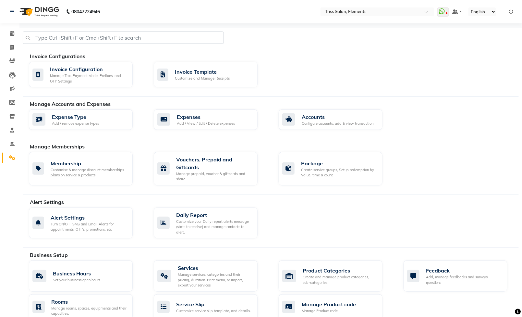
scroll to position [115, 0]
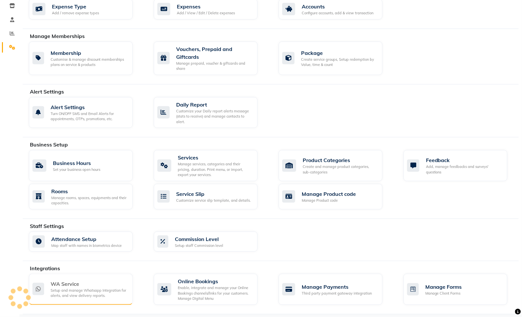
click at [78, 290] on div "Setup and manage Whatsapp Integration for alerts, and view delivery reports." at bounding box center [89, 292] width 77 height 11
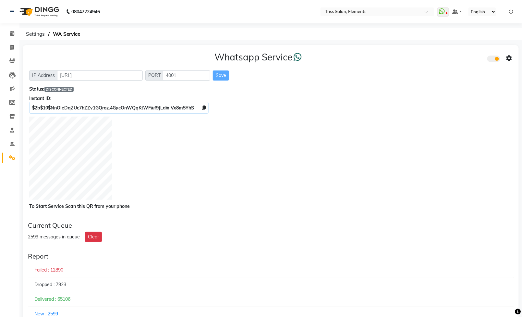
scroll to position [65, 0]
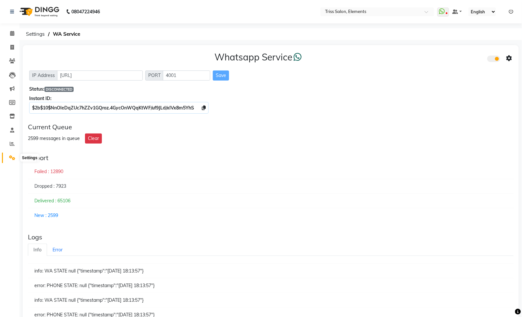
click at [10, 158] on icon at bounding box center [12, 157] width 6 height 5
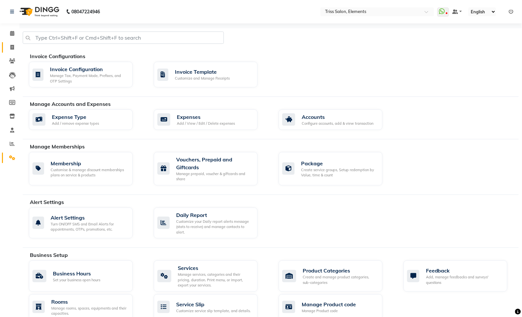
click at [9, 46] on span at bounding box center [11, 47] width 11 height 7
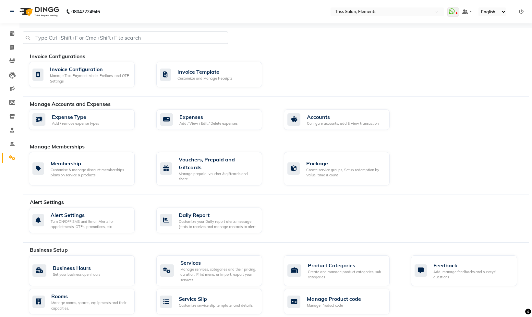
select select "service"
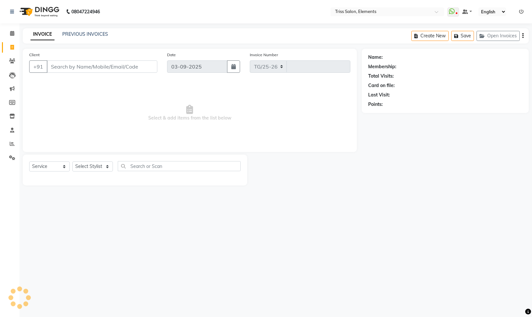
select select "4303"
type input "2087"
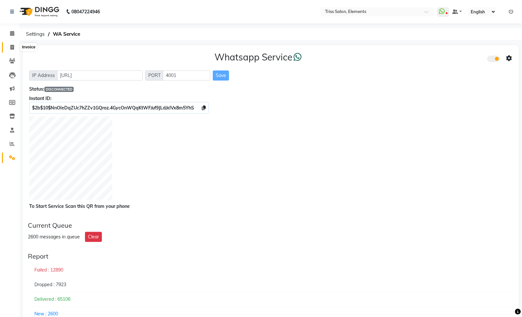
click at [14, 49] on span at bounding box center [11, 47] width 11 height 7
select select "service"
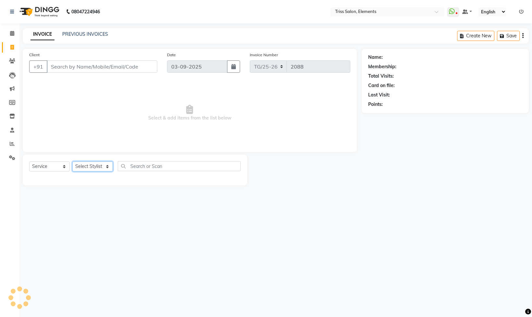
click at [94, 170] on select "Select Stylist" at bounding box center [92, 166] width 41 height 10
select select "87443"
click at [72, 162] on select "Select Stylist [PERSON_NAME] Md. [PERSON_NAME] ([PERSON_NAME]) [PERSON_NAME] [P…" at bounding box center [95, 166] width 47 height 10
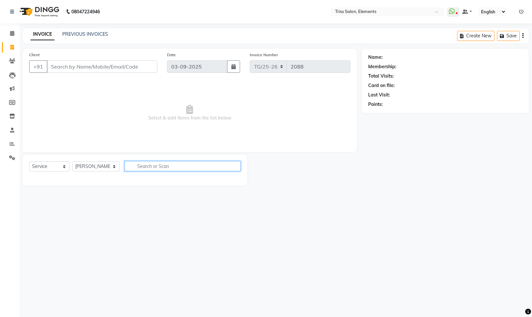
click at [138, 170] on input "text" at bounding box center [183, 166] width 116 height 10
type input "party"
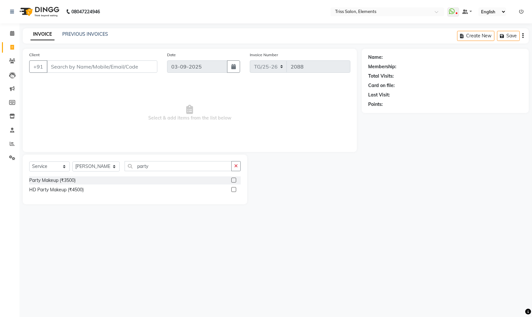
click at [236, 179] on label at bounding box center [233, 179] width 5 height 5
click at [236, 179] on input "checkbox" at bounding box center [233, 180] width 4 height 4
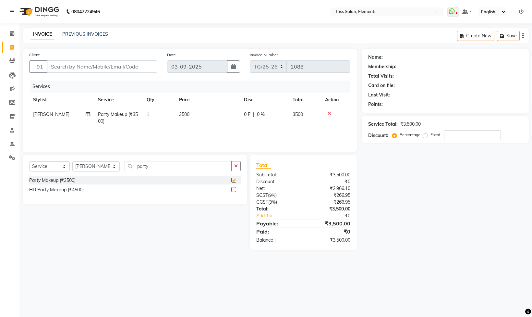
checkbox input "false"
click at [187, 112] on span "3500" at bounding box center [184, 114] width 10 height 6
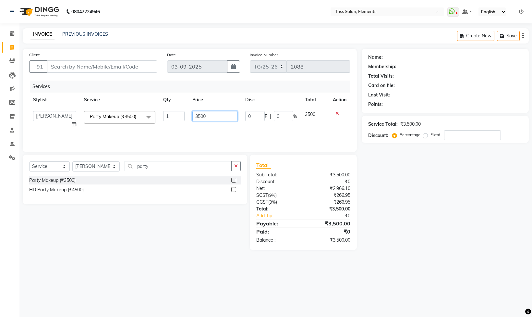
drag, startPoint x: 205, startPoint y: 116, endPoint x: 132, endPoint y: 135, distance: 76.1
click at [137, 135] on div "Services Stylist Service Qty Price Disc Total Action Ayushi Junaid Md. Salman M…" at bounding box center [189, 112] width 321 height 65
type input "2500"
click at [99, 171] on select "Select Stylist [PERSON_NAME] Md. [PERSON_NAME] ([PERSON_NAME]) [PERSON_NAME] [P…" at bounding box center [95, 166] width 47 height 10
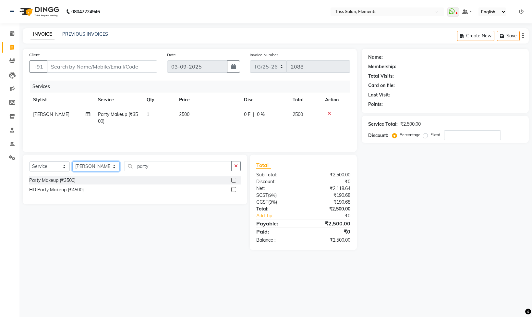
select select "85549"
click at [72, 162] on select "Select Stylist [PERSON_NAME] Md. [PERSON_NAME] ([PERSON_NAME]) [PERSON_NAME] [P…" at bounding box center [95, 166] width 47 height 10
click at [121, 189] on div "Select Service Product Membership Package Voucher Prepaid Gift Card Select Styl…" at bounding box center [135, 179] width 224 height 50
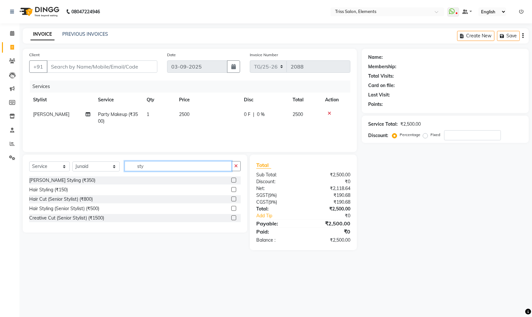
drag, startPoint x: 173, startPoint y: 164, endPoint x: 0, endPoint y: 202, distance: 177.2
click at [0, 200] on app-home "08047224946 Select Location × Triss Salon, Elements WhatsApp Status ✕ Status: D…" at bounding box center [266, 130] width 532 height 260
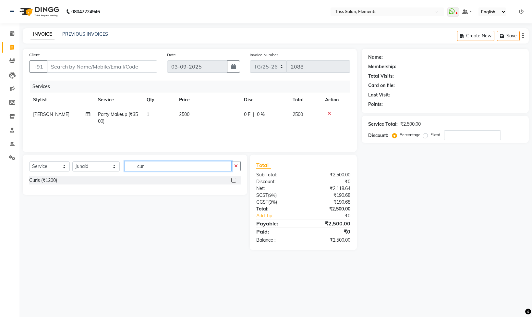
type input "cur"
click at [232, 182] on label at bounding box center [233, 179] width 5 height 5
click at [232, 182] on input "checkbox" at bounding box center [233, 180] width 4 height 4
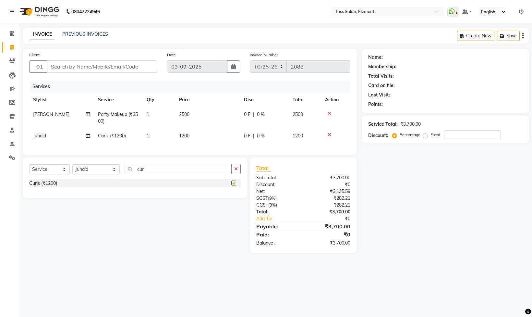
checkbox input "false"
click at [217, 139] on td "1200" at bounding box center [207, 135] width 65 height 15
select select "85549"
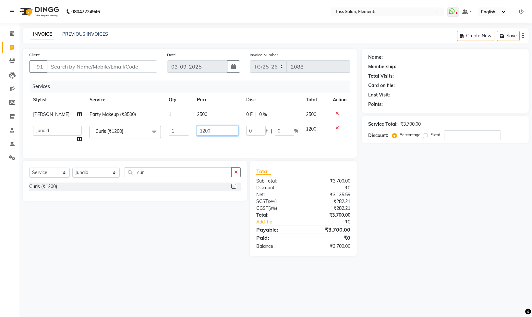
drag, startPoint x: 215, startPoint y: 133, endPoint x: 179, endPoint y: 138, distance: 36.3
click at [181, 137] on tr "Ayushi Junaid Md. Salman Minarul (Munna) Mohan Pankaj Dilip Jangde Priya Varma …" at bounding box center [189, 134] width 321 height 25
type input "1000"
click at [91, 182] on div "Select Service Product Membership Package Voucher Prepaid Gift Card Select Styl…" at bounding box center [135, 174] width 212 height 15
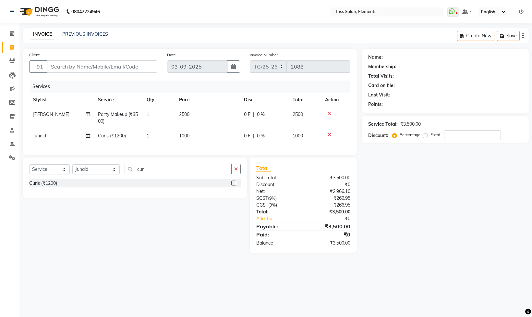
click at [144, 173] on div "Select Service Product Membership Package Voucher Prepaid Gift Card Select Styl…" at bounding box center [135, 177] width 224 height 40
drag, startPoint x: 144, startPoint y: 176, endPoint x: 118, endPoint y: 179, distance: 26.2
click at [125, 174] on input "cur" at bounding box center [178, 169] width 107 height 10
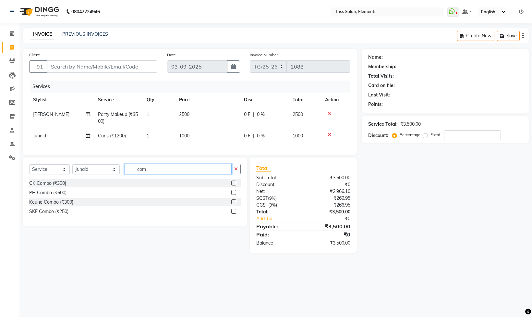
type input "com"
click at [232, 204] on label at bounding box center [233, 201] width 5 height 5
click at [232, 204] on input "checkbox" at bounding box center [233, 202] width 4 height 4
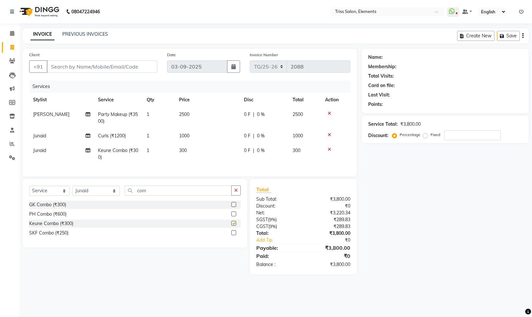
checkbox input "false"
click at [209, 150] on td "300" at bounding box center [207, 153] width 65 height 21
select select "85549"
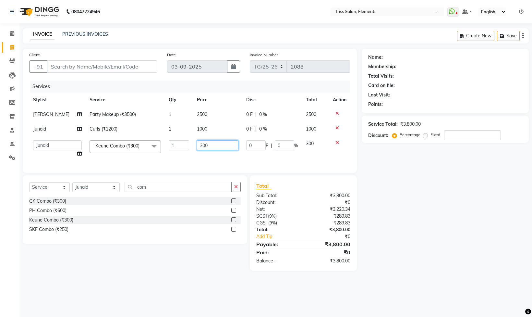
drag, startPoint x: 197, startPoint y: 149, endPoint x: 175, endPoint y: 152, distance: 21.8
click at [179, 151] on tr "Ayushi Junaid Md. Salman Minarul (Munna) Mohan Pankaj Dilip Jangde Priya Varma …" at bounding box center [189, 148] width 321 height 25
type input "400"
click at [276, 206] on div "Discount:" at bounding box center [277, 202] width 52 height 7
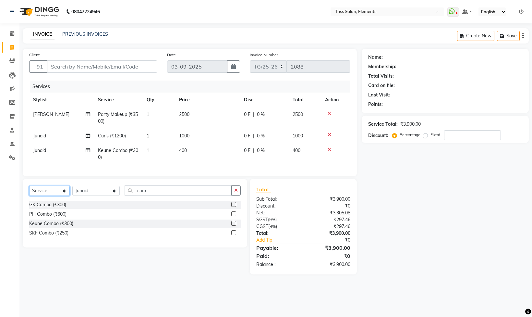
click at [42, 196] on select "Select Service Product Membership Package Voucher Prepaid Gift Card" at bounding box center [49, 191] width 41 height 10
select select "product"
click at [29, 196] on select "Select Service Product Membership Package Voucher Prepaid Gift Card" at bounding box center [49, 191] width 41 height 10
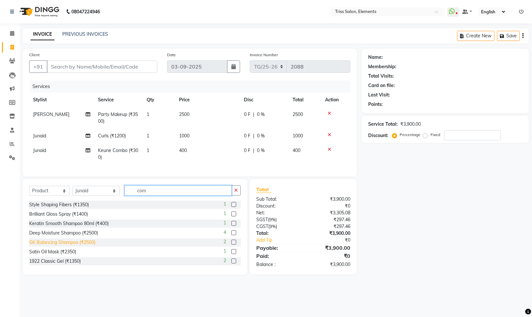
click at [56, 251] on div "Select Service Product Membership Package Voucher Prepaid Gift Card Select Styl…" at bounding box center [135, 227] width 224 height 96
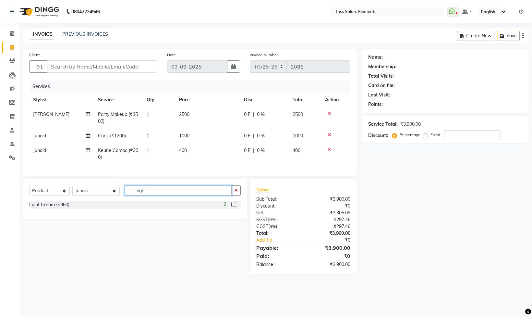
type input "light"
click at [232, 207] on label at bounding box center [233, 204] width 5 height 5
click at [232, 207] on input "checkbox" at bounding box center [233, 204] width 4 height 4
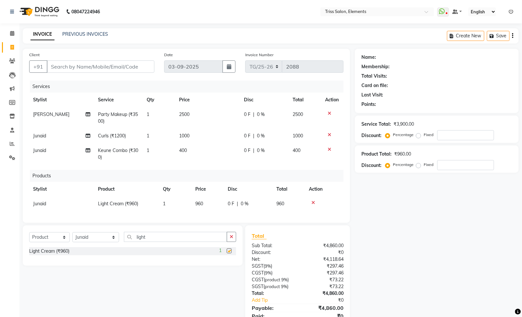
checkbox input "false"
click at [204, 203] on td "960" at bounding box center [207, 203] width 32 height 15
select select "85549"
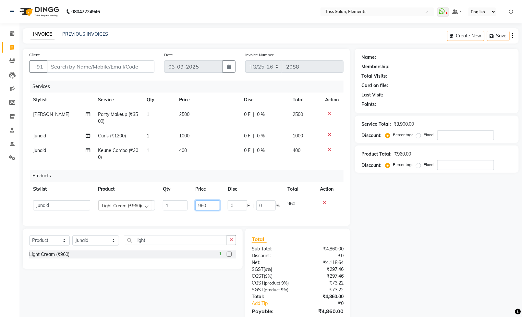
drag, startPoint x: 204, startPoint y: 203, endPoint x: 84, endPoint y: 233, distance: 123.6
click at [97, 226] on div "Client +91 Date 03-09-2025 Invoice Number TG/25-26 2088 Services Stylist Servic…" at bounding box center [186, 137] width 327 height 177
type input "875"
click at [230, 216] on div "Services Stylist Service Qty Price Disc Total Action Ayushi Party Makeup (₹3500…" at bounding box center [186, 149] width 314 height 139
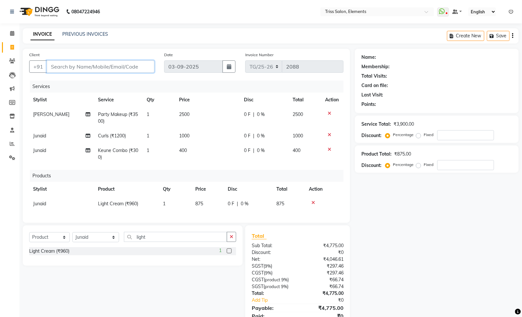
click at [62, 69] on input "Client" at bounding box center [101, 66] width 108 height 12
click at [113, 62] on input "Client" at bounding box center [101, 66] width 108 height 12
type input "9"
type input "0"
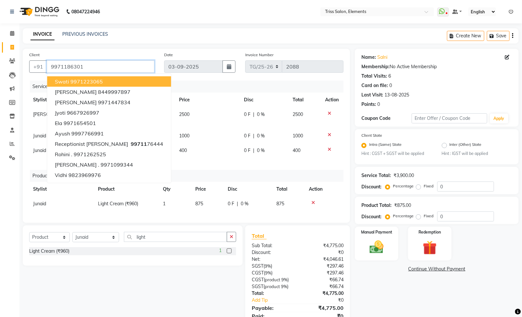
click at [113, 62] on input "9971186301" at bounding box center [101, 66] width 108 height 12
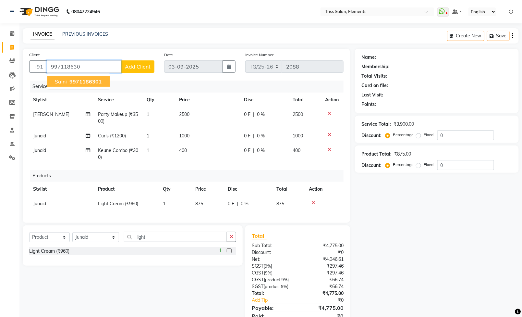
click at [95, 79] on button "Salni 997118630 1" at bounding box center [78, 81] width 63 height 10
type input "9971186301"
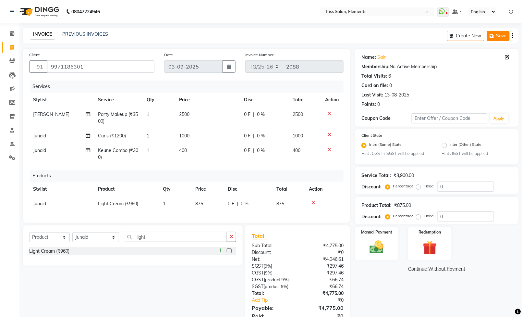
click at [497, 38] on button "Save" at bounding box center [498, 36] width 23 height 10
click at [313, 201] on icon at bounding box center [313, 202] width 4 height 5
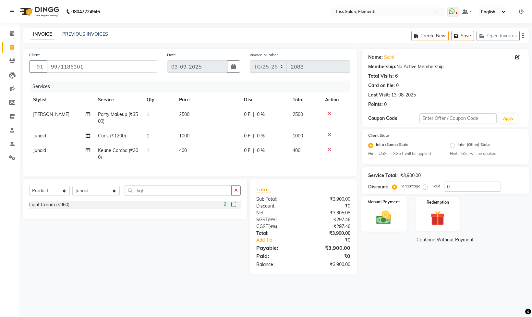
click at [390, 218] on img at bounding box center [384, 217] width 24 height 17
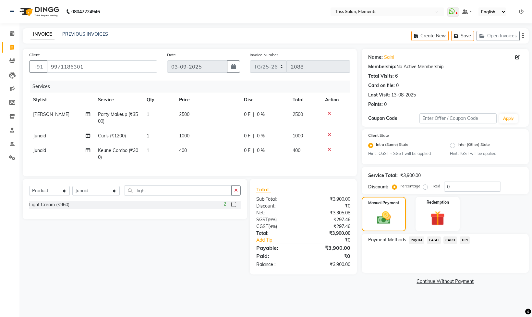
click at [466, 239] on span "UPI" at bounding box center [465, 239] width 10 height 7
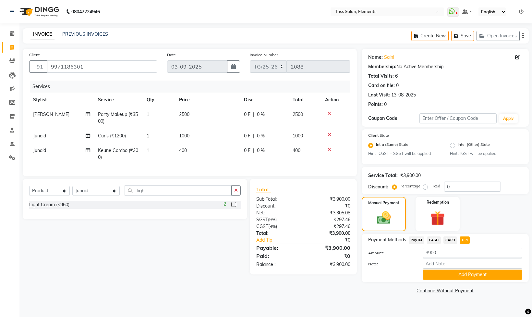
click at [328, 114] on icon at bounding box center [330, 113] width 4 height 5
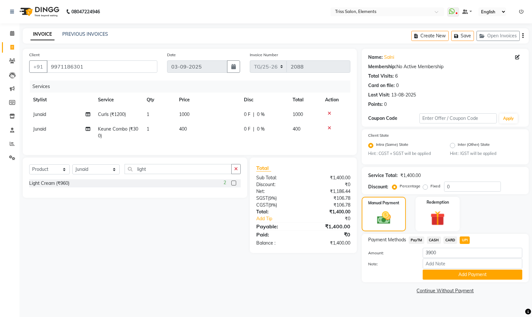
click at [331, 127] on div at bounding box center [335, 128] width 21 height 5
click at [328, 128] on icon at bounding box center [330, 128] width 4 height 5
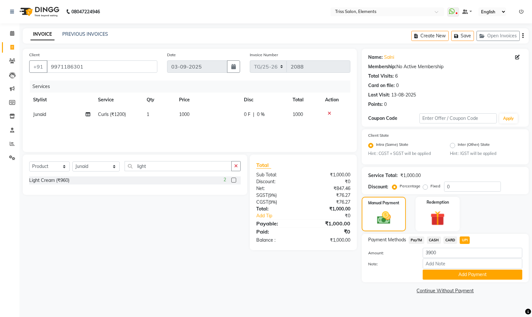
click at [331, 111] on icon at bounding box center [330, 113] width 4 height 5
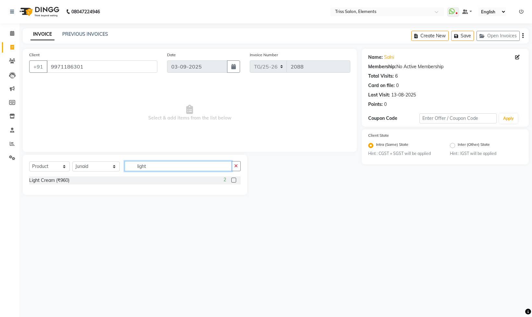
drag, startPoint x: 153, startPoint y: 168, endPoint x: 44, endPoint y: 226, distance: 123.8
click at [67, 216] on div "08047224946 Select Location × Triss Salon, Elements WhatsApp Status ✕ Status: D…" at bounding box center [266, 158] width 532 height 317
type input "ritu"
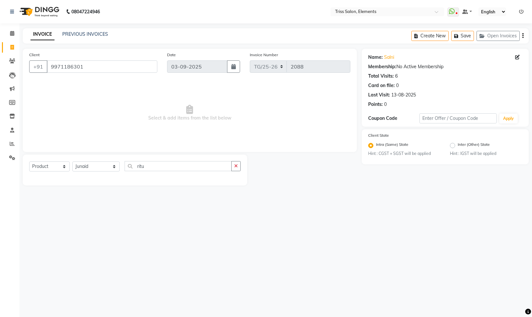
click at [56, 162] on div "Select Service Product Membership Package Voucher Prepaid Gift Card Select Styl…" at bounding box center [135, 168] width 212 height 15
drag, startPoint x: 48, startPoint y: 170, endPoint x: 48, endPoint y: 164, distance: 5.2
click at [48, 170] on select "Select Service Product Membership Package Voucher Prepaid Gift Card" at bounding box center [49, 166] width 41 height 10
select select "service"
click at [29, 162] on select "Select Service Product Membership Package Voucher Prepaid Gift Card" at bounding box center [49, 166] width 41 height 10
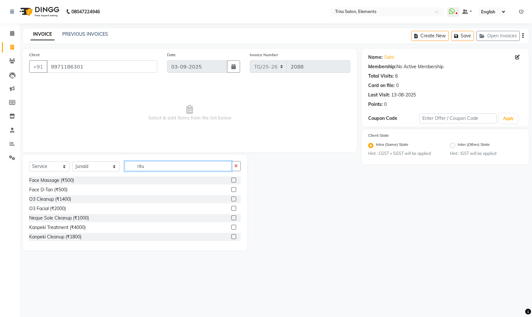
click at [153, 168] on input "ritu" at bounding box center [178, 166] width 107 height 10
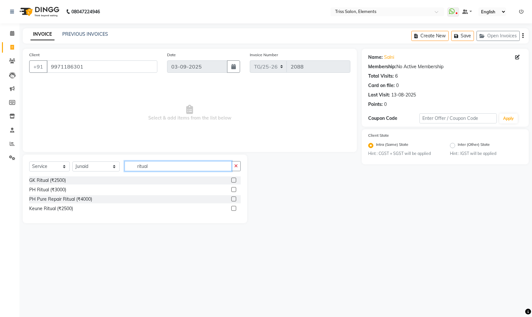
type input "ritual"
click at [234, 188] on label at bounding box center [233, 189] width 5 height 5
click at [234, 188] on input "checkbox" at bounding box center [233, 189] width 4 height 4
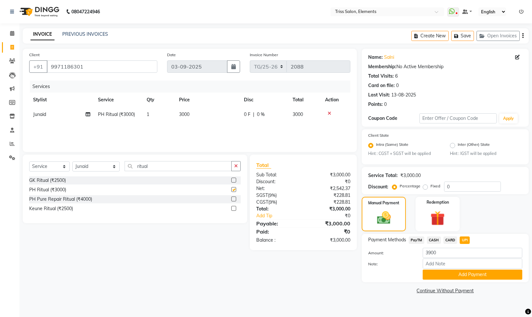
checkbox input "false"
drag, startPoint x: 169, startPoint y: 165, endPoint x: 46, endPoint y: 166, distance: 122.9
click at [54, 167] on div "Select Service Product Membership Package Voucher Prepaid Gift Card Select Styl…" at bounding box center [135, 168] width 212 height 15
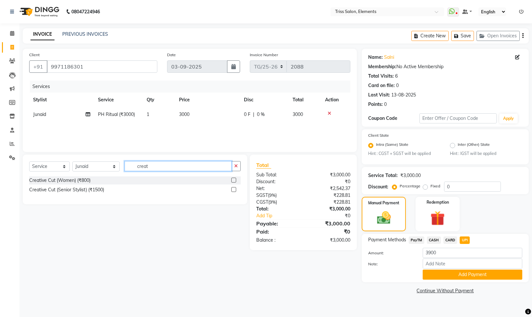
type input "creat"
drag, startPoint x: 232, startPoint y: 182, endPoint x: 230, endPoint y: 170, distance: 12.2
click at [232, 181] on label at bounding box center [233, 179] width 5 height 5
click at [232, 181] on input "checkbox" at bounding box center [233, 180] width 4 height 4
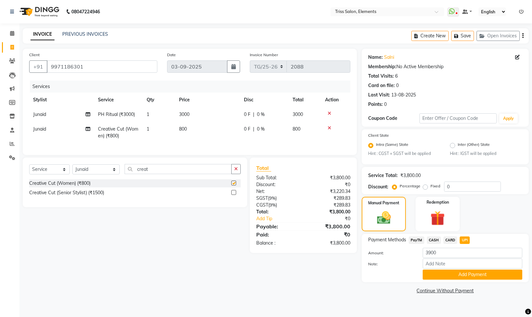
drag, startPoint x: 188, startPoint y: 76, endPoint x: 185, endPoint y: 105, distance: 29.4
click at [188, 76] on div "Date 03-09-2025" at bounding box center [203, 64] width 83 height 27
checkbox input "false"
click at [190, 116] on td "3000" at bounding box center [207, 114] width 65 height 15
select select "85549"
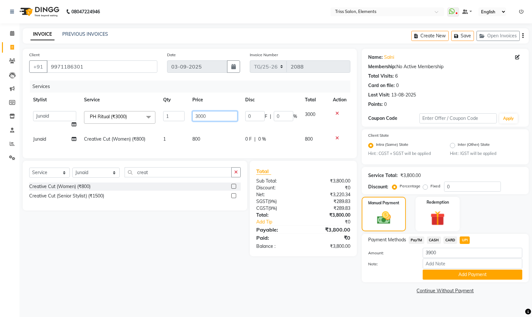
drag, startPoint x: 212, startPoint y: 116, endPoint x: 59, endPoint y: 139, distance: 154.9
click at [106, 130] on tr "Ayushi Junaid Md. Salman Minarul (Munna) Mohan Pankaj Dilip Jangde Priya Varma …" at bounding box center [189, 119] width 321 height 25
type input "3500"
click at [281, 282] on div "Client +91 9971186301 Date 03-09-2025 Invoice Number TG/25-26 2088 Services Sty…" at bounding box center [190, 172] width 344 height 247
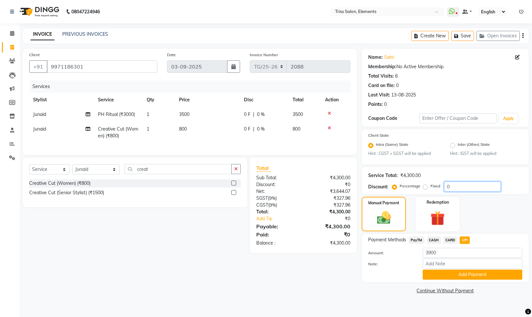
drag, startPoint x: 450, startPoint y: 186, endPoint x: 428, endPoint y: 188, distance: 21.9
click at [428, 188] on div "Percentage Fixed 0" at bounding box center [446, 186] width 107 height 10
type input "10"
click at [430, 187] on label "Fixed" at bounding box center [435, 186] width 10 height 6
click at [424, 187] on input "Fixed" at bounding box center [426, 186] width 5 height 5
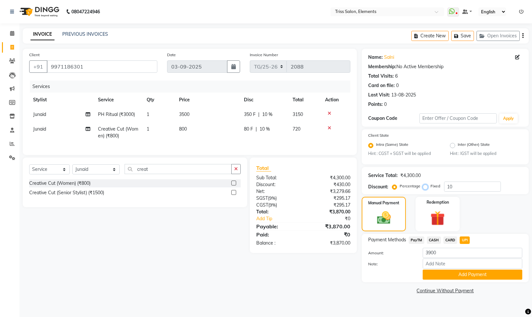
radio input "true"
drag, startPoint x: 476, startPoint y: 185, endPoint x: 317, endPoint y: 210, distance: 161.3
click at [341, 209] on div "Client +91 9971186301 Date 03-09-2025 Invoice Number TG/25-26 2088 Services Sty…" at bounding box center [276, 172] width 516 height 247
type input "400"
click at [457, 274] on button "Add Payment" at bounding box center [473, 274] width 100 height 10
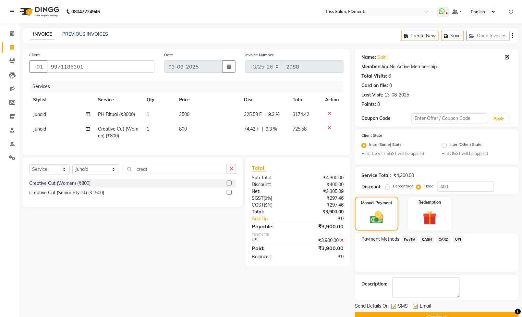
scroll to position [17, 0]
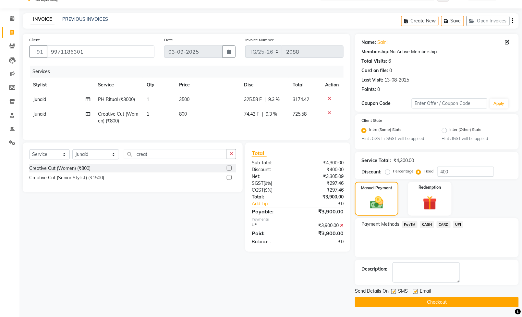
click at [452, 297] on button "Checkout" at bounding box center [437, 302] width 164 height 10
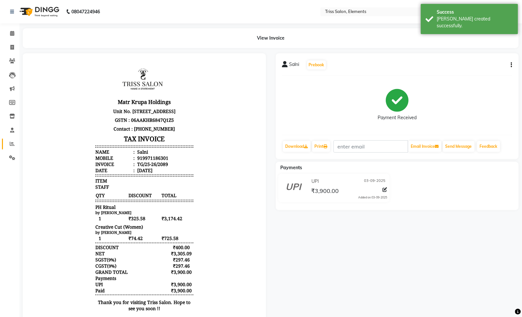
click at [12, 139] on link "Reports" at bounding box center [10, 144] width 16 height 11
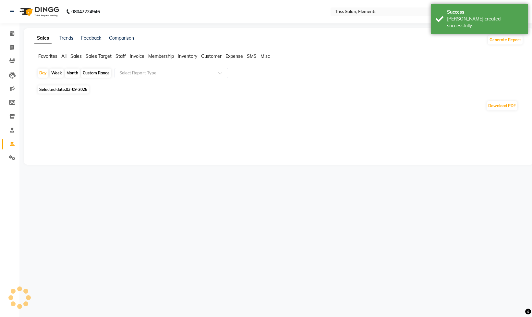
click at [116, 57] on span "Staff" at bounding box center [120, 56] width 10 height 6
click at [119, 59] on span "Staff" at bounding box center [120, 56] width 10 height 6
click at [141, 74] on input "text" at bounding box center [164, 73] width 93 height 6
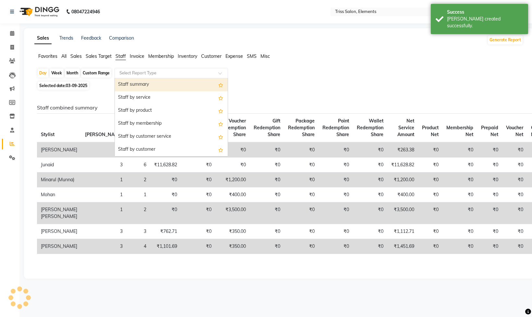
click at [143, 80] on div "Staff summary" at bounding box center [171, 84] width 113 height 13
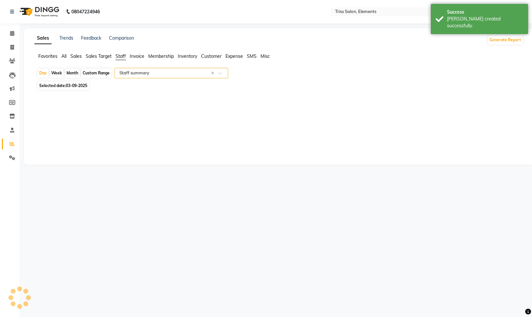
select select "full_report"
select select "csv"
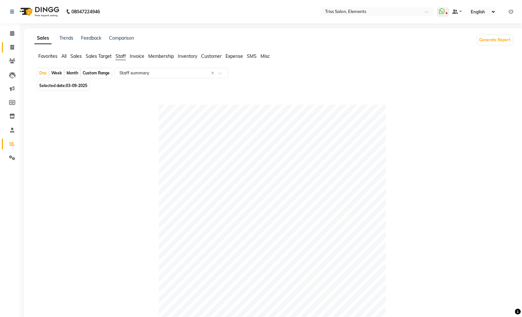
click at [15, 52] on link "Invoice" at bounding box center [10, 47] width 16 height 11
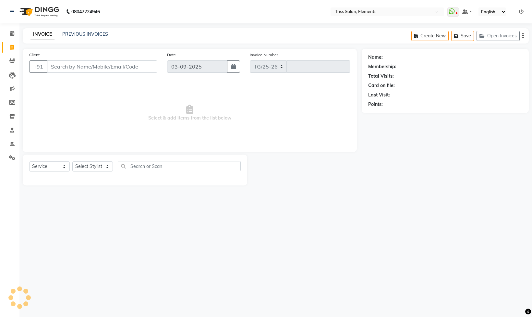
click at [48, 10] on img at bounding box center [39, 12] width 44 height 18
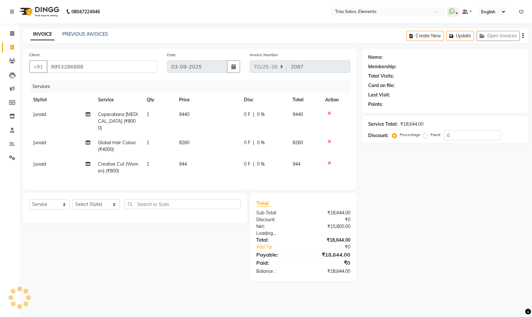
select select "service"
click at [462, 32] on button "Update" at bounding box center [460, 36] width 28 height 10
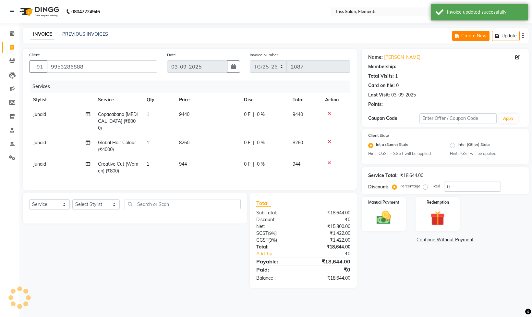
click at [479, 34] on button "Create New" at bounding box center [470, 36] width 37 height 10
select select "service"
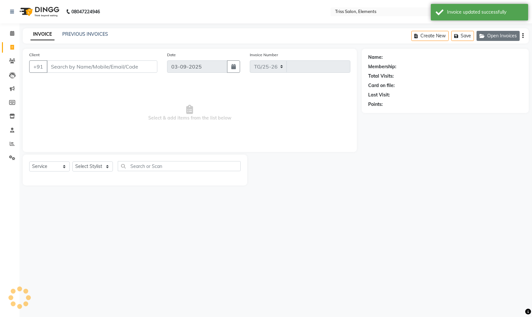
select select "4303"
type input "2088"
click at [493, 35] on button "Open Invoices" at bounding box center [498, 36] width 43 height 10
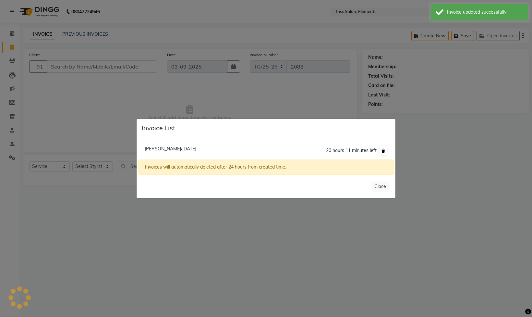
click at [382, 152] on button at bounding box center [383, 150] width 7 height 9
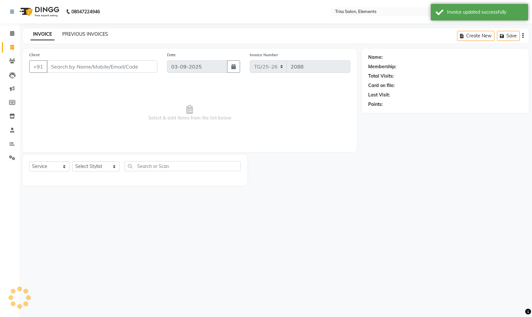
click at [90, 33] on link "PREVIOUS INVOICES" at bounding box center [85, 34] width 46 height 6
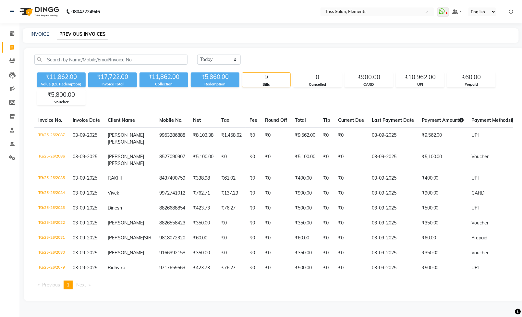
click at [44, 18] on img at bounding box center [39, 12] width 44 height 18
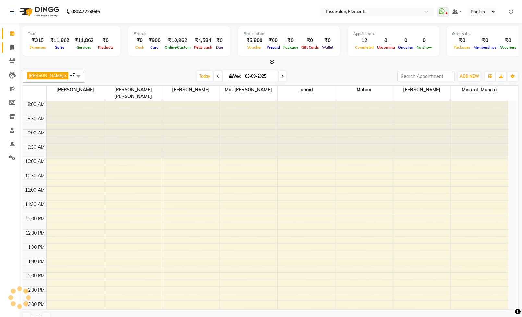
click at [14, 50] on span at bounding box center [11, 47] width 11 height 7
select select "service"
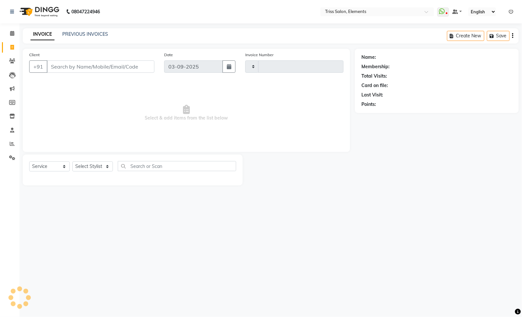
click at [84, 173] on div "Select Service Product Membership Package Voucher Prepaid Gift Card Select Styl…" at bounding box center [132, 168] width 207 height 15
click at [83, 169] on select "Select Stylist" at bounding box center [92, 166] width 41 height 10
select select "4303"
type input "2088"
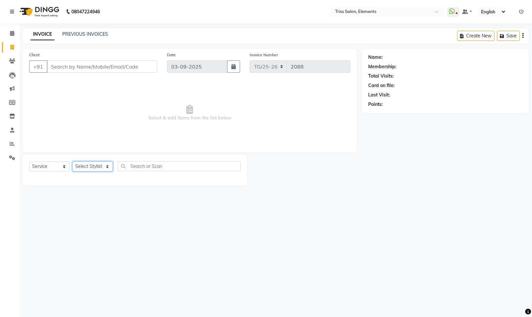
click at [83, 169] on select "Select Stylist" at bounding box center [92, 166] width 41 height 10
click at [83, 169] on select "Select Stylist [PERSON_NAME] Md. [PERSON_NAME] ([PERSON_NAME]) [PERSON_NAME] [P…" at bounding box center [95, 166] width 47 height 10
select select "14588"
click at [72, 162] on select "Select Stylist [PERSON_NAME] Md. [PERSON_NAME] ([PERSON_NAME]) [PERSON_NAME] [P…" at bounding box center [95, 166] width 47 height 10
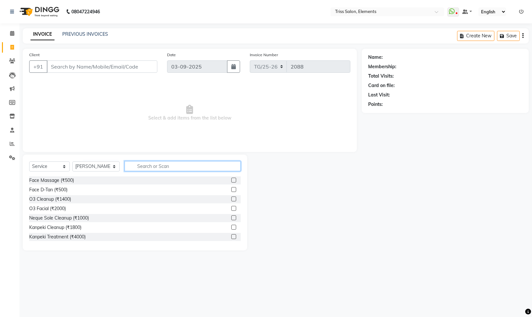
click at [135, 164] on input "text" at bounding box center [183, 166] width 116 height 10
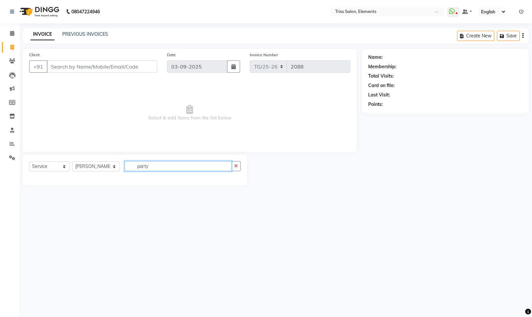
drag, startPoint x: 155, startPoint y: 169, endPoint x: 49, endPoint y: 146, distance: 108.7
click at [0, 154] on app-home "08047224946 Select Location × Triss Salon, Elements WhatsApp Status ✕ Status: D…" at bounding box center [266, 97] width 532 height 195
type input "party"
click at [83, 169] on select "Select Stylist [PERSON_NAME] Md. [PERSON_NAME] ([PERSON_NAME]) [PERSON_NAME] [P…" at bounding box center [95, 166] width 47 height 10
click at [72, 162] on select "Select Stylist [PERSON_NAME] Md. [PERSON_NAME] ([PERSON_NAME]) [PERSON_NAME] [P…" at bounding box center [95, 166] width 47 height 10
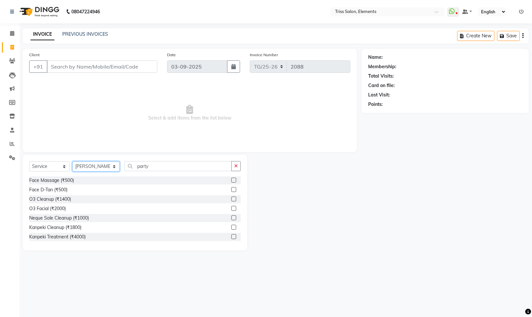
click at [88, 170] on select "Select Stylist [PERSON_NAME] Md. [PERSON_NAME] ([PERSON_NAME]) [PERSON_NAME] [P…" at bounding box center [95, 166] width 47 height 10
select select "20115"
click at [72, 162] on select "Select Stylist [PERSON_NAME] Md. [PERSON_NAME] ([PERSON_NAME]) [PERSON_NAME] [P…" at bounding box center [95, 166] width 47 height 10
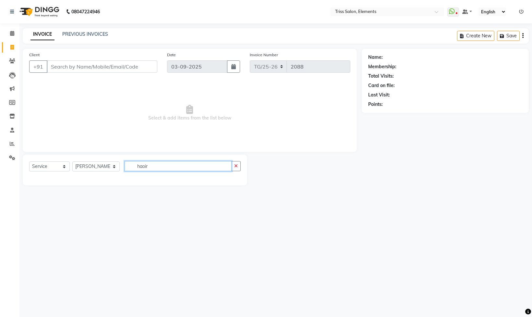
type input "haoir"
click at [80, 168] on select "Select Stylist [PERSON_NAME] Md. [PERSON_NAME] ([PERSON_NAME]) [PERSON_NAME] [P…" at bounding box center [95, 166] width 47 height 10
select select "66361"
click at [72, 162] on select "Select Stylist [PERSON_NAME] Md. [PERSON_NAME] ([PERSON_NAME]) [PERSON_NAME] [P…" at bounding box center [95, 166] width 47 height 10
click at [153, 165] on input "haoir" at bounding box center [178, 166] width 107 height 10
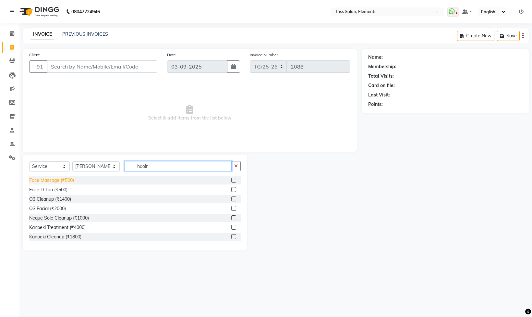
drag, startPoint x: 153, startPoint y: 165, endPoint x: 62, endPoint y: 177, distance: 92.6
click at [66, 177] on div "Select Service Product Membership Package Voucher Prepaid Gift Card Select Styl…" at bounding box center [135, 202] width 224 height 96
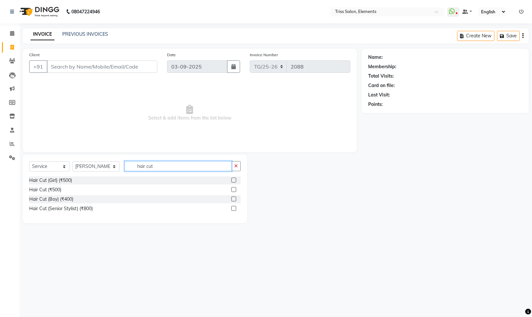
type input "hair cut"
click at [235, 190] on label at bounding box center [233, 189] width 5 height 5
click at [235, 190] on input "checkbox" at bounding box center [233, 189] width 4 height 4
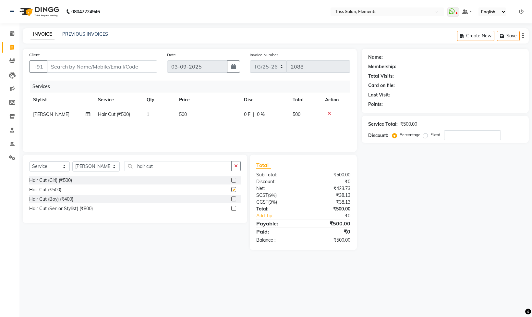
checkbox input "false"
click at [149, 59] on div "Client +91" at bounding box center [93, 64] width 138 height 27
click at [148, 64] on input "Client" at bounding box center [102, 66] width 111 height 12
type input "9"
type input "0"
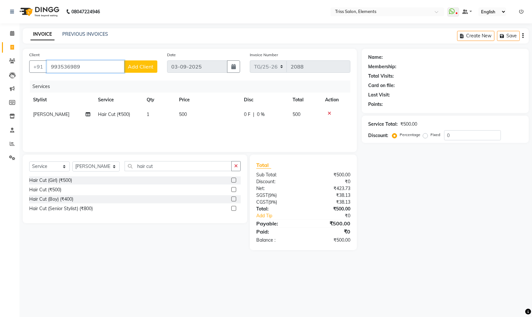
click at [64, 63] on input "993536989" at bounding box center [86, 66] width 78 height 12
type input "9935136989"
click at [139, 66] on span "Add Client" at bounding box center [141, 66] width 26 height 6
select select "13"
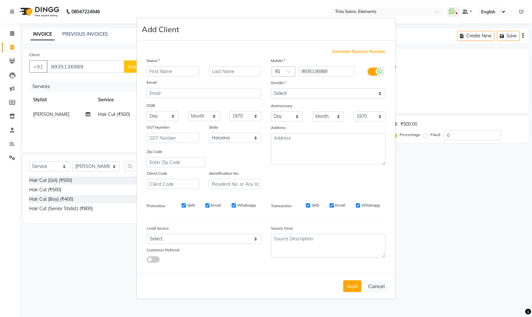
click at [174, 67] on input "text" at bounding box center [173, 71] width 53 height 10
type input "Saurabh"
drag, startPoint x: 313, startPoint y: 90, endPoint x: 316, endPoint y: 95, distance: 6.4
click at [316, 94] on select "Select [DEMOGRAPHIC_DATA] [DEMOGRAPHIC_DATA] Other Prefer Not To Say" at bounding box center [328, 93] width 115 height 10
select select "[DEMOGRAPHIC_DATA]"
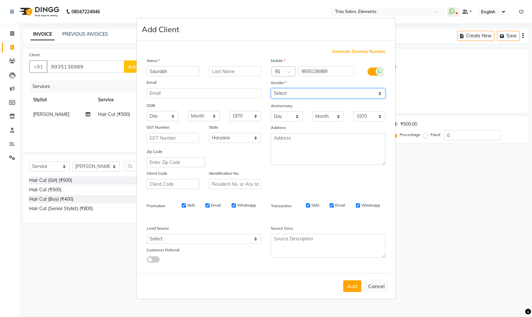
click at [271, 88] on select "Select [DEMOGRAPHIC_DATA] [DEMOGRAPHIC_DATA] Other Prefer Not To Say" at bounding box center [328, 93] width 115 height 10
click at [349, 292] on button "Add" at bounding box center [352, 286] width 18 height 12
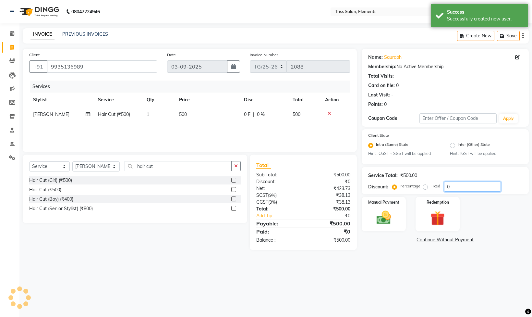
click at [374, 210] on div "Name: Saurabh Membership: No Active Membership Total Visits: Card on file: 0 La…" at bounding box center [448, 149] width 172 height 201
type input "20"
click at [386, 246] on div "Name: Saurabh Membership: No Active Membership Total Visits: Card on file: 0 La…" at bounding box center [448, 149] width 172 height 201
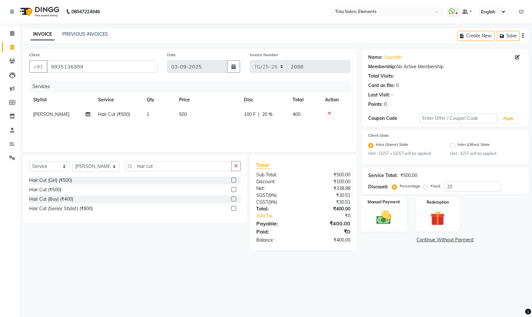
click at [383, 212] on img at bounding box center [384, 217] width 24 height 17
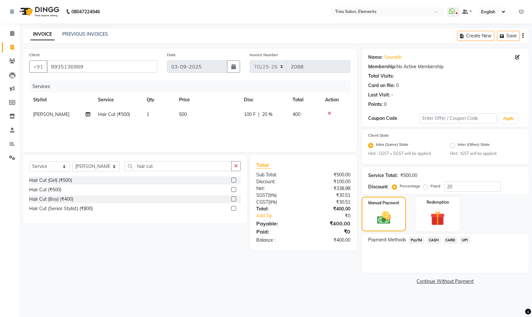
click at [444, 243] on span "CARD" at bounding box center [450, 239] width 14 height 7
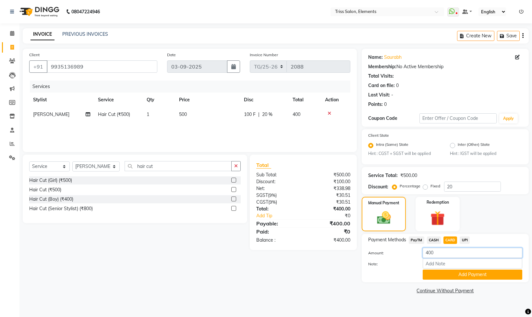
drag, startPoint x: 442, startPoint y: 257, endPoint x: 359, endPoint y: 278, distance: 85.8
click at [368, 276] on div "Amount: 400 Note: Add Payment" at bounding box center [445, 264] width 154 height 32
type input "100"
click at [483, 277] on button "Add Payment" at bounding box center [473, 274] width 100 height 10
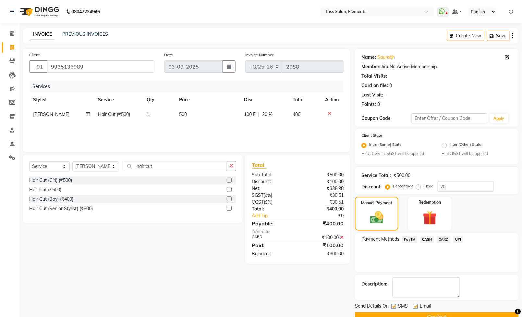
click at [429, 238] on span "CASH" at bounding box center [427, 239] width 14 height 7
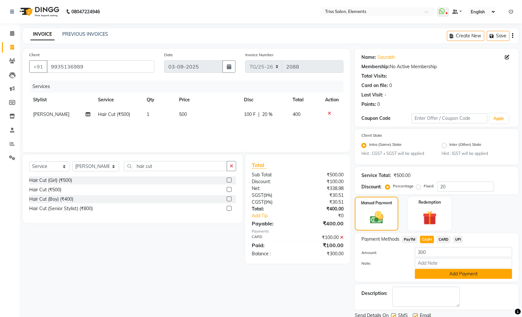
click at [465, 279] on button "Add Payment" at bounding box center [463, 274] width 97 height 10
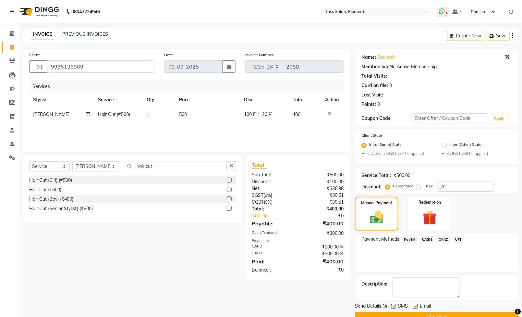
scroll to position [17, 0]
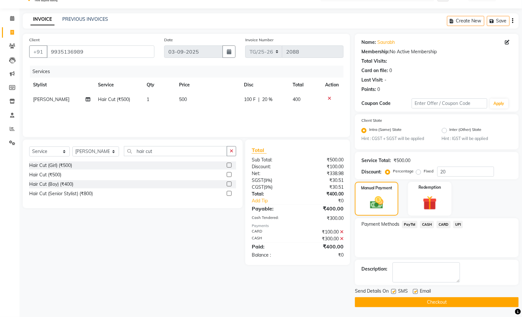
click at [429, 298] on button "Checkout" at bounding box center [437, 302] width 164 height 10
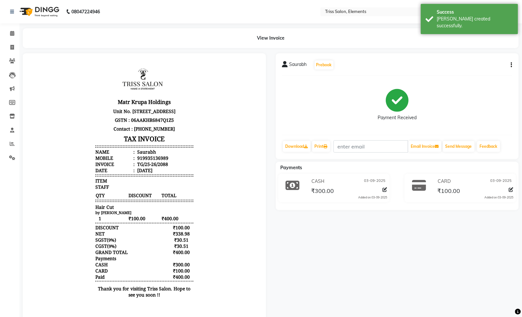
click at [45, 6] on img at bounding box center [39, 12] width 44 height 18
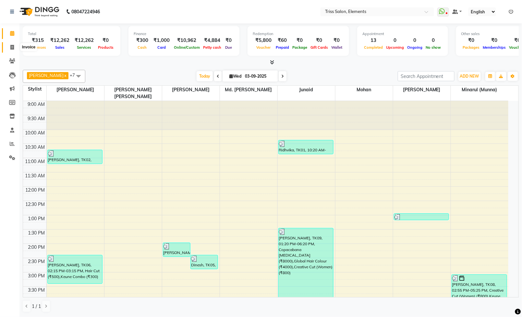
drag, startPoint x: 12, startPoint y: 43, endPoint x: 68, endPoint y: 0, distance: 71.3
click at [12, 44] on span at bounding box center [11, 47] width 11 height 7
select select "service"
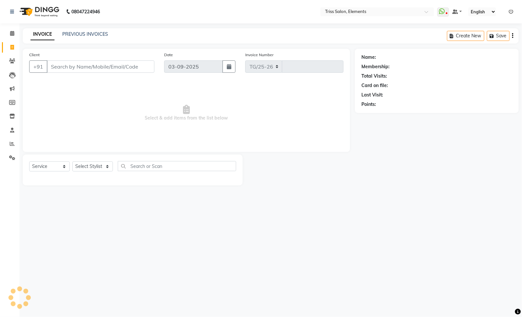
select select "4303"
type input "2089"
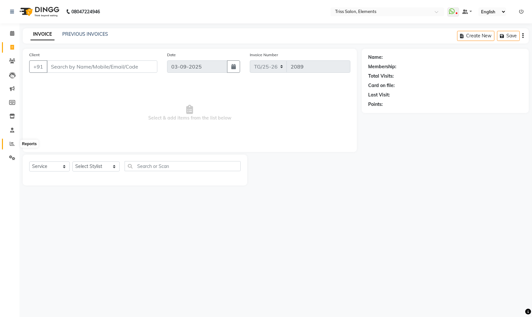
click at [8, 142] on span at bounding box center [11, 143] width 11 height 7
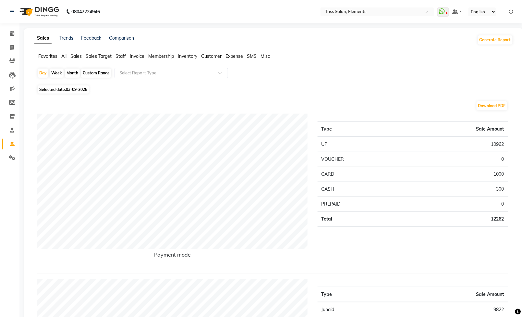
click at [121, 55] on span "Staff" at bounding box center [120, 56] width 10 height 6
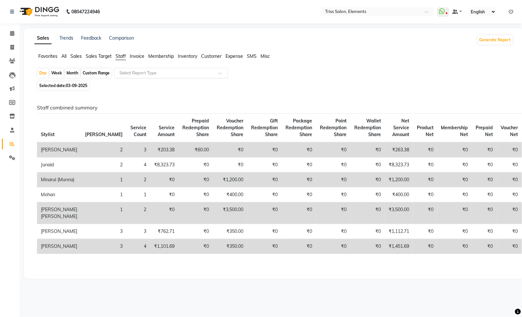
click at [139, 71] on input "text" at bounding box center [164, 73] width 93 height 6
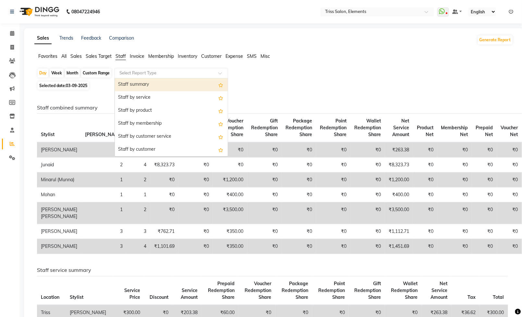
click at [145, 82] on div "Staff summary" at bounding box center [171, 84] width 113 height 13
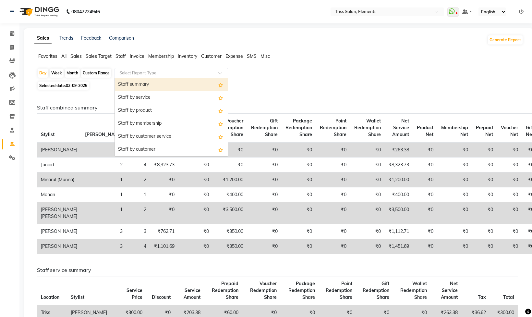
select select "full_report"
select select "csv"
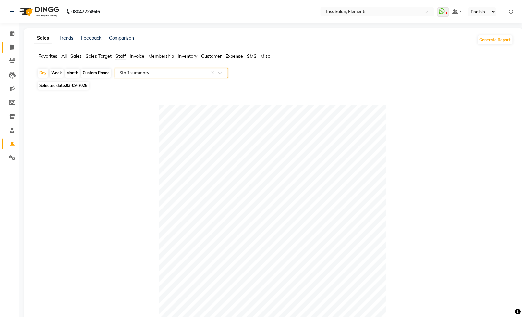
click at [6, 51] on link "Invoice" at bounding box center [10, 47] width 16 height 11
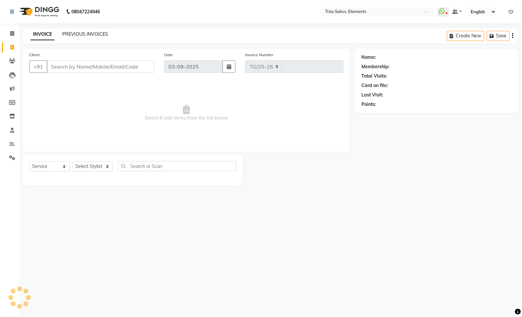
click at [83, 37] on link "PREVIOUS INVOICES" at bounding box center [85, 34] width 46 height 6
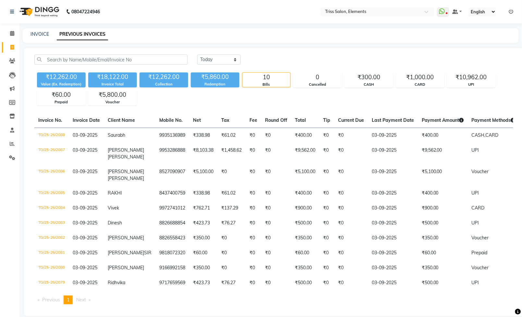
click at [50, 10] on img at bounding box center [39, 12] width 44 height 18
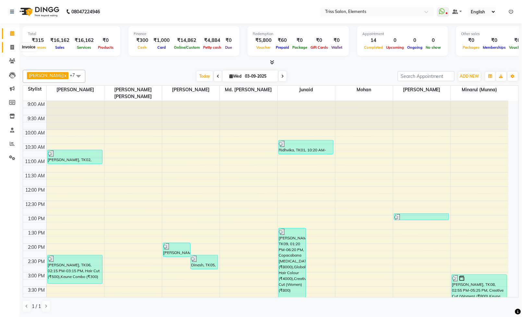
click at [13, 48] on icon at bounding box center [12, 47] width 4 height 5
select select "service"
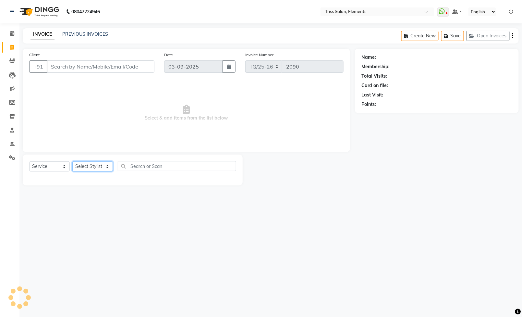
click at [97, 165] on select "Select Stylist" at bounding box center [92, 166] width 41 height 10
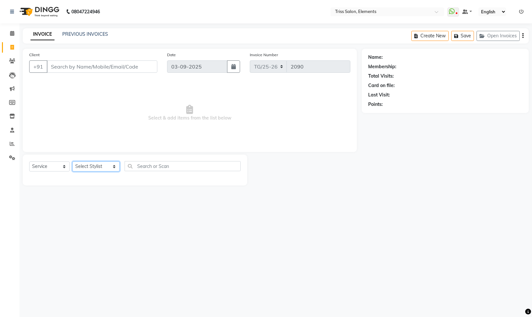
select select "20115"
click at [72, 162] on select "Select Stylist [PERSON_NAME] Md. [PERSON_NAME] ([PERSON_NAME]) [PERSON_NAME] [P…" at bounding box center [95, 166] width 47 height 10
click at [143, 167] on input "text" at bounding box center [183, 166] width 116 height 10
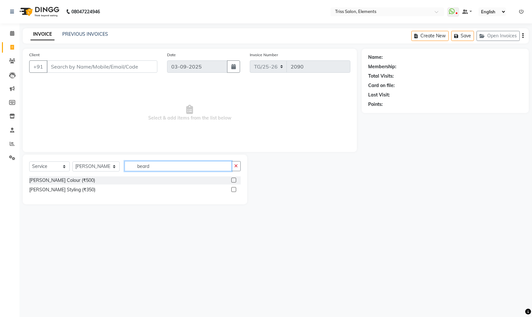
type input "beard"
click at [236, 192] on label at bounding box center [233, 189] width 5 height 5
click at [236, 192] on input "checkbox" at bounding box center [233, 189] width 4 height 4
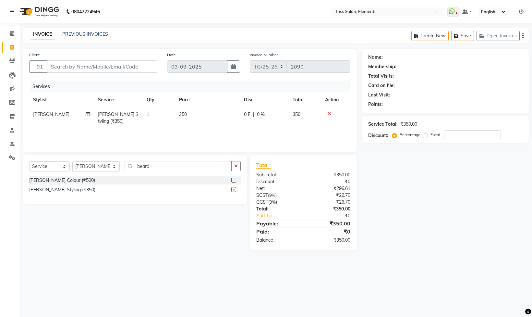
checkbox input "false"
click at [77, 68] on input "Client" at bounding box center [102, 66] width 111 height 12
type input "9"
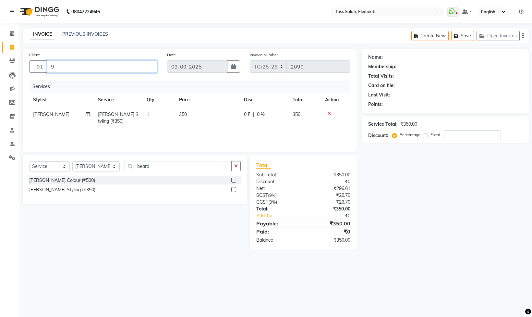
type input "0"
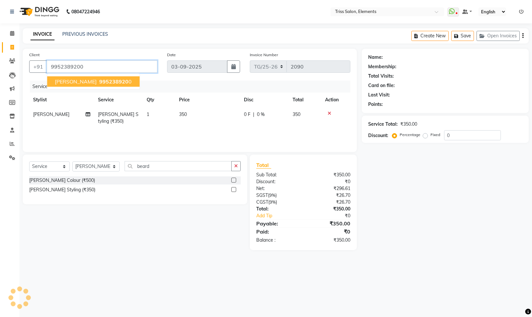
type input "9952389200"
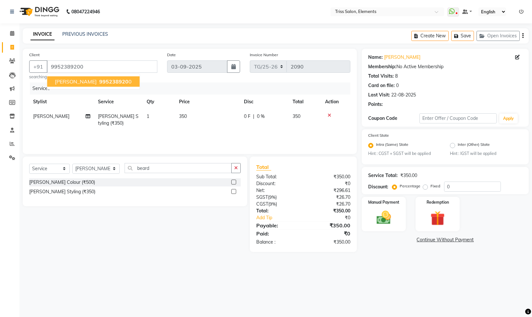
click at [99, 80] on span "995238920" at bounding box center [113, 81] width 29 height 6
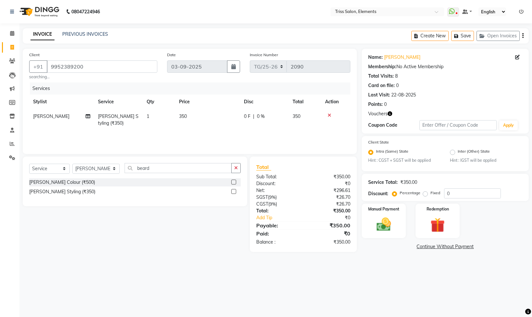
click at [388, 114] on icon "button" at bounding box center [390, 113] width 5 height 5
click at [427, 105] on div "Points: 0" at bounding box center [445, 104] width 154 height 7
click at [440, 224] on img at bounding box center [438, 225] width 24 height 18
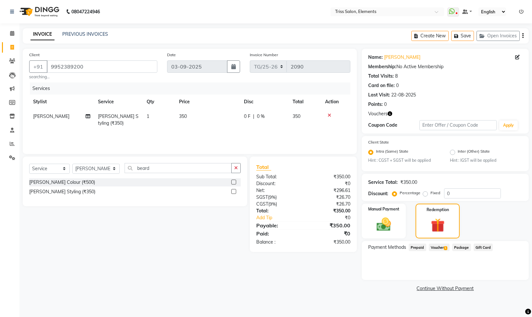
click at [444, 247] on span "Voucher 1" at bounding box center [439, 246] width 21 height 7
click at [509, 272] on button "Add" at bounding box center [507, 273] width 24 height 11
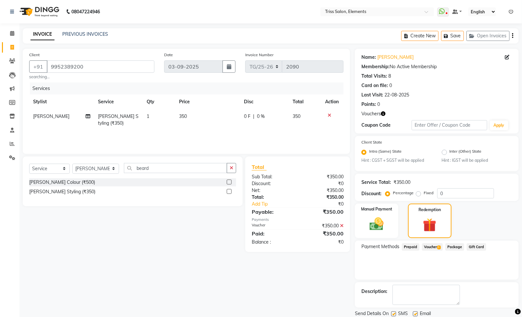
scroll to position [24, 0]
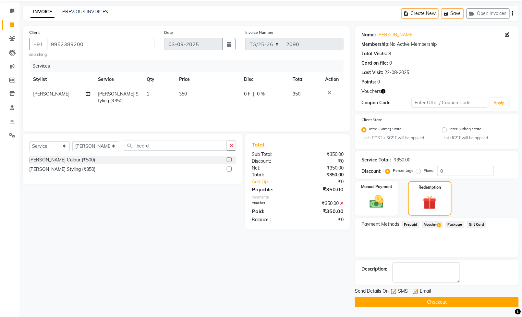
click at [427, 305] on button "Checkout" at bounding box center [437, 302] width 164 height 10
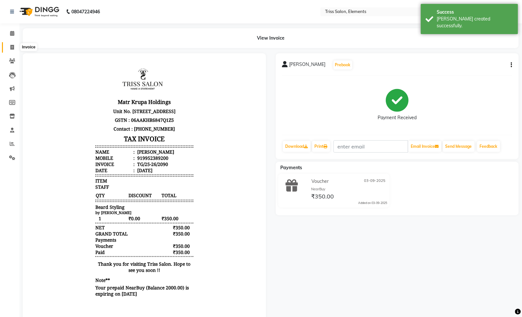
click at [14, 48] on span at bounding box center [11, 47] width 11 height 7
select select "service"
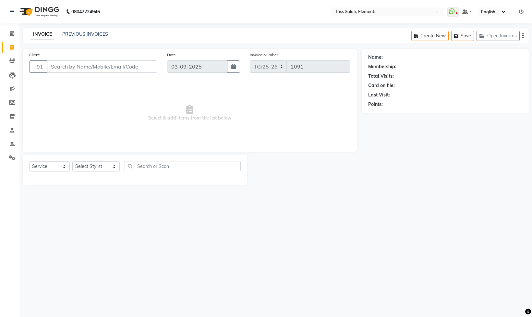
click at [43, 8] on img at bounding box center [39, 12] width 44 height 18
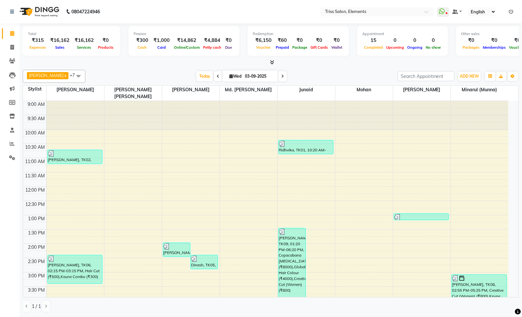
click at [474, 227] on div "9:00 AM 9:30 AM 10:00 AM 10:30 AM 11:00 AM 11:30 AM 12:00 PM 12:30 PM 1:00 PM 1…" at bounding box center [265, 286] width 485 height 371
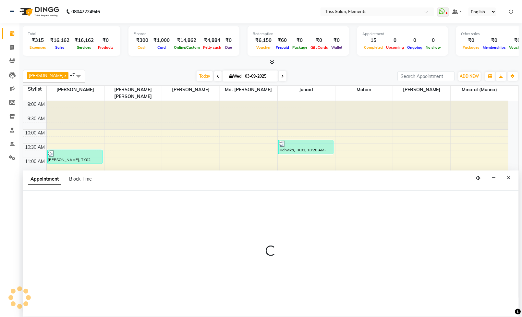
scroll to position [0, 0]
select select "90319"
select select "tentative"
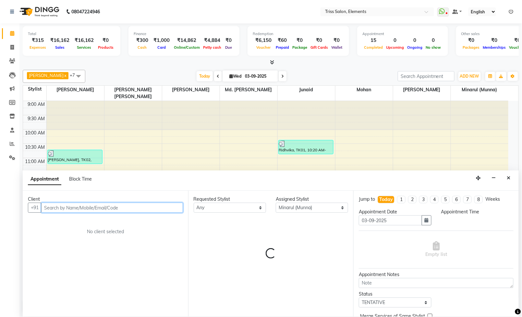
select select "810"
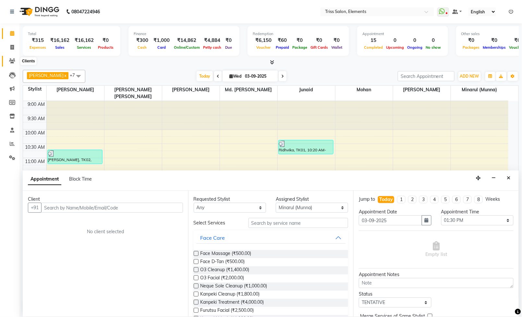
click at [11, 59] on icon at bounding box center [12, 60] width 6 height 5
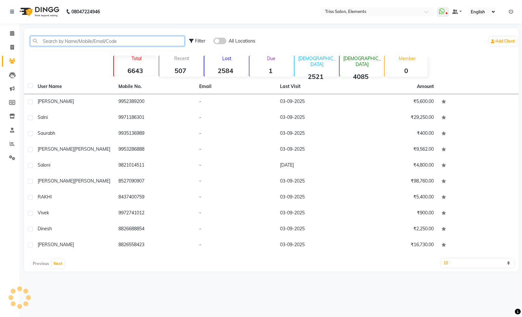
click at [96, 41] on input "text" at bounding box center [107, 41] width 154 height 10
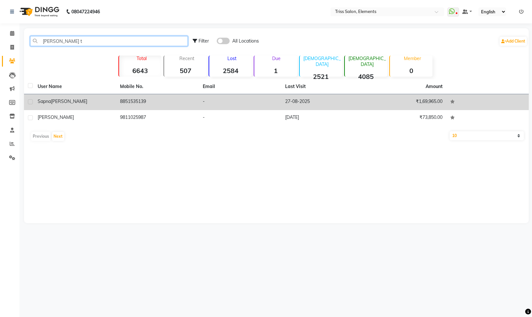
type input "[PERSON_NAME] t"
click at [142, 102] on td "8851535139" at bounding box center [157, 102] width 82 height 16
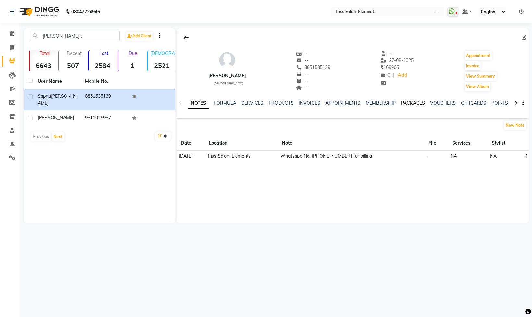
click at [417, 103] on link "PACKAGES" at bounding box center [413, 103] width 24 height 6
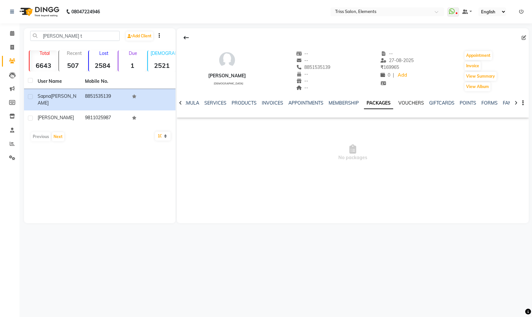
click at [417, 103] on link "VOUCHERS" at bounding box center [411, 103] width 26 height 6
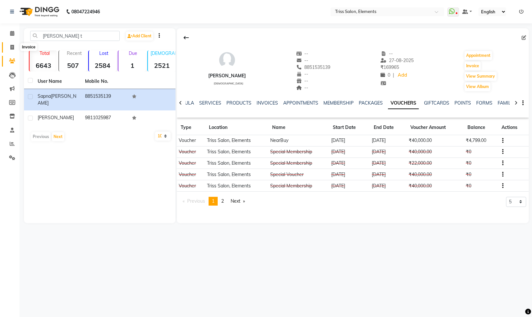
click at [10, 46] on icon at bounding box center [12, 47] width 4 height 5
select select "service"
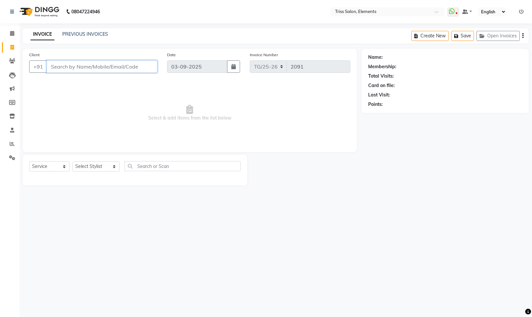
click at [88, 62] on input "Client" at bounding box center [102, 66] width 111 height 12
click at [84, 167] on select "Select Stylist [PERSON_NAME] Md. [PERSON_NAME] ([PERSON_NAME]) [PERSON_NAME] [P…" at bounding box center [95, 166] width 47 height 10
select select "87443"
click at [72, 162] on select "Select Stylist [PERSON_NAME] Md. [PERSON_NAME] ([PERSON_NAME]) [PERSON_NAME] [P…" at bounding box center [95, 166] width 47 height 10
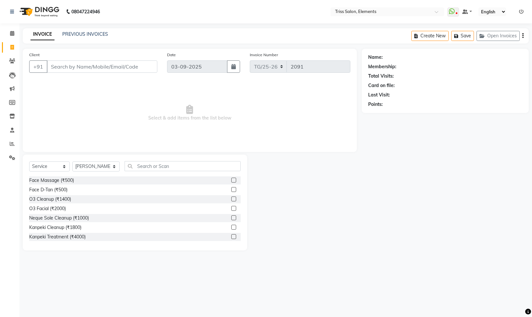
click at [182, 171] on div "Select Service Product Membership Package Voucher Prepaid Gift Card Select Styl…" at bounding box center [135, 168] width 212 height 15
click at [178, 167] on input "text" at bounding box center [183, 166] width 116 height 10
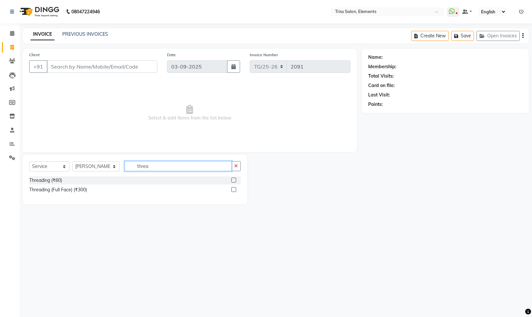
type input "threa"
click at [229, 177] on div "Threading (₹60)" at bounding box center [135, 180] width 212 height 8
drag, startPoint x: 231, startPoint y: 182, endPoint x: 234, endPoint y: 185, distance: 4.1
click at [234, 185] on div "Threading (₹60) Threading (Full Face) (₹300)" at bounding box center [135, 185] width 212 height 19
click at [235, 182] on label at bounding box center [233, 179] width 5 height 5
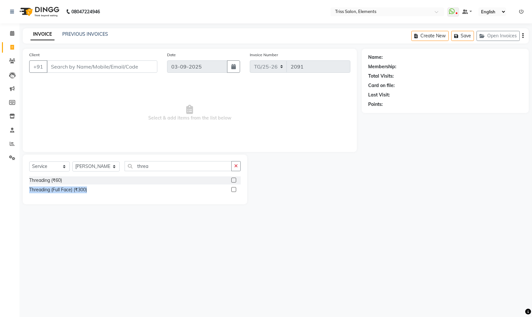
click at [235, 182] on input "checkbox" at bounding box center [233, 180] width 4 height 4
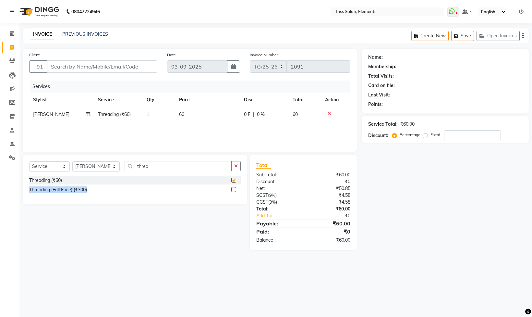
checkbox input "false"
click at [163, 117] on td "1" at bounding box center [159, 114] width 32 height 15
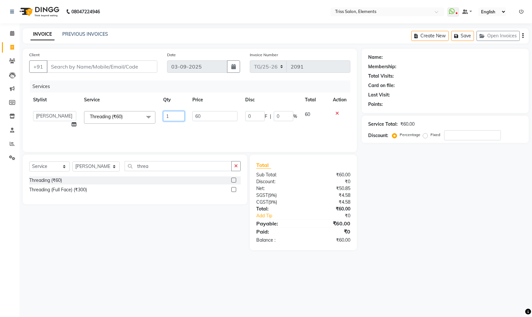
drag, startPoint x: 172, startPoint y: 120, endPoint x: 134, endPoint y: 128, distance: 39.4
click at [150, 124] on tr "[PERSON_NAME]. [PERSON_NAME] ([PERSON_NAME]) [PERSON_NAME] [PERSON_NAME] Priya …" at bounding box center [189, 119] width 321 height 25
type input "2"
click at [315, 162] on div "Total Sub Total: ₹60.00 Discount: ₹0 Net: ₹50.85 SGST ( 9% ) ₹4.58 CGST ( 9% ) …" at bounding box center [303, 201] width 107 height 95
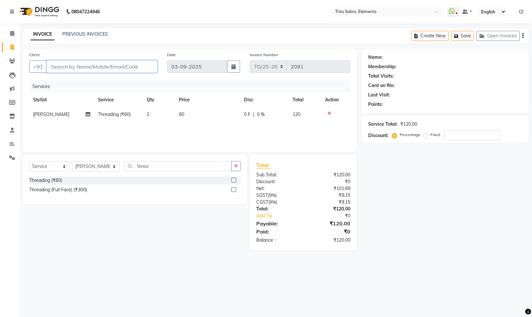
click at [115, 71] on input "Client" at bounding box center [102, 66] width 111 height 12
click at [79, 70] on input "Client" at bounding box center [102, 66] width 111 height 12
click at [146, 113] on td "2" at bounding box center [159, 114] width 32 height 15
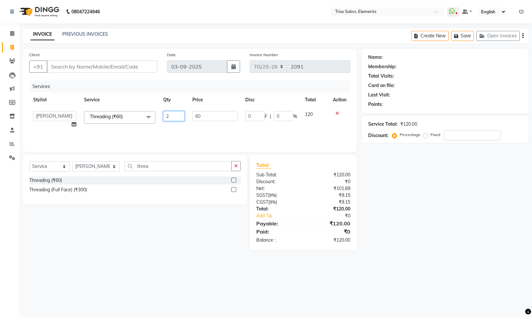
click at [67, 140] on div "Services Stylist Service Qty Price Disc Total Action [PERSON_NAME] Md. [PERSON_…" at bounding box center [189, 112] width 321 height 65
type input "3"
click at [127, 68] on input "Client" at bounding box center [102, 66] width 111 height 12
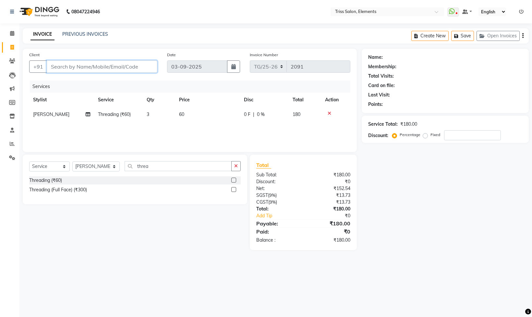
type input "9"
type input "0"
type input "9990520300"
click at [149, 64] on span "Add Client" at bounding box center [141, 66] width 26 height 6
select select "13"
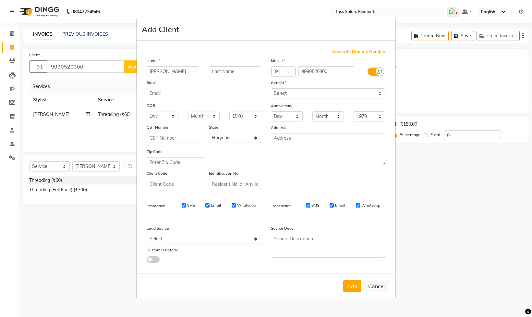
type input "[PERSON_NAME]"
drag, startPoint x: 287, startPoint y: 92, endPoint x: 288, endPoint y: 96, distance: 3.6
click at [288, 92] on select "Select [DEMOGRAPHIC_DATA] [DEMOGRAPHIC_DATA] Other Prefer Not To Say" at bounding box center [328, 93] width 115 height 10
select select "[DEMOGRAPHIC_DATA]"
click at [271, 88] on select "Select [DEMOGRAPHIC_DATA] [DEMOGRAPHIC_DATA] Other Prefer Not To Say" at bounding box center [328, 93] width 115 height 10
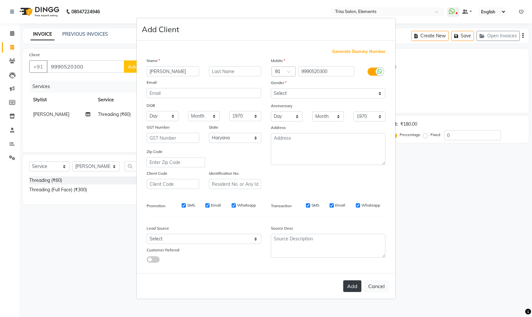
click at [354, 284] on button "Add" at bounding box center [352, 286] width 18 height 12
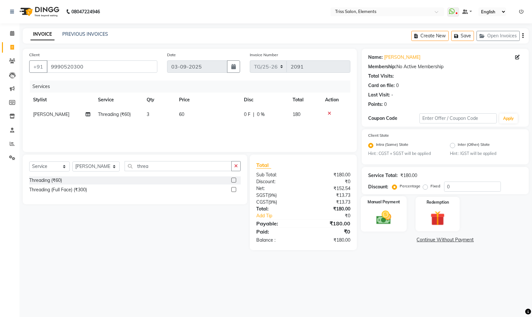
click at [393, 231] on div "Manual Payment" at bounding box center [384, 213] width 46 height 35
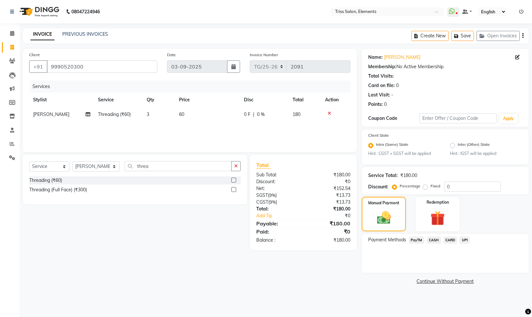
click at [468, 237] on span "UPI" at bounding box center [465, 239] width 10 height 7
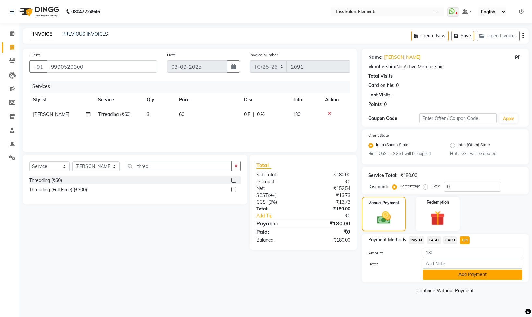
click at [459, 279] on button "Add Payment" at bounding box center [473, 274] width 100 height 10
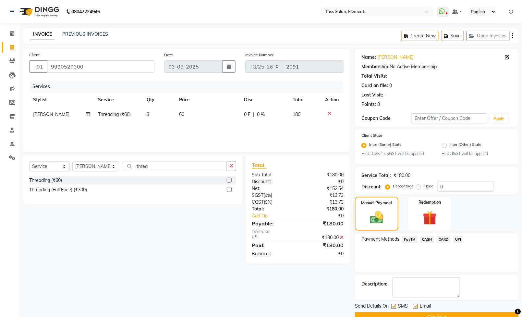
scroll to position [17, 0]
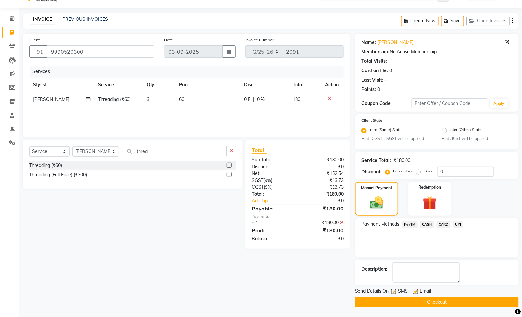
click at [447, 304] on button "Checkout" at bounding box center [437, 302] width 164 height 10
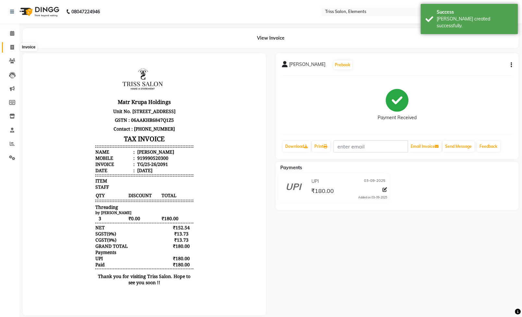
click at [9, 50] on span at bounding box center [11, 47] width 11 height 7
select select "service"
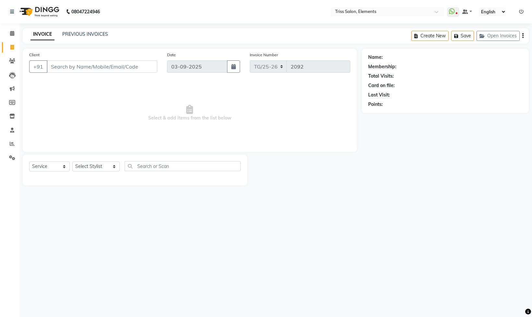
click at [88, 30] on div "INVOICE PREVIOUS INVOICES Create New Save Open Invoices" at bounding box center [276, 35] width 506 height 15
click at [86, 36] on link "PREVIOUS INVOICES" at bounding box center [85, 34] width 46 height 6
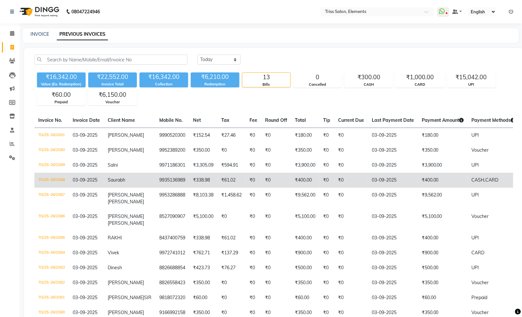
scroll to position [65, 0]
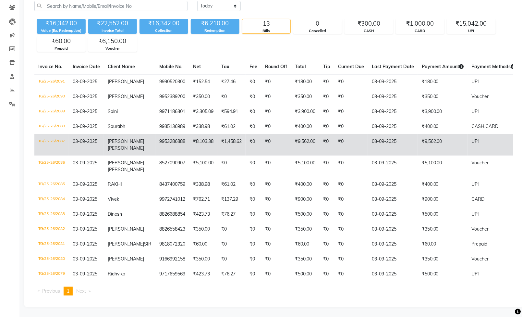
click at [112, 134] on td "[PERSON_NAME]" at bounding box center [130, 144] width 52 height 21
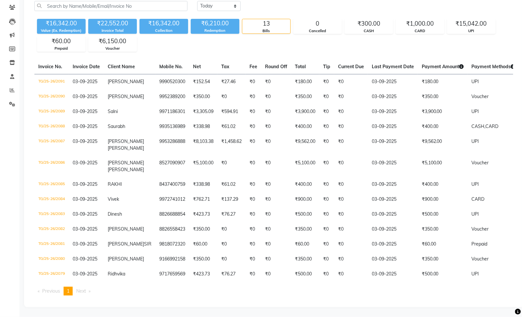
scroll to position [0, 0]
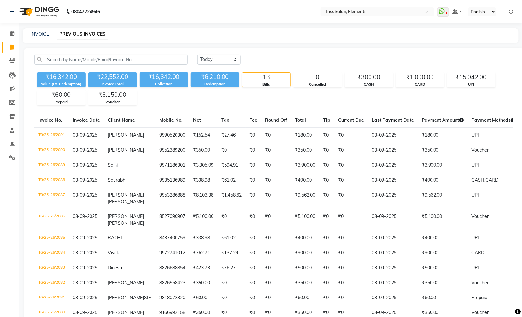
click at [57, 12] on img at bounding box center [39, 12] width 44 height 18
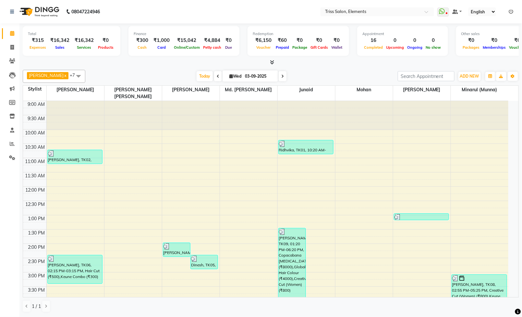
click at [356, 133] on div "9:00 AM 9:30 AM 10:00 AM 10:30 AM 11:00 AM 11:30 AM 12:00 PM 12:30 PM 1:00 PM 1…" at bounding box center [265, 286] width 485 height 371
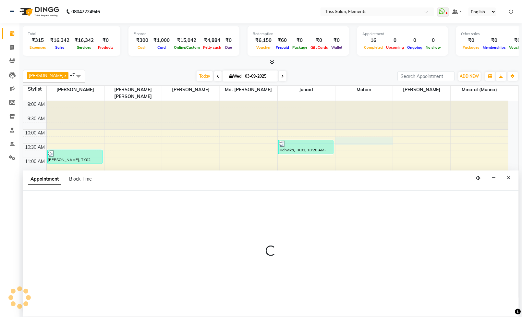
select select "87278"
select select "tentative"
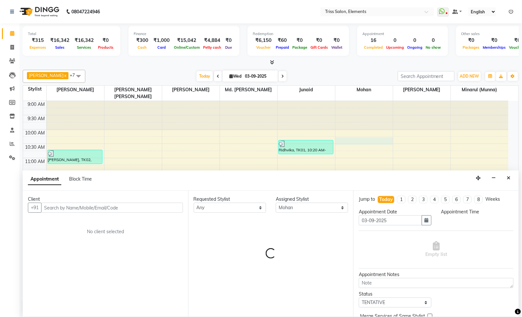
select select "615"
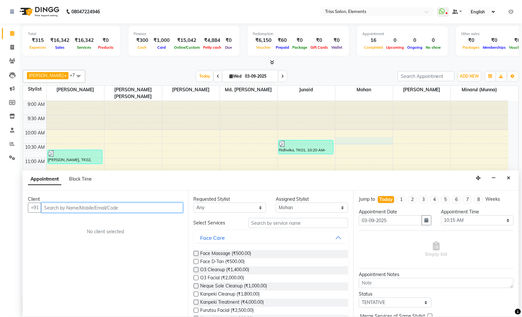
scroll to position [0, 0]
click at [14, 50] on span at bounding box center [11, 47] width 11 height 7
select select "service"
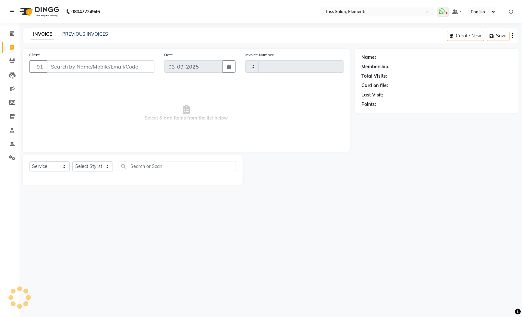
click at [84, 67] on input "Client" at bounding box center [101, 66] width 108 height 12
select select "4303"
type input "2092"
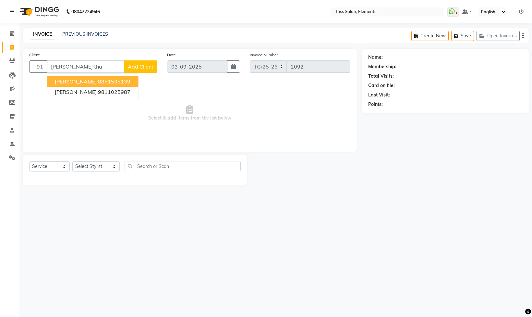
click at [102, 80] on ngb-highlight "8851535139" at bounding box center [114, 81] width 32 height 6
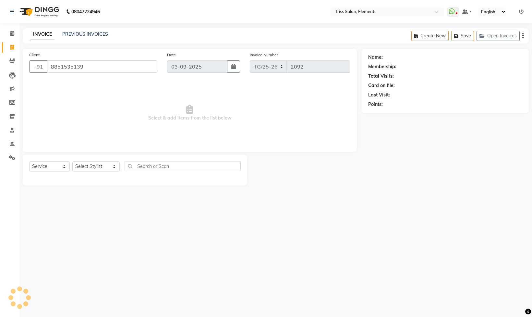
type input "8851535139"
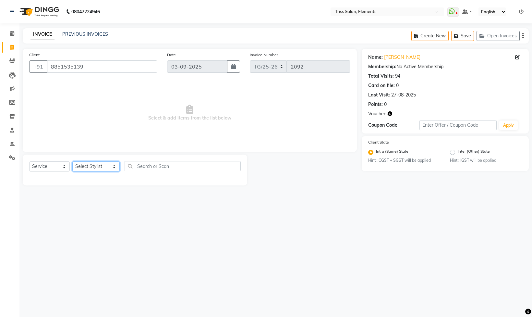
click at [104, 171] on select "Select Stylist [PERSON_NAME] Md. [PERSON_NAME] ([PERSON_NAME]) [PERSON_NAME] [P…" at bounding box center [95, 166] width 47 height 10
select select "87443"
click at [72, 162] on select "Select Stylist [PERSON_NAME] Md. [PERSON_NAME] ([PERSON_NAME]) [PERSON_NAME] [P…" at bounding box center [95, 166] width 47 height 10
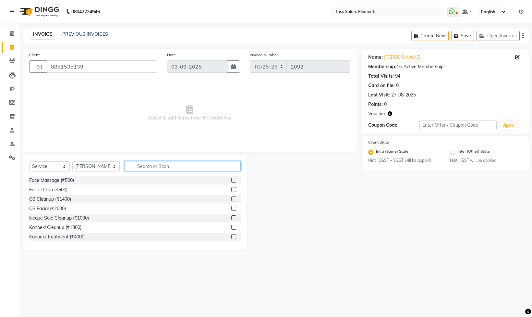
click at [165, 165] on input "text" at bounding box center [183, 166] width 116 height 10
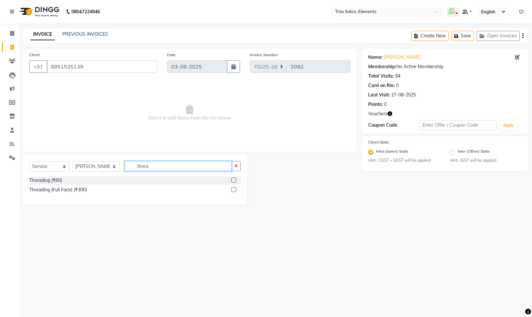
type input "threa"
click at [235, 181] on label at bounding box center [233, 179] width 5 height 5
click at [235, 181] on input "checkbox" at bounding box center [233, 180] width 4 height 4
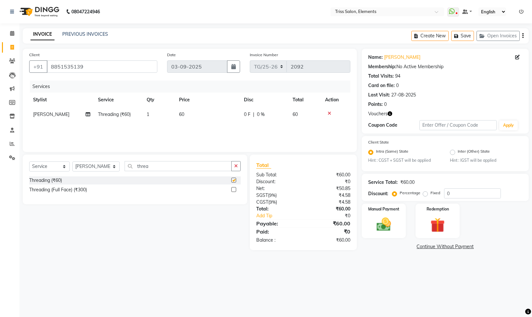
checkbox input "false"
click at [180, 112] on span "60" at bounding box center [181, 114] width 5 height 6
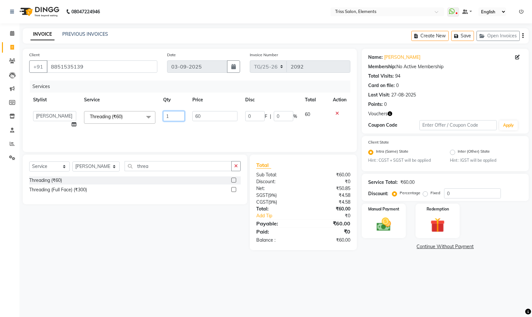
drag, startPoint x: 169, startPoint y: 115, endPoint x: 78, endPoint y: 179, distance: 111.0
click at [84, 171] on div "Client +91 8851535139 Date 03-09-2025 Invoice Number TG/25-26 2092 Services Sty…" at bounding box center [190, 150] width 344 height 202
type input "5"
click at [156, 171] on div "threa" at bounding box center [183, 166] width 116 height 10
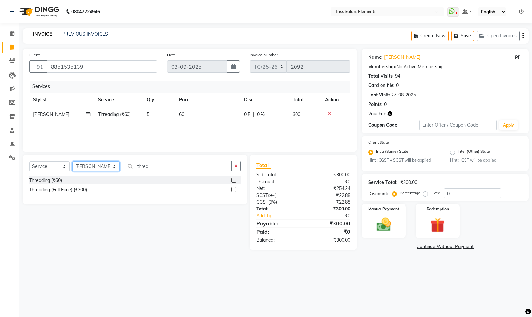
click at [79, 170] on select "Select Stylist Ayushi Junaid Md. Salman Minarul (Munna) Mohan Pankaj Dilip Jang…" at bounding box center [95, 166] width 47 height 10
select select "39785"
click at [72, 162] on select "Select Stylist Ayushi Junaid Md. Salman Minarul (Munna) Mohan Pankaj Dilip Jang…" at bounding box center [95, 166] width 47 height 10
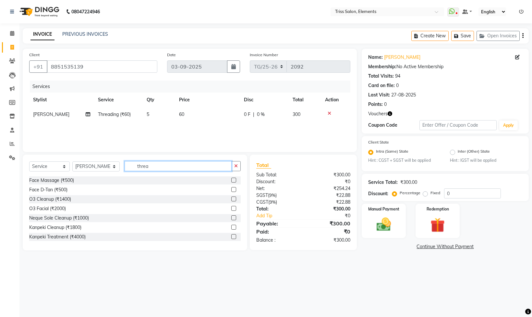
drag, startPoint x: 149, startPoint y: 165, endPoint x: 77, endPoint y: 197, distance: 78.8
click at [83, 191] on div "Select Service Product Membership Package Voucher Prepaid Gift Card Select Styl…" at bounding box center [135, 202] width 224 height 96
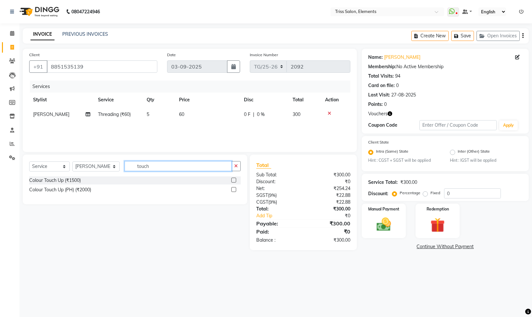
type input "touch"
click at [235, 191] on label at bounding box center [233, 189] width 5 height 5
click at [235, 191] on input "checkbox" at bounding box center [233, 189] width 4 height 4
checkbox input "true"
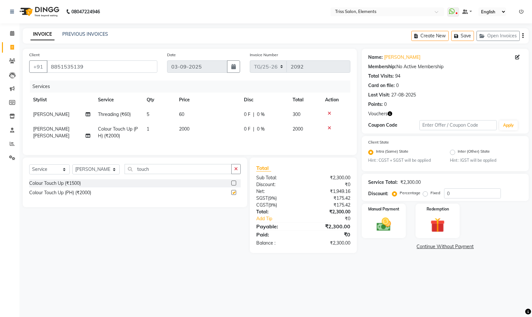
click at [214, 142] on td "2000" at bounding box center [207, 132] width 65 height 21
select select "39785"
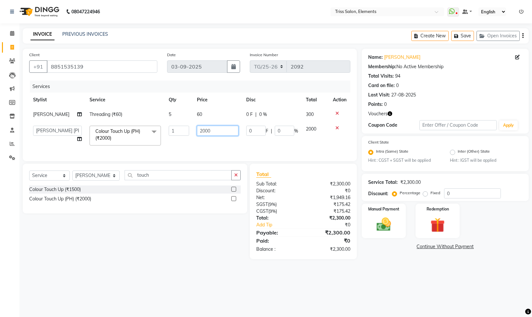
click at [204, 133] on input "2000" at bounding box center [218, 131] width 42 height 10
checkbox input "false"
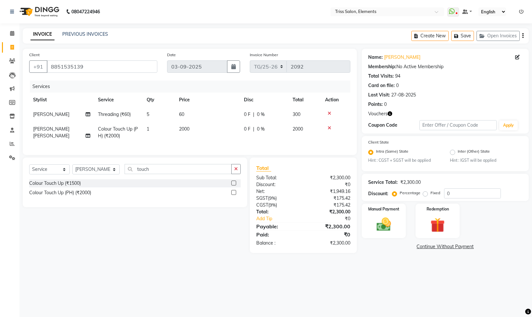
click at [248, 130] on span "0 F" at bounding box center [247, 129] width 6 height 7
select select "39785"
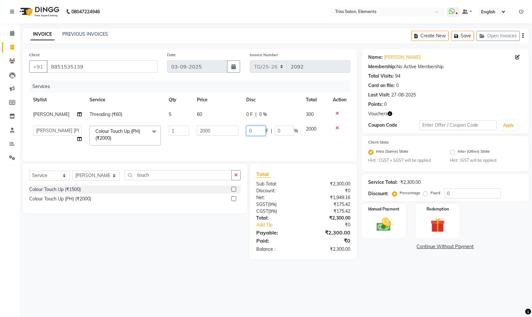
click at [248, 129] on input "0" at bounding box center [255, 131] width 19 height 10
type input "500"
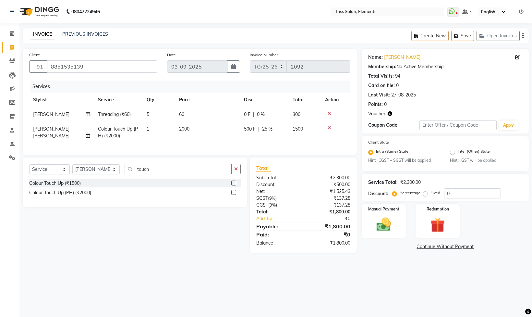
click at [270, 167] on div "Client +91 8851535139 Date 03-09-2025 Invoice Number TG/25-26 2092 Services Sty…" at bounding box center [190, 151] width 344 height 204
click at [468, 35] on button "Save" at bounding box center [462, 36] width 23 height 10
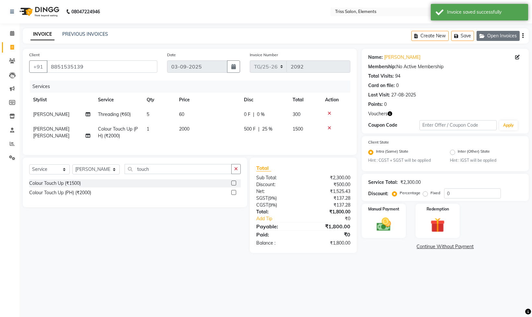
click at [508, 36] on button "Open Invoices" at bounding box center [498, 36] width 43 height 10
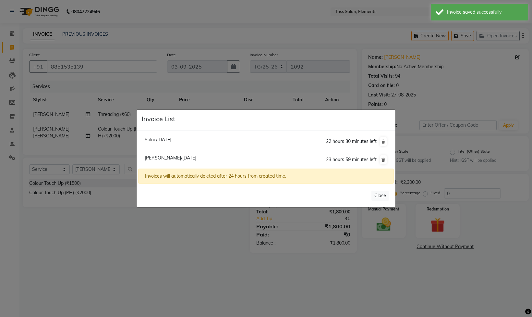
click at [149, 137] on span "Salni /03 September 2025" at bounding box center [158, 140] width 27 height 6
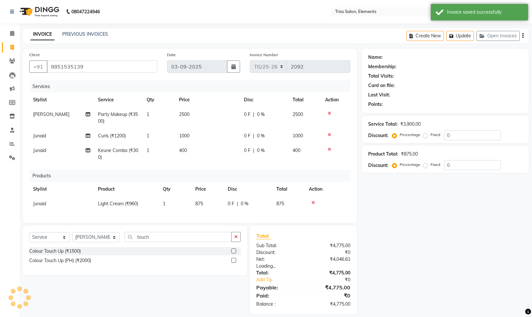
type input "9971186301"
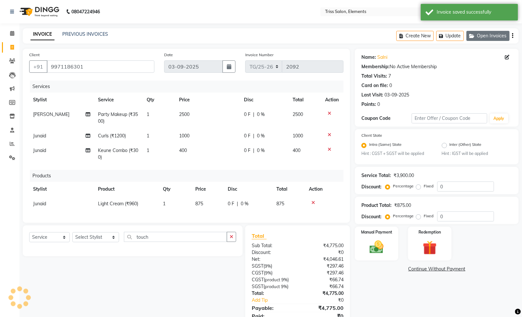
select select
click at [487, 38] on button "Open Invoices" at bounding box center [487, 36] width 43 height 10
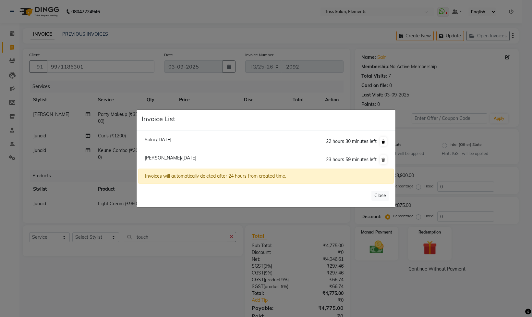
click at [385, 139] on button at bounding box center [383, 141] width 7 height 9
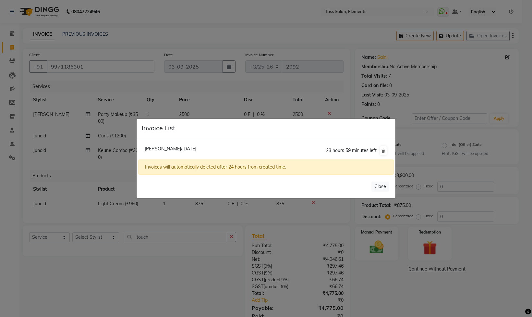
click at [256, 83] on ngb-modal-window "Invoice List Sapna Thakran/03 September 2025 23 hours 59 minutes left Invoices …" at bounding box center [266, 158] width 532 height 317
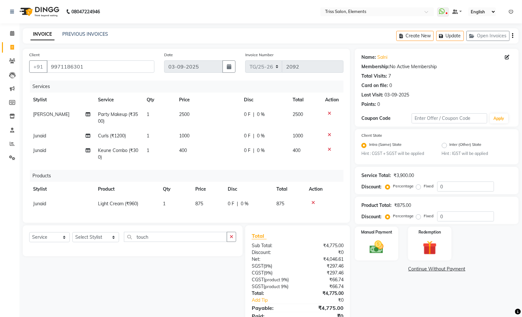
click at [53, 15] on img at bounding box center [39, 12] width 44 height 18
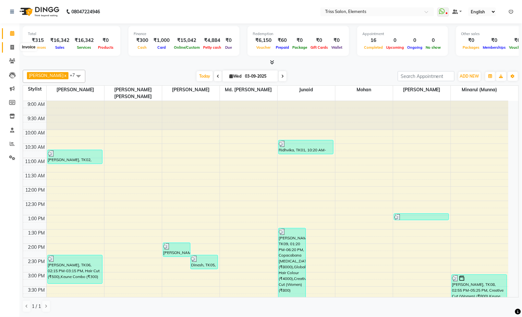
click at [8, 44] on span at bounding box center [11, 47] width 11 height 7
select select "service"
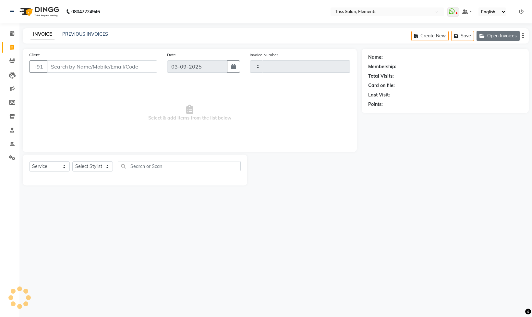
type input "2092"
click at [510, 38] on button "Open Invoices" at bounding box center [498, 36] width 43 height 10
select select "4303"
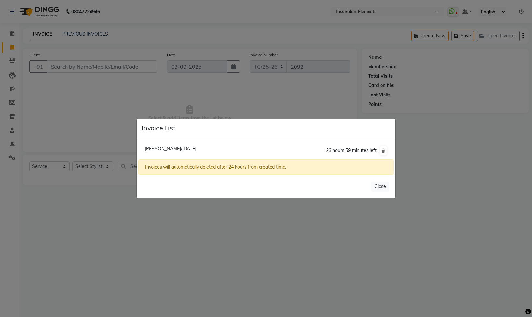
click at [151, 150] on span "Sapna Thakran/03 September 2025" at bounding box center [171, 149] width 52 height 6
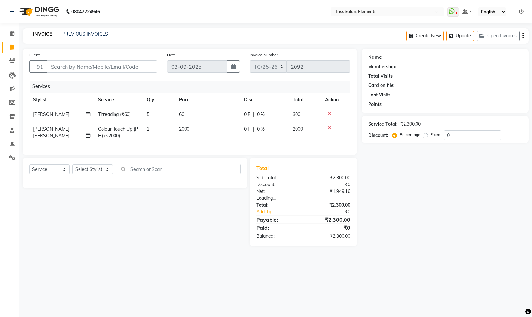
type input "8851535139"
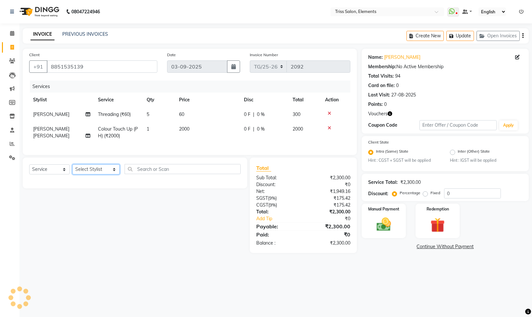
click at [103, 174] on select "Select Stylist Ayushi Junaid Md. Salman Minarul (Munna) Mohan Pankaj Dilip Jang…" at bounding box center [95, 169] width 47 height 10
select select "39785"
click at [72, 174] on select "Select Stylist Ayushi Junaid Md. Salman Minarul (Munna) Mohan Pankaj Dilip Jang…" at bounding box center [95, 169] width 47 height 10
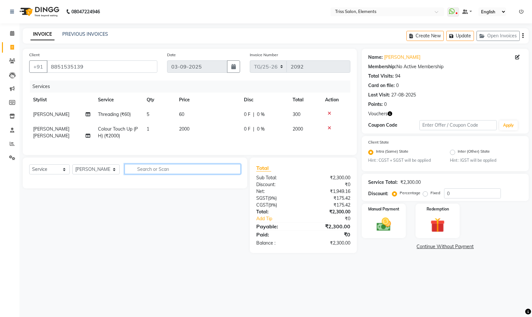
click at [158, 174] on input "text" at bounding box center [183, 169] width 116 height 10
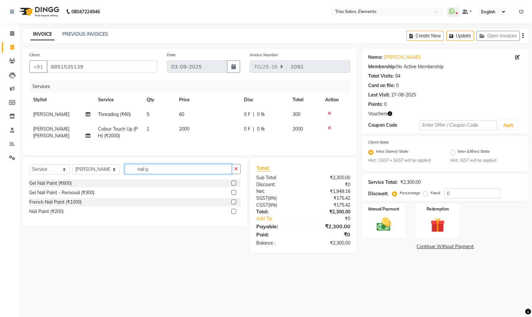
type input "nail p"
click at [236, 215] on div at bounding box center [235, 211] width 9 height 8
click at [231, 213] on label at bounding box center [233, 211] width 5 height 5
click at [231, 213] on input "checkbox" at bounding box center [233, 211] width 4 height 4
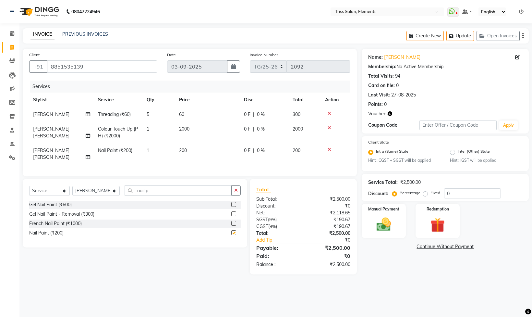
checkbox input "false"
click at [432, 226] on img at bounding box center [438, 225] width 24 height 18
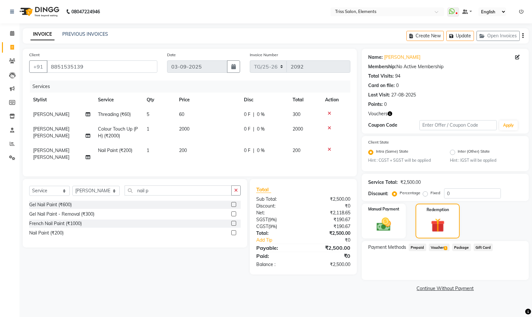
click at [440, 251] on span "Voucher 1" at bounding box center [439, 246] width 21 height 7
drag, startPoint x: 507, startPoint y: 272, endPoint x: 454, endPoint y: 273, distance: 52.9
click at [510, 272] on button "Add" at bounding box center [507, 273] width 24 height 11
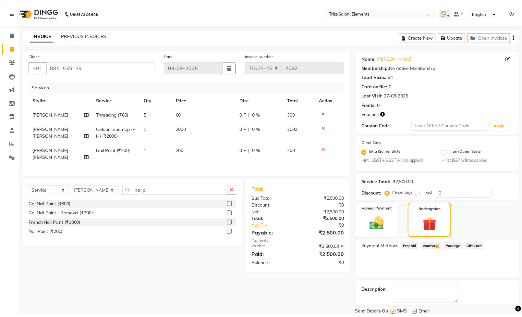
scroll to position [24, 0]
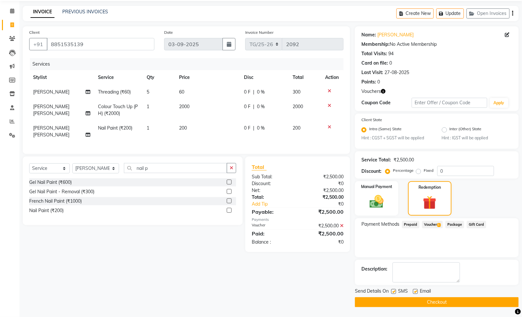
click at [427, 295] on div "Send Details On SMS Email Checkout" at bounding box center [437, 296] width 164 height 19
click at [423, 305] on button "Checkout" at bounding box center [437, 302] width 164 height 10
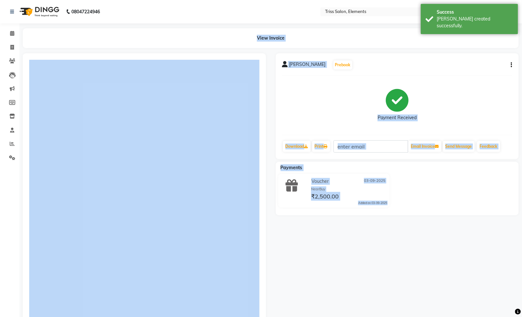
scroll to position [67, 0]
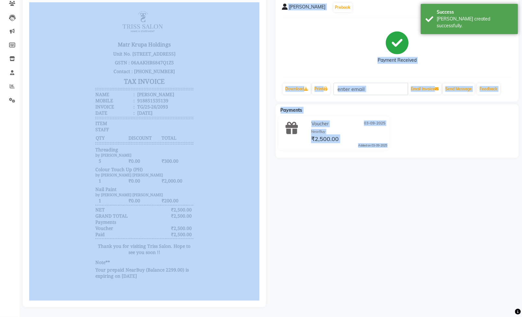
click at [400, 208] on div "Sapna Thakran Prebook Payment Received Download Print Email Invoice Send Messag…" at bounding box center [397, 151] width 253 height 311
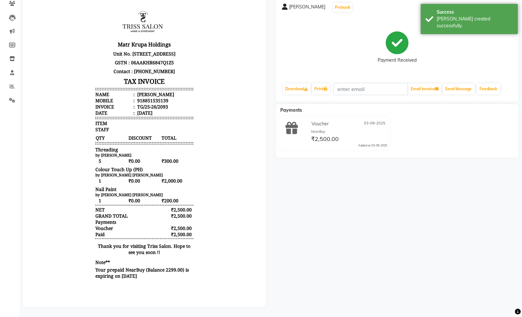
scroll to position [5, 0]
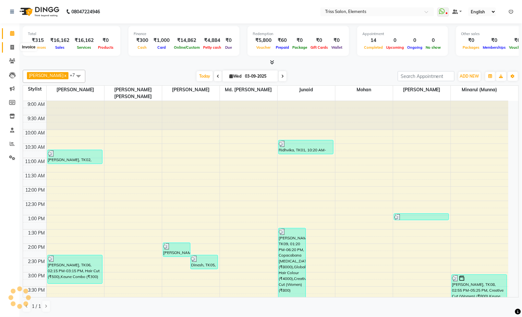
click at [13, 48] on icon at bounding box center [12, 47] width 4 height 5
select select "service"
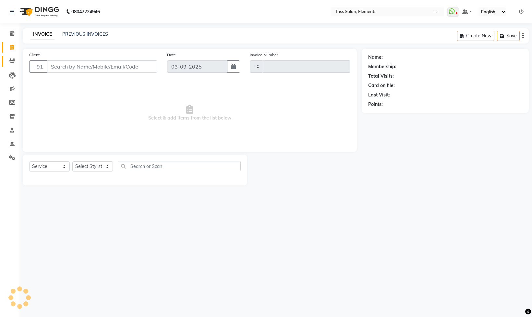
click at [10, 63] on span at bounding box center [11, 60] width 11 height 7
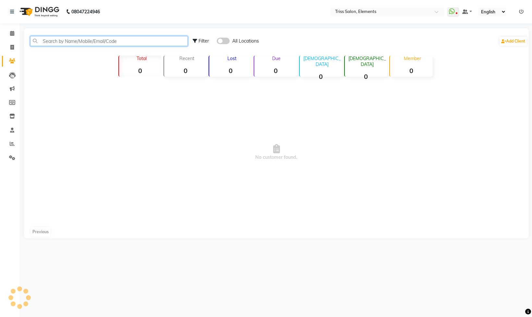
click at [108, 42] on input "text" at bounding box center [109, 41] width 158 height 10
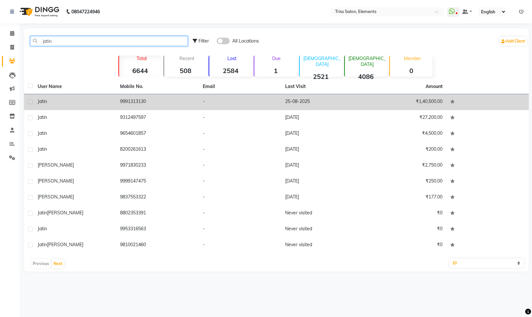
type input "jatin"
click at [140, 104] on td "9991313130" at bounding box center [157, 102] width 82 height 16
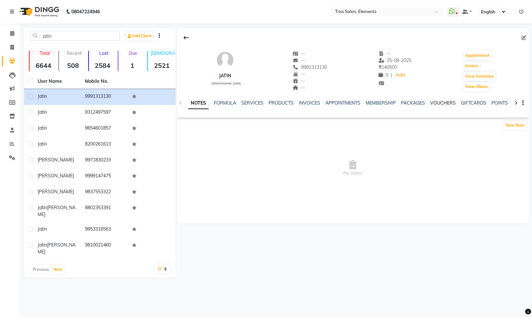
click at [438, 102] on link "VOUCHERS" at bounding box center [443, 103] width 26 height 6
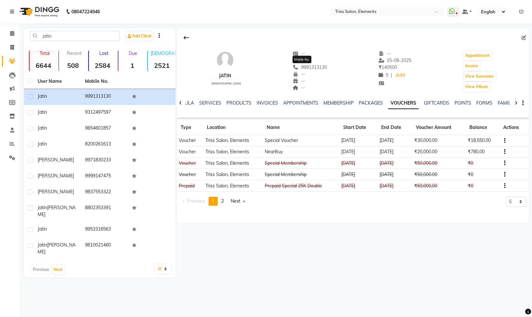
drag, startPoint x: 325, startPoint y: 68, endPoint x: 287, endPoint y: 68, distance: 37.3
click at [287, 68] on div "Jatin male -- -- 9991313130 Mobile No. -- -- -- -- 25-08-2025 ₹ 140500 0 | Add …" at bounding box center [353, 68] width 352 height 48
copy span "9991313130"
click at [7, 48] on span at bounding box center [11, 47] width 11 height 7
select select "service"
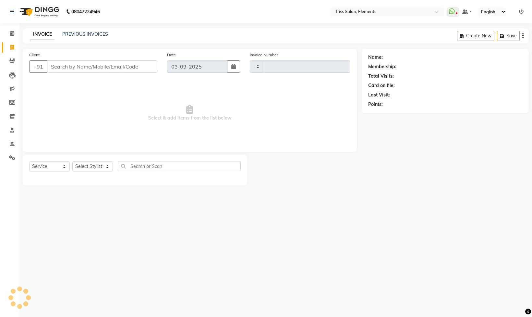
click at [84, 64] on input "Client" at bounding box center [102, 66] width 111 height 12
select select "4303"
type input "2092"
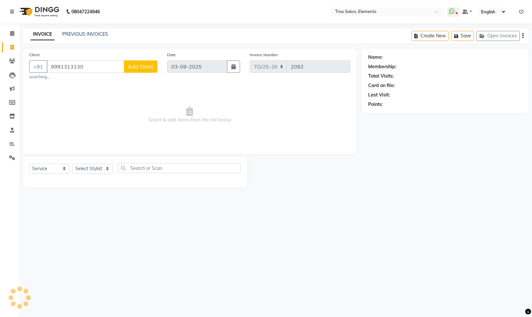
click at [93, 173] on div "Select Service Product Membership Package Voucher Prepaid Gift Card Select Styl…" at bounding box center [135, 170] width 212 height 15
click at [91, 68] on input "9991313130" at bounding box center [86, 66] width 78 height 12
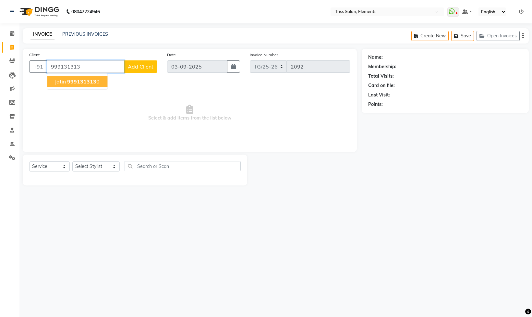
click at [101, 87] on button "Jatin 999131313 0" at bounding box center [77, 81] width 60 height 10
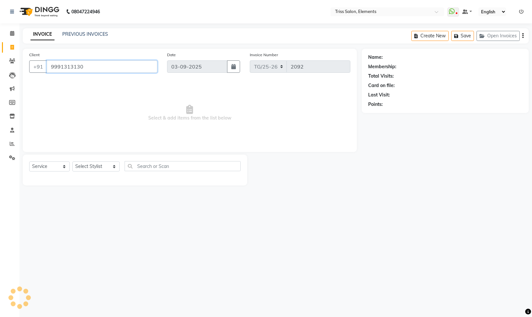
type input "9991313130"
click at [101, 170] on select "Select Stylist Ayushi Junaid Md. Salman Minarul (Munna) Mohan Pankaj Dilip Jang…" at bounding box center [95, 166] width 47 height 10
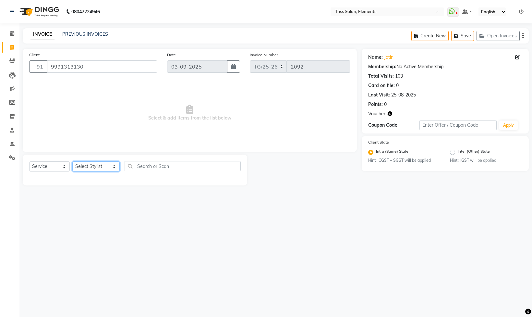
select select "66361"
click at [72, 162] on select "Select Stylist Ayushi Junaid Md. Salman Minarul (Munna) Mohan Pankaj Dilip Jang…" at bounding box center [95, 166] width 47 height 10
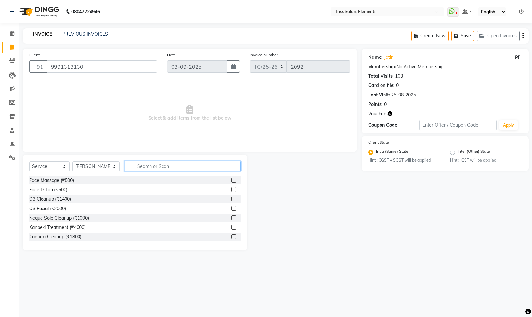
click at [131, 168] on input "text" at bounding box center [183, 166] width 116 height 10
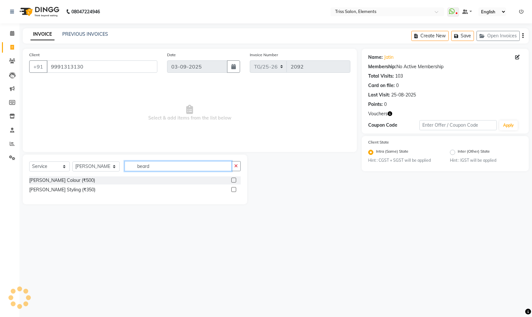
type input "beard"
click at [235, 191] on label at bounding box center [233, 189] width 5 height 5
click at [235, 191] on input "checkbox" at bounding box center [233, 189] width 4 height 4
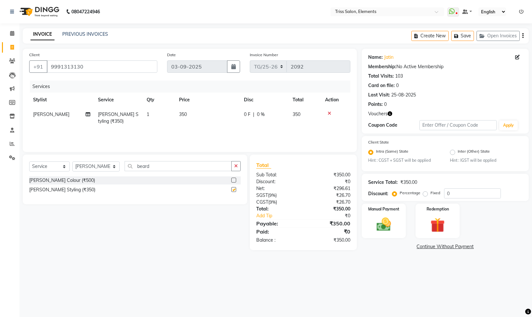
checkbox input "false"
click at [234, 182] on label at bounding box center [233, 179] width 5 height 5
click at [234, 182] on input "checkbox" at bounding box center [233, 180] width 4 height 4
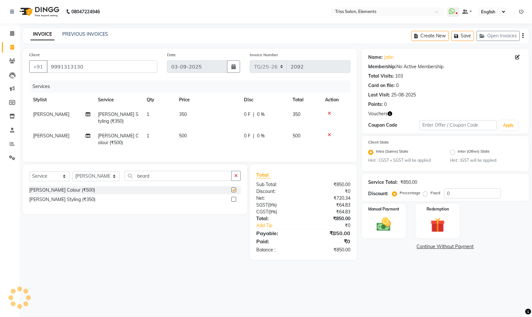
click at [221, 132] on td "500" at bounding box center [207, 138] width 65 height 21
checkbox input "false"
select select "66361"
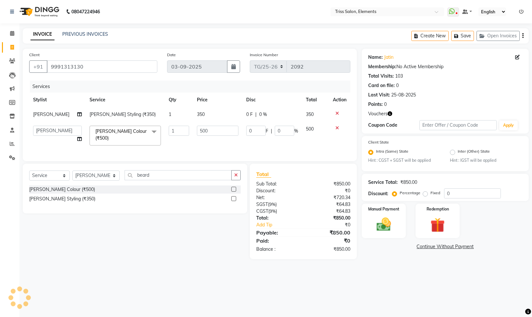
click at [144, 132] on tr "Ayushi Junaid Md. Salman Minarul (Munna) Mohan Pankaj Dilip Jangde Priya Varma …" at bounding box center [189, 136] width 321 height 28
type input "700"
click at [217, 149] on div "Services Stylist Service Qty Price Disc Total Action Salman Beard Styling (₹350…" at bounding box center [189, 117] width 321 height 74
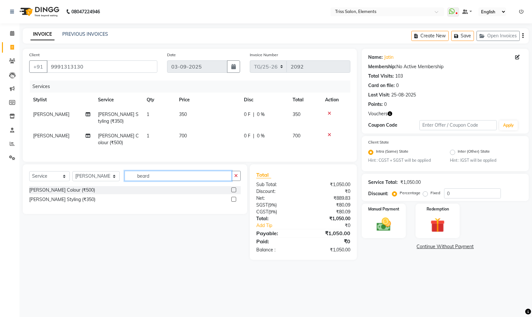
click at [194, 181] on input "beard" at bounding box center [178, 176] width 107 height 10
drag, startPoint x: 194, startPoint y: 187, endPoint x: 0, endPoint y: 258, distance: 206.4
click at [0, 256] on app-home "08047224946 Select Location × Triss Salon, Elements WhatsApp Status ✕ Status: D…" at bounding box center [266, 134] width 532 height 269
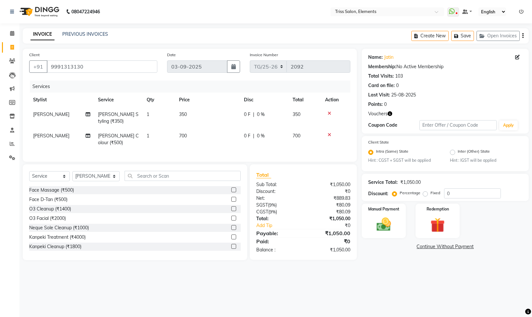
click at [422, 260] on div "Name: Jatin Membership: No Active Membership Total Visits: 103 Card on file: 0 …" at bounding box center [448, 154] width 172 height 211
click at [433, 217] on img at bounding box center [438, 225] width 24 height 18
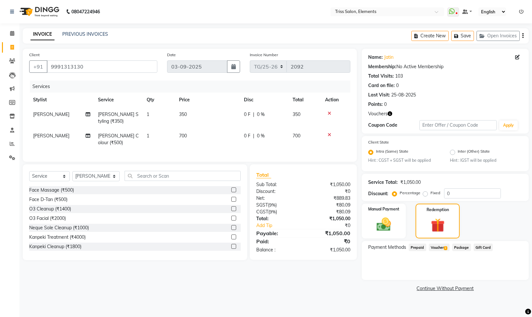
click at [442, 250] on span "Voucher 2" at bounding box center [439, 246] width 21 height 7
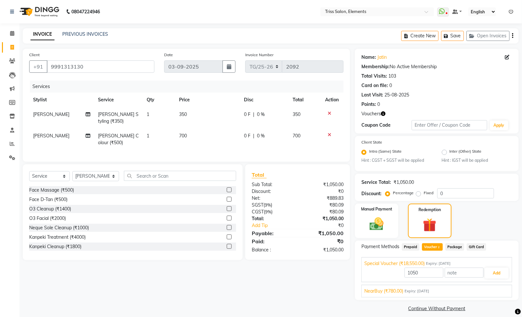
click at [485, 263] on div "Special Voucher (₹18,550.00) Expiry: 04-08-2035" at bounding box center [436, 263] width 145 height 7
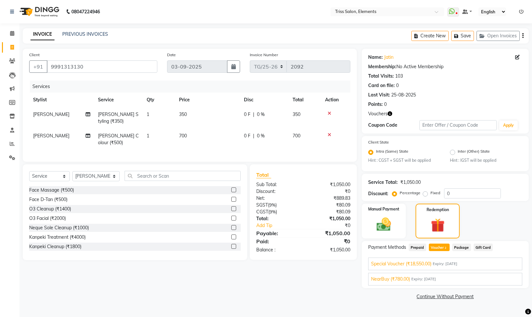
click at [471, 264] on div "Special Voucher (₹18,550.00) Expiry: 04-08-2035" at bounding box center [445, 263] width 148 height 7
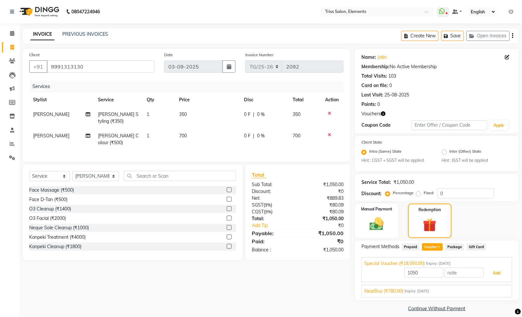
drag, startPoint x: 504, startPoint y: 273, endPoint x: 492, endPoint y: 276, distance: 11.7
click at [503, 272] on button "Add" at bounding box center [497, 272] width 24 height 11
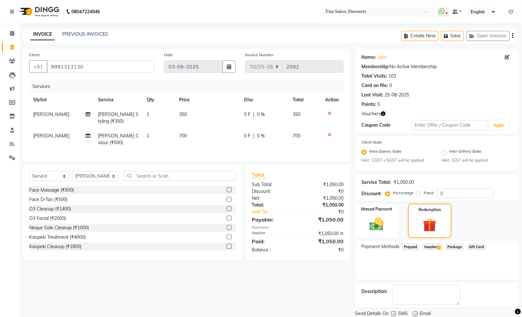
click at [415, 264] on div "Payment Methods Prepaid Voucher 2 Package Gift Card" at bounding box center [437, 259] width 164 height 39
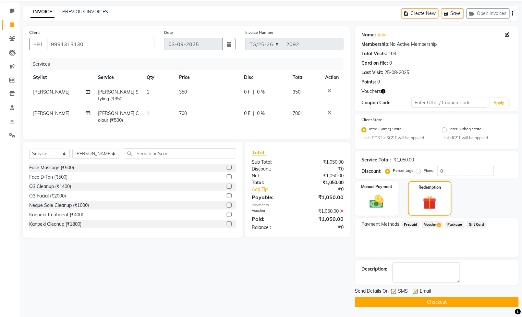
click at [450, 299] on button "Checkout" at bounding box center [437, 302] width 164 height 10
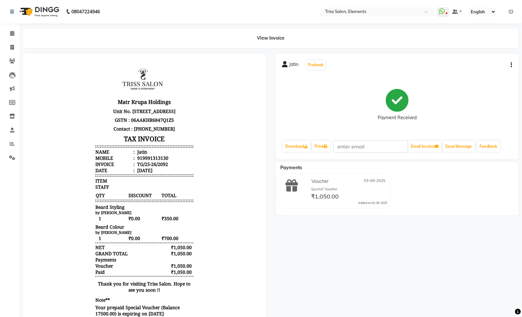
drag, startPoint x: 15, startPoint y: 40, endPoint x: 4, endPoint y: 53, distance: 17.2
click at [4, 53] on li "Invoice" at bounding box center [9, 48] width 19 height 14
click at [12, 45] on icon at bounding box center [12, 47] width 4 height 5
select select "service"
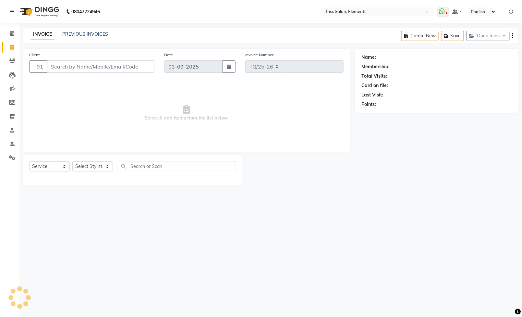
select select "4303"
type input "2093"
